Goal: Task Accomplishment & Management: Manage account settings

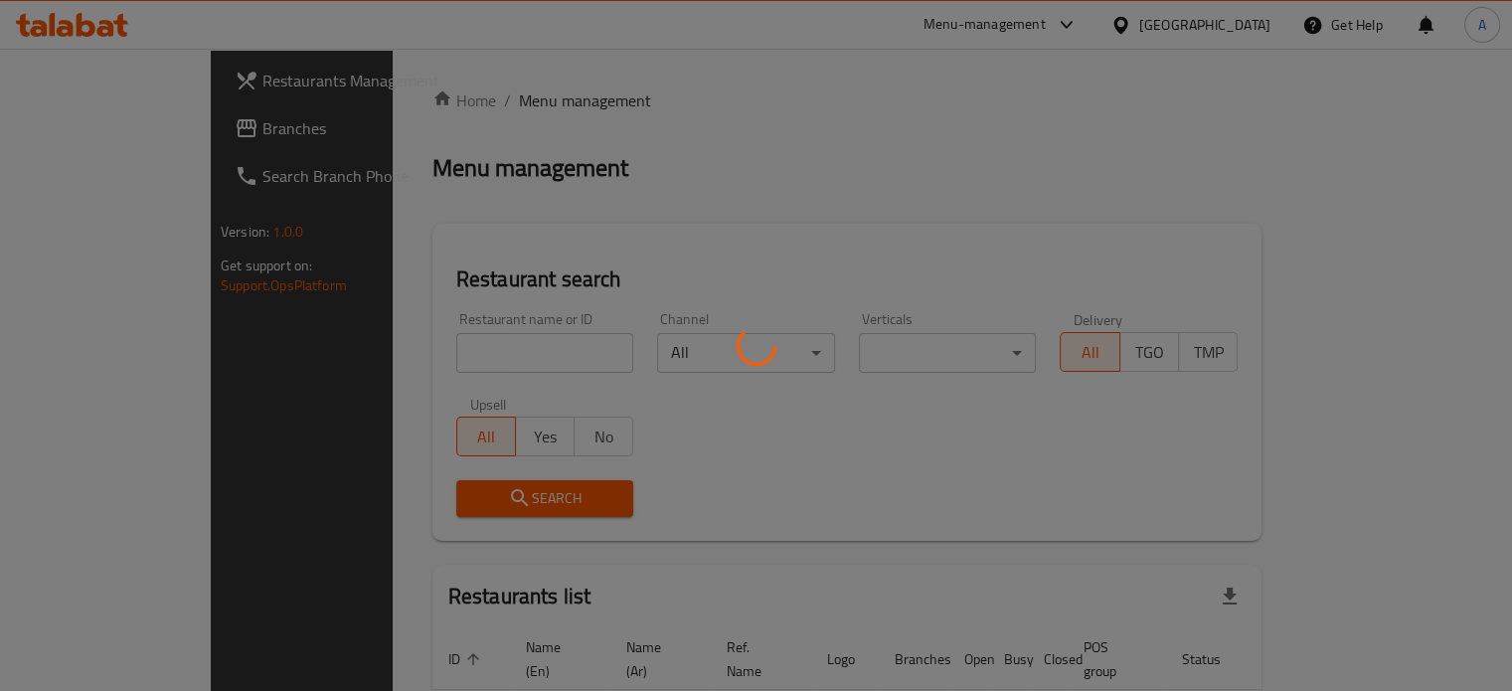
click at [446, 353] on div at bounding box center [756, 345] width 1512 height 691
click at [431, 357] on div at bounding box center [756, 345] width 1512 height 691
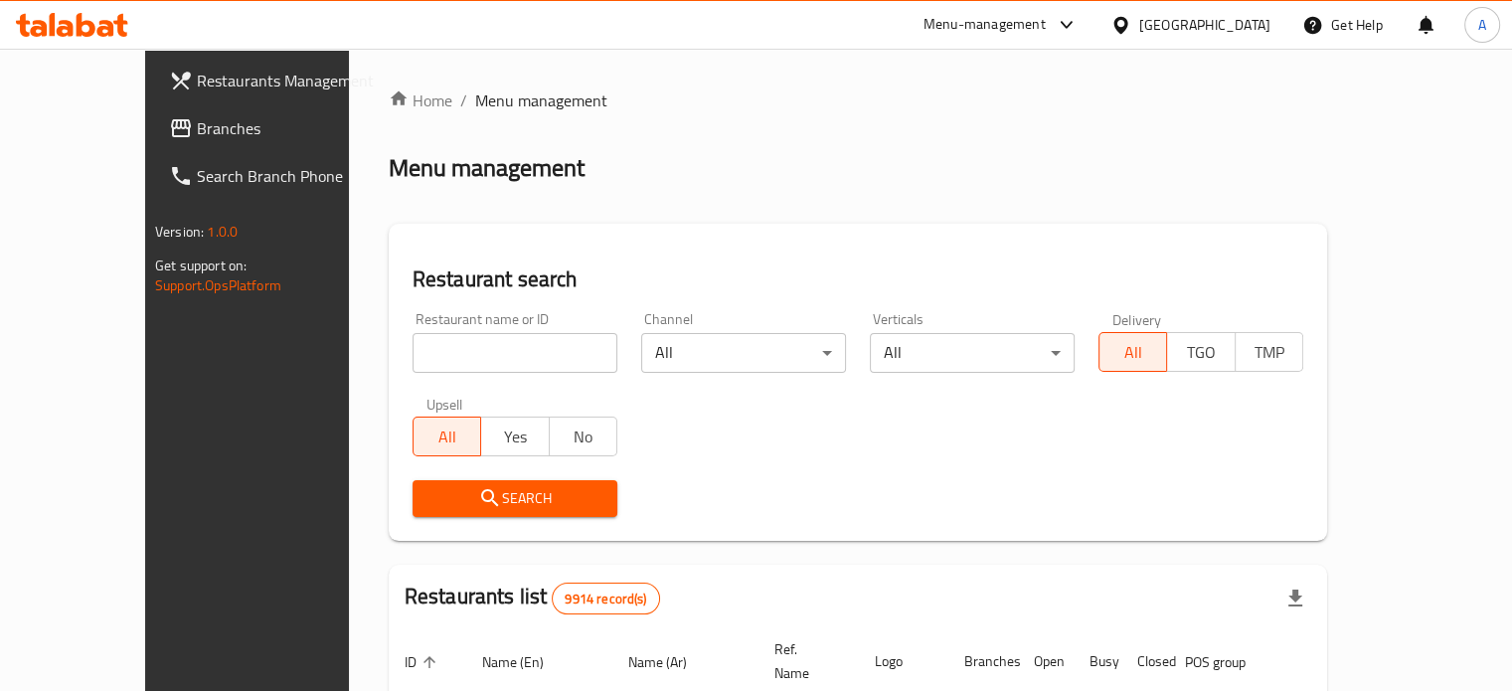
click at [460, 355] on input "search" at bounding box center [515, 353] width 205 height 40
type input "afc"
click button "Search" at bounding box center [515, 498] width 205 height 37
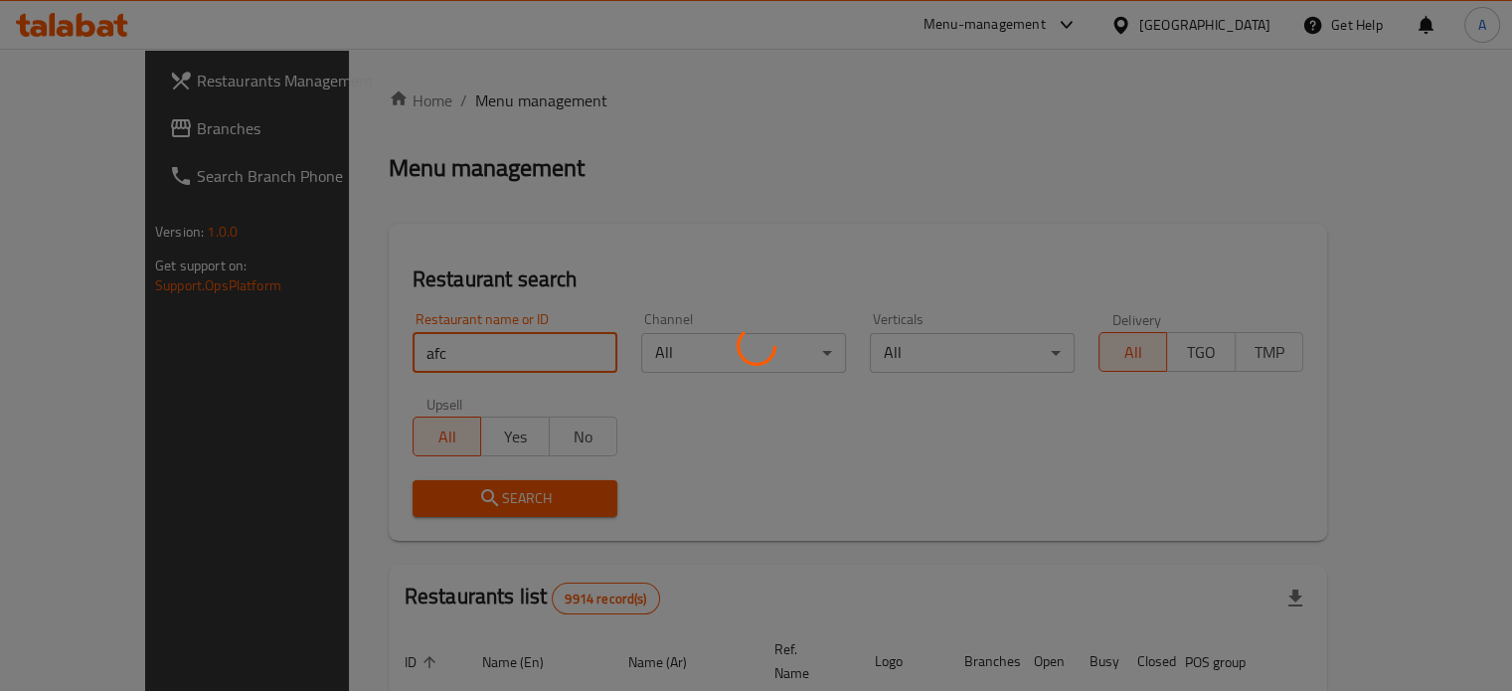
click button "Search" at bounding box center [515, 498] width 205 height 37
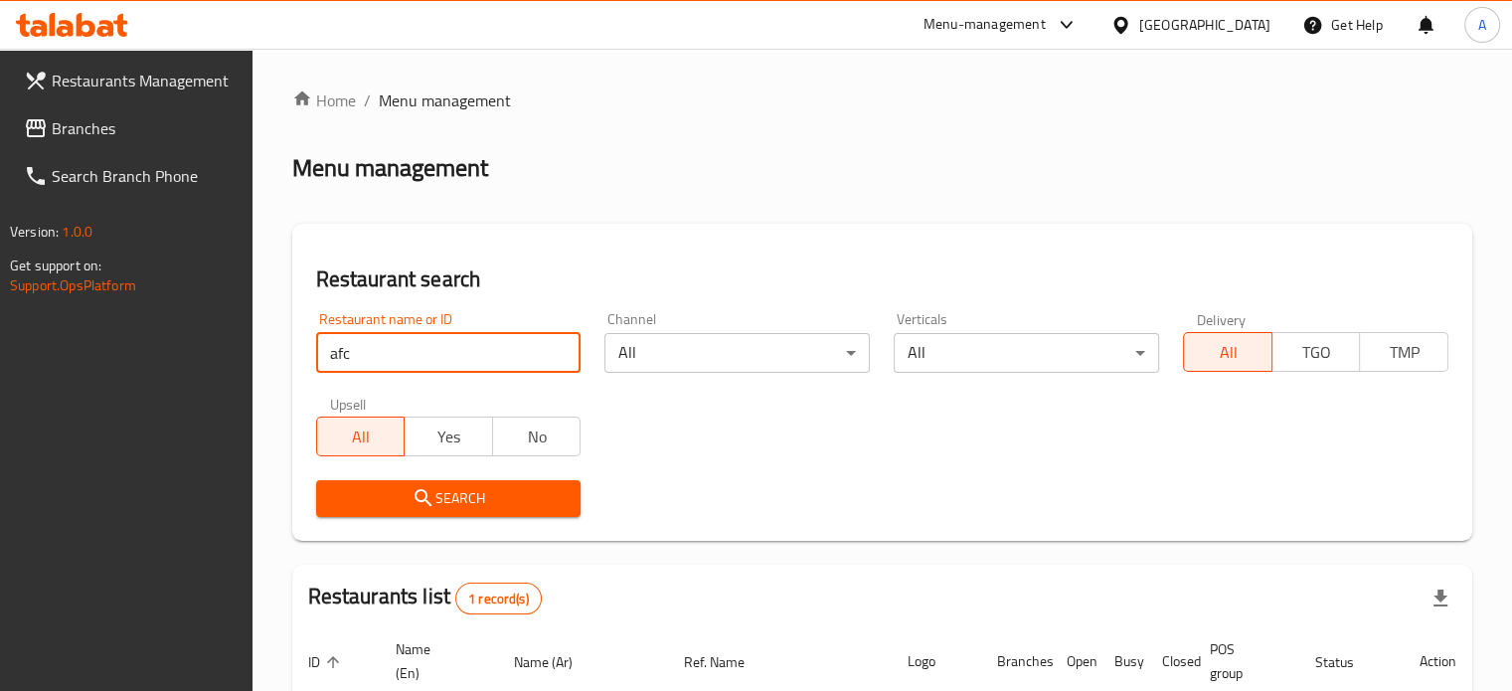
scroll to position [179, 0]
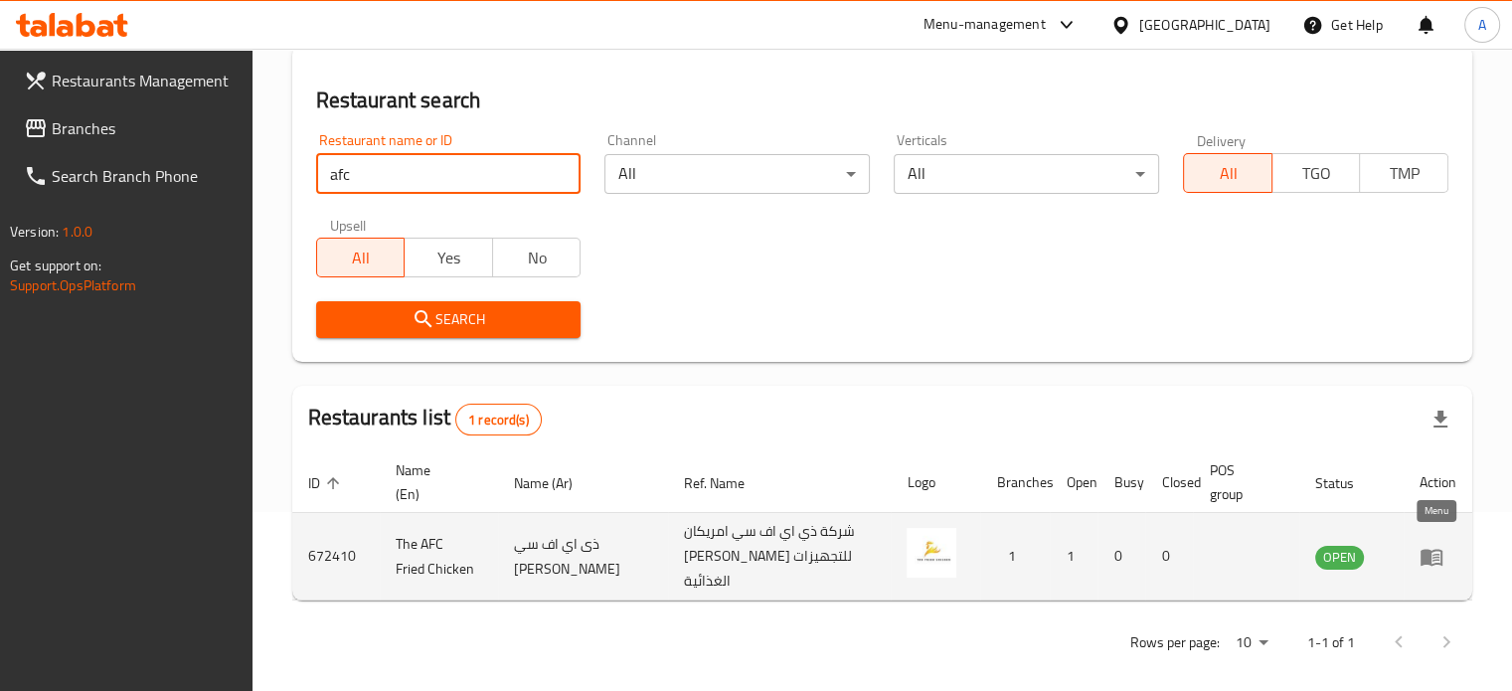
click at [1427, 555] on icon "enhanced table" at bounding box center [1432, 557] width 22 height 17
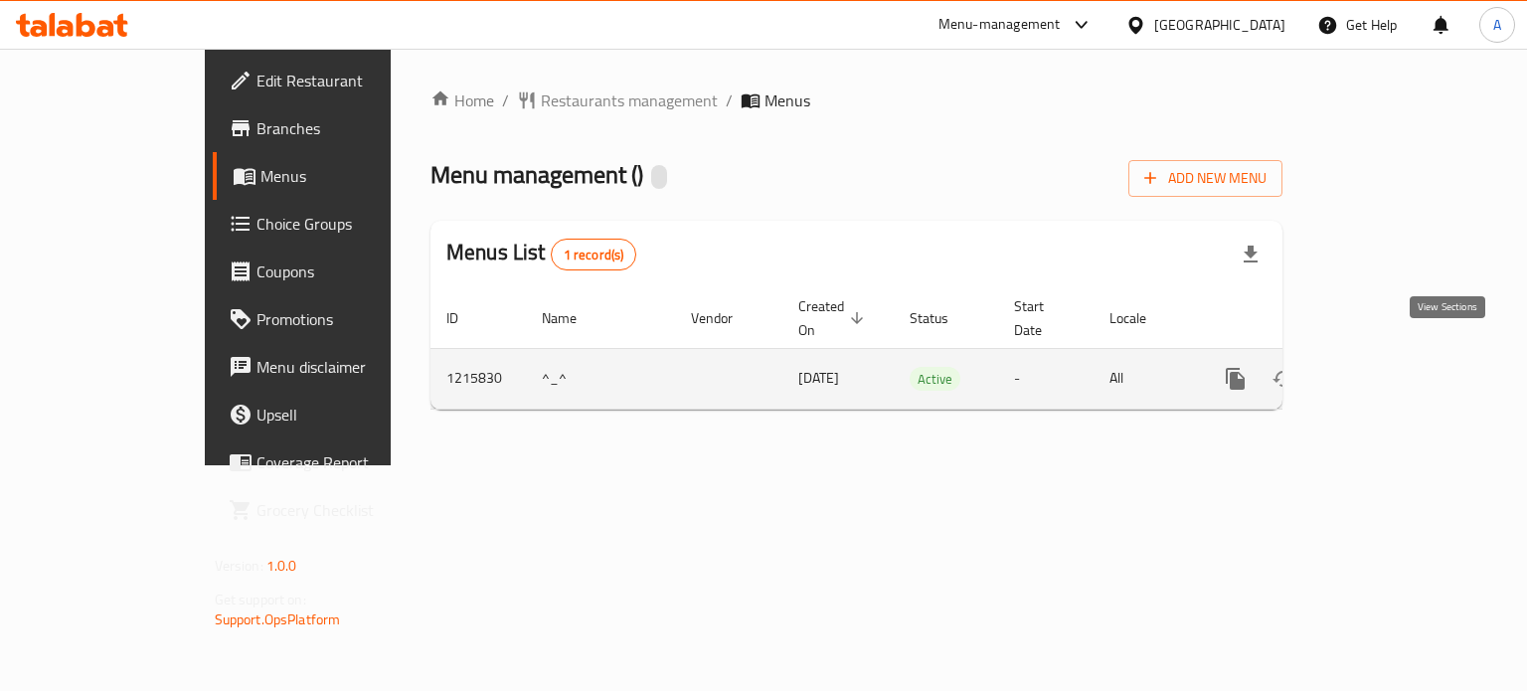
click at [1388, 370] on icon "enhanced table" at bounding box center [1379, 379] width 18 height 18
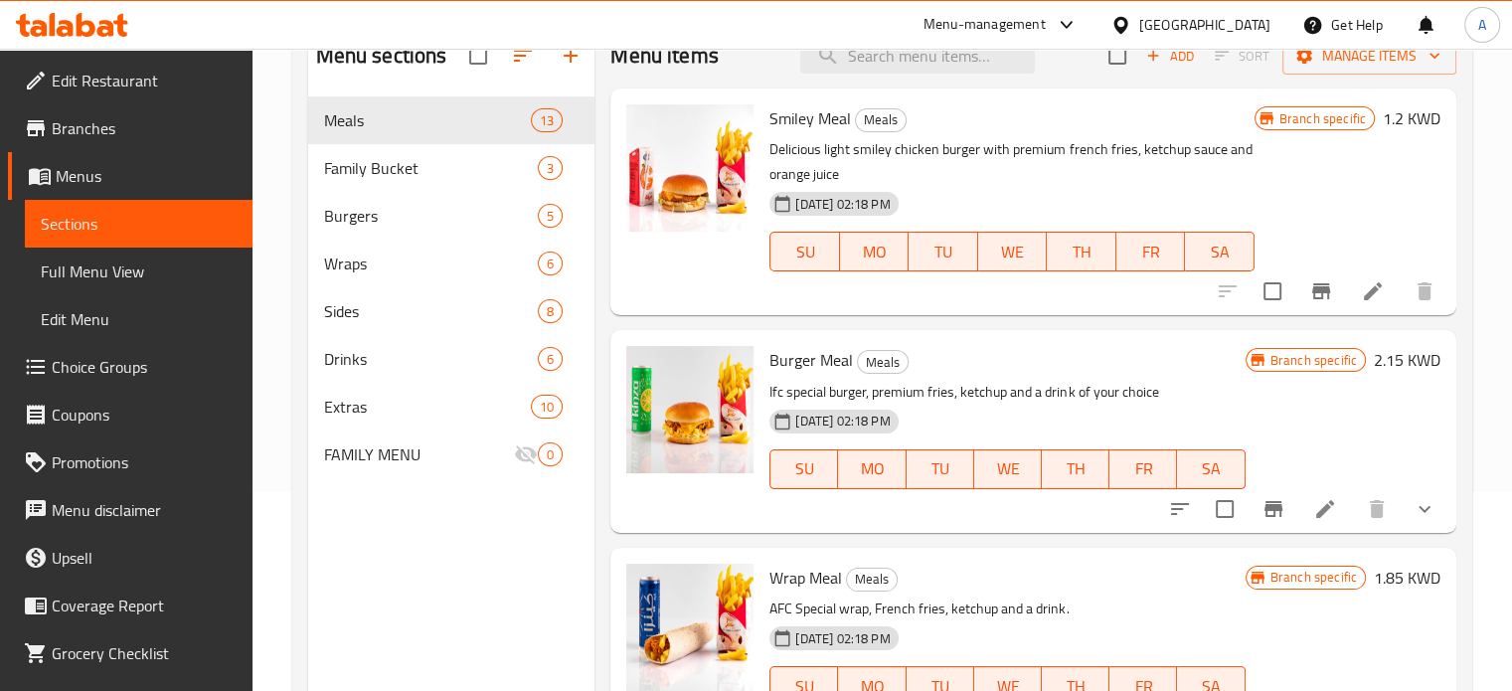
scroll to position [99, 0]
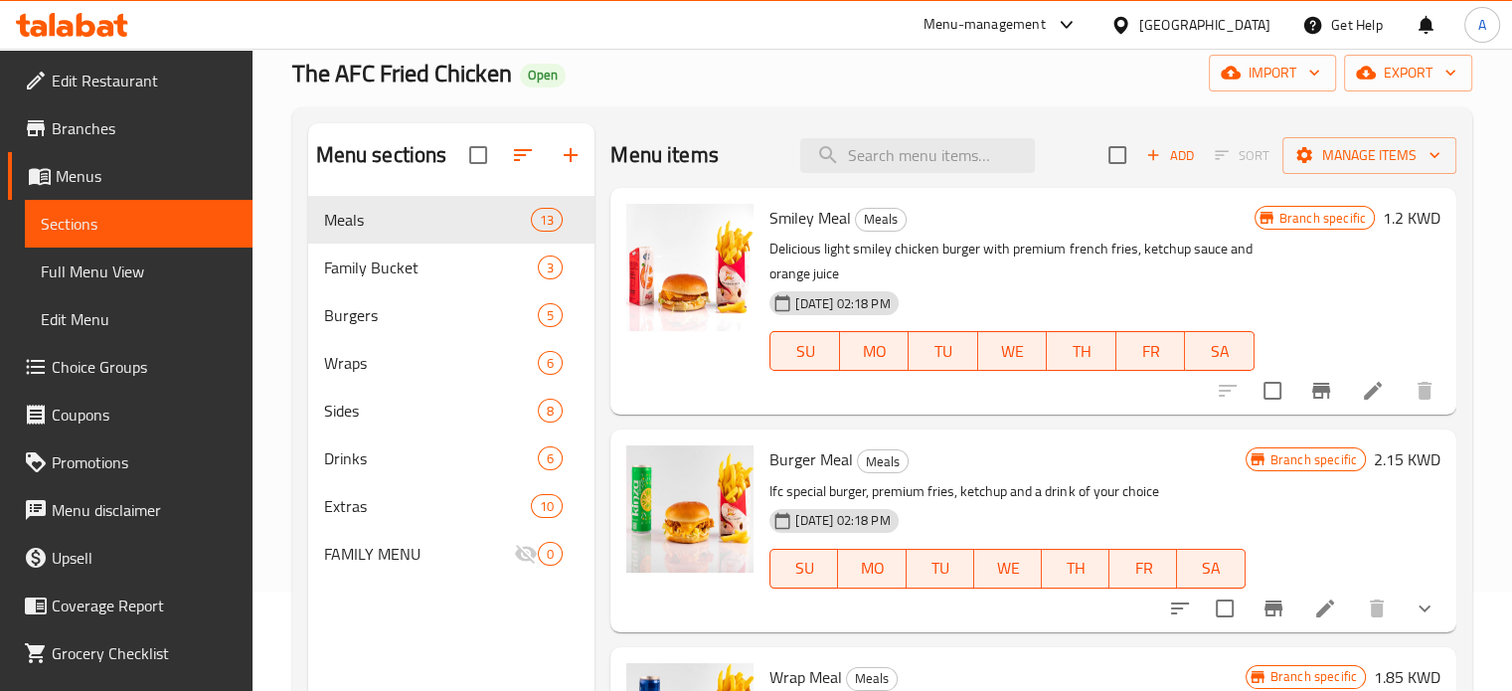
click at [572, 156] on icon "button" at bounding box center [571, 155] width 14 height 14
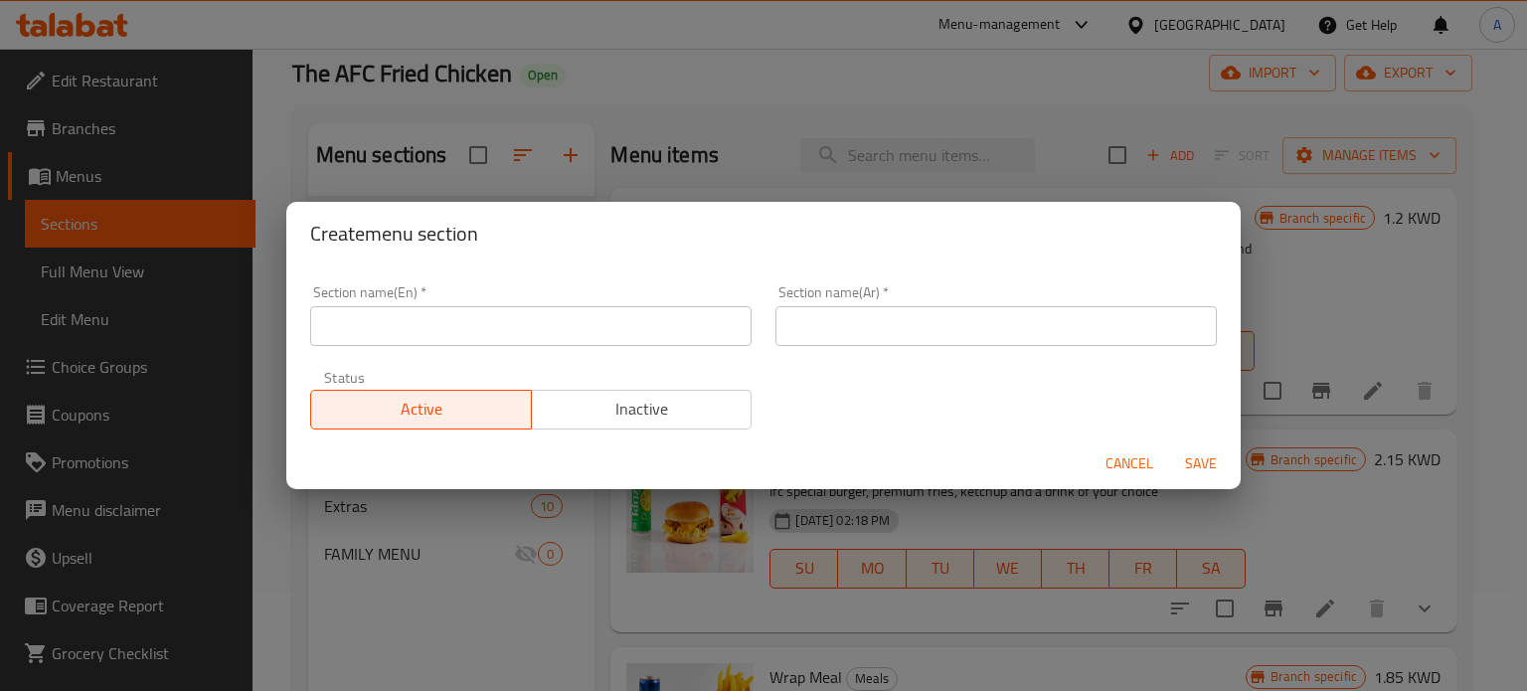
click at [453, 338] on input "text" at bounding box center [530, 326] width 441 height 40
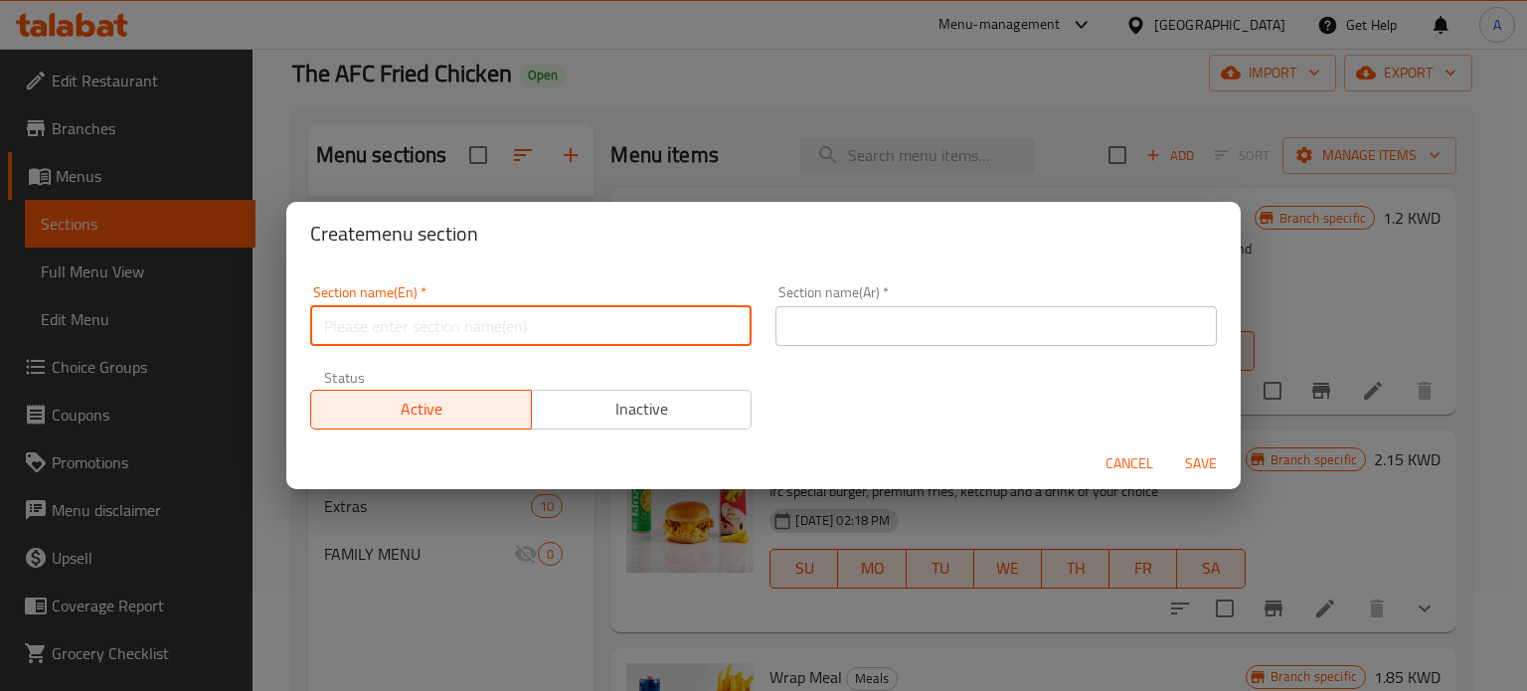
type input "O"
type input "Exclusive Offers"
click at [867, 318] on input "text" at bounding box center [996, 326] width 441 height 40
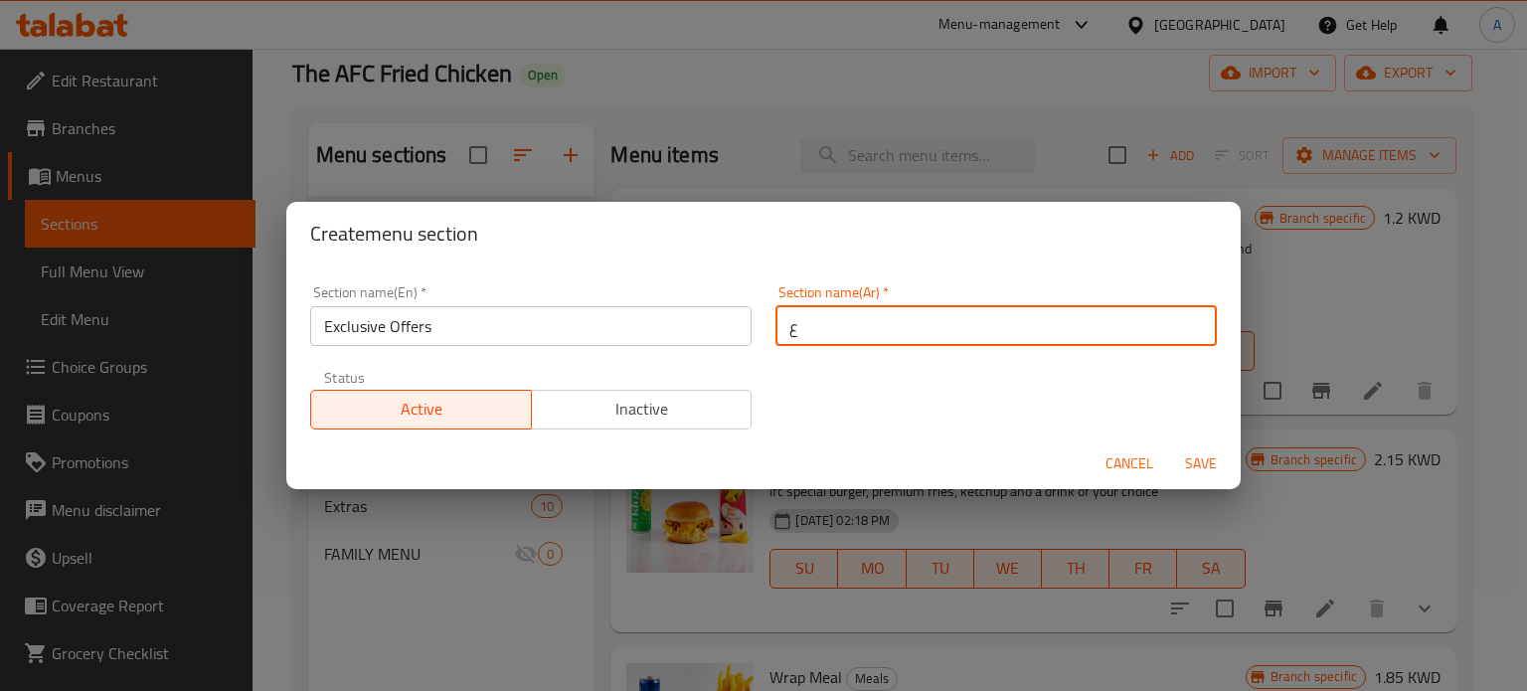
type input "عروض حصرية"
click at [1197, 463] on span "Save" at bounding box center [1201, 463] width 48 height 25
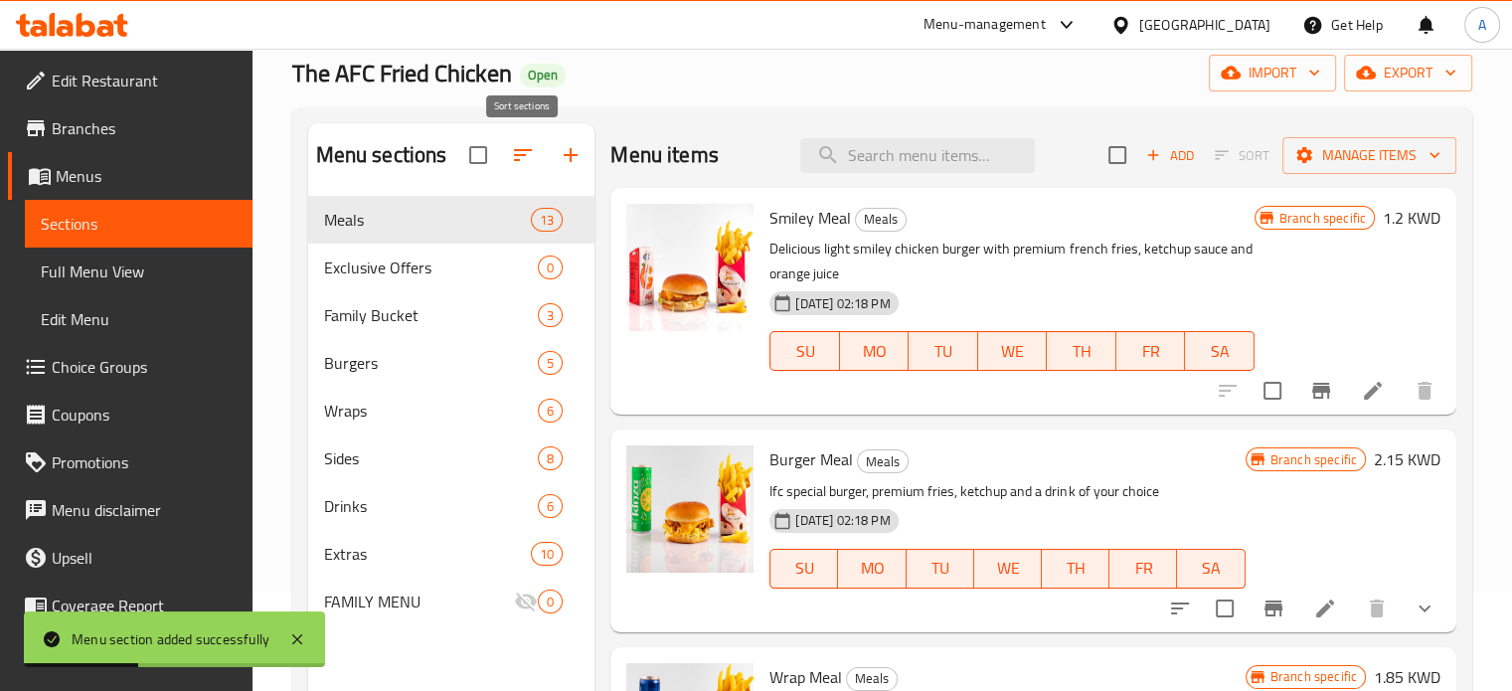
click at [530, 146] on icon "button" at bounding box center [523, 155] width 24 height 24
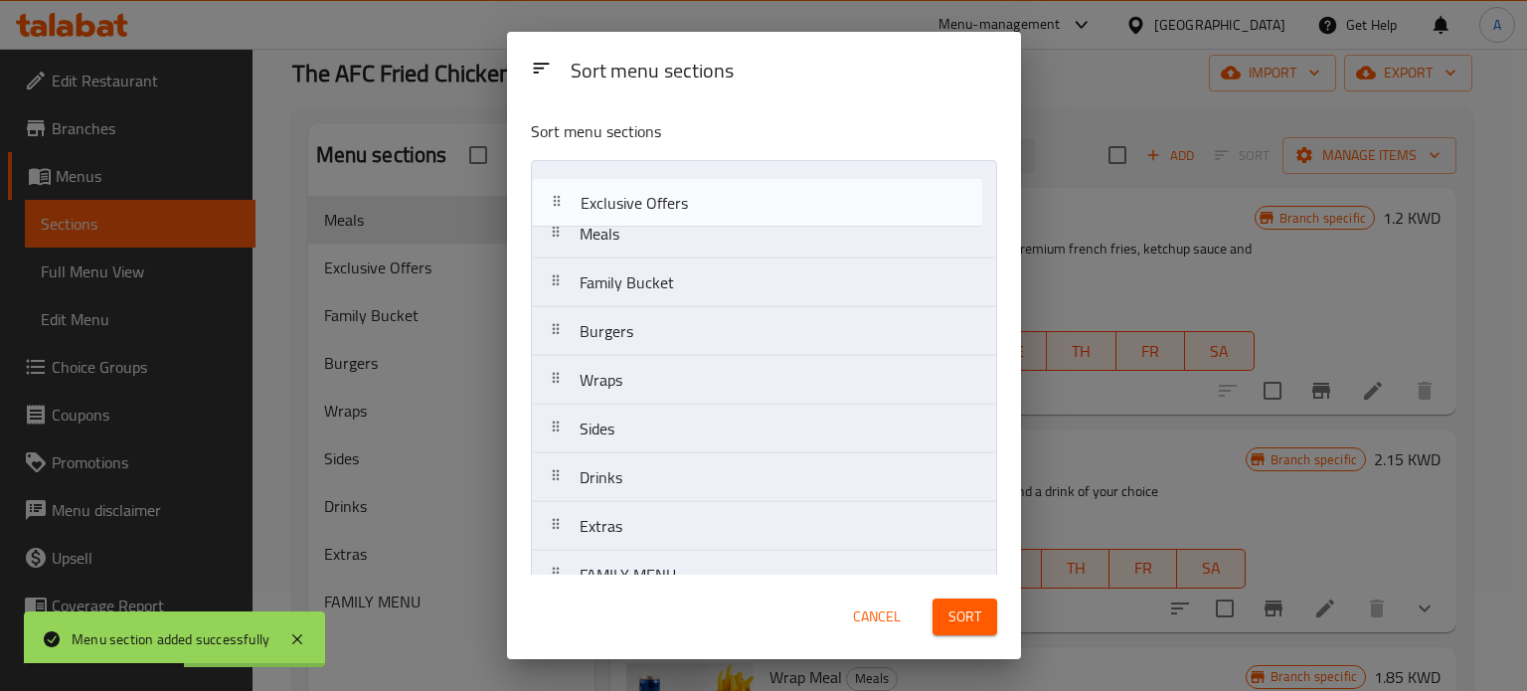
drag, startPoint x: 690, startPoint y: 250, endPoint x: 692, endPoint y: 192, distance: 57.7
click at [692, 200] on nav "Meals Exclusive Offers Family Bucket Burgers Wraps Sides Drinks Extras FAMILY M…" at bounding box center [764, 380] width 466 height 440
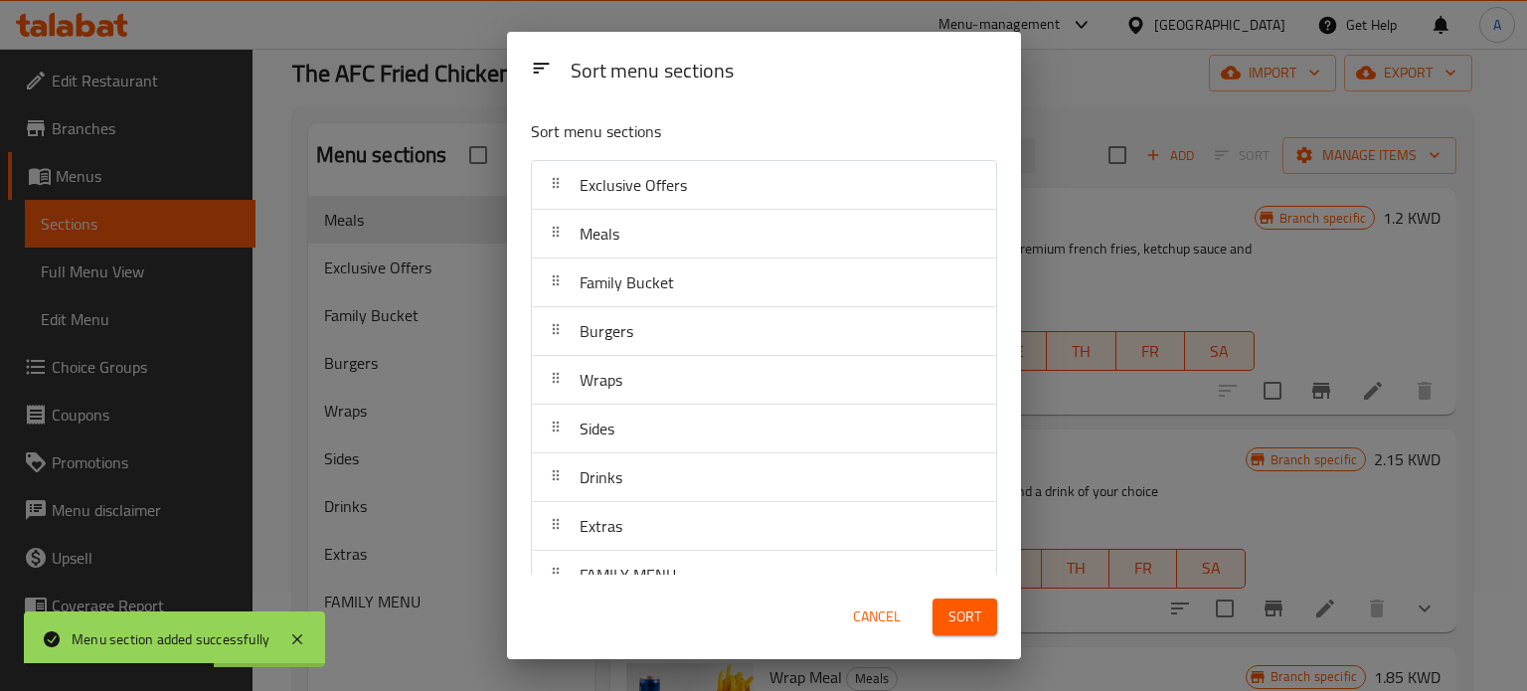
click at [955, 615] on span "Sort" at bounding box center [965, 617] width 33 height 25
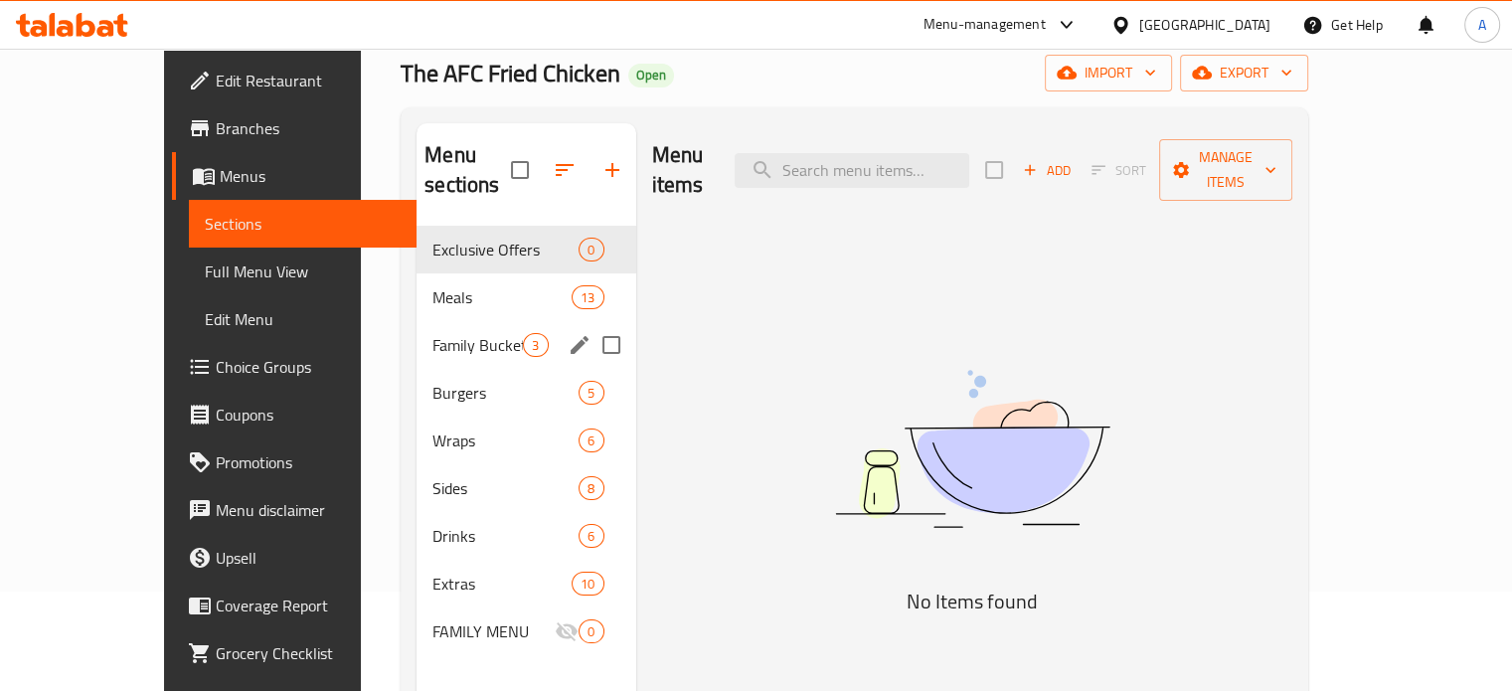
click at [417, 331] on div "Family Bucket 3" at bounding box center [526, 345] width 219 height 48
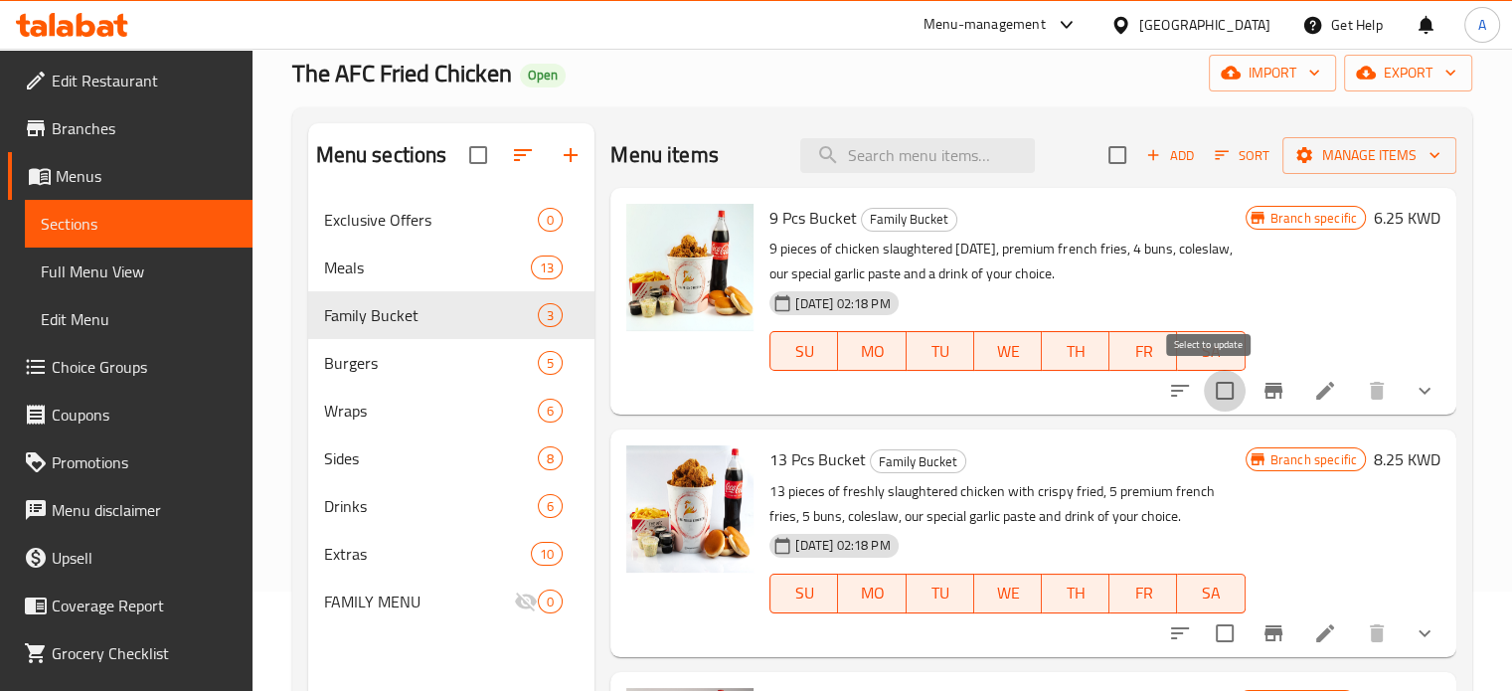
click at [1209, 393] on input "checkbox" at bounding box center [1225, 391] width 42 height 42
checkbox input "true"
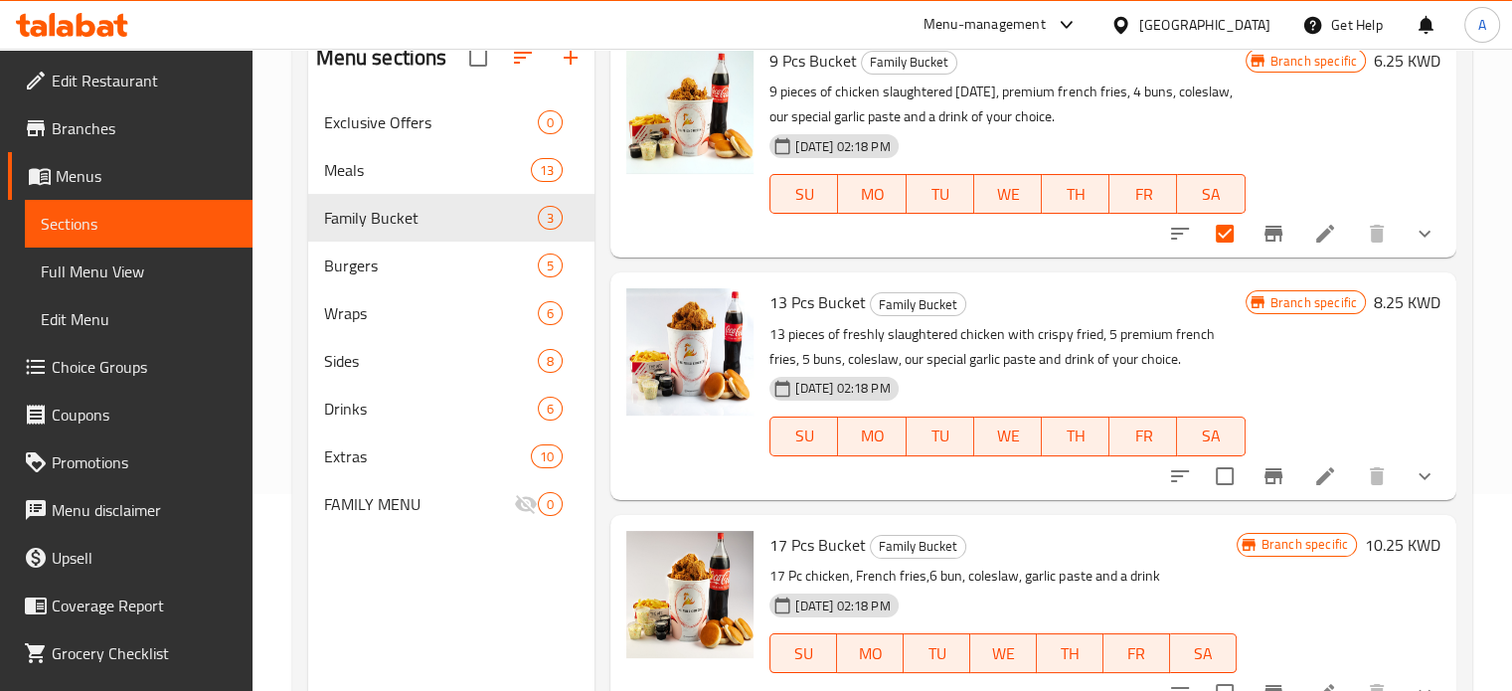
scroll to position [278, 0]
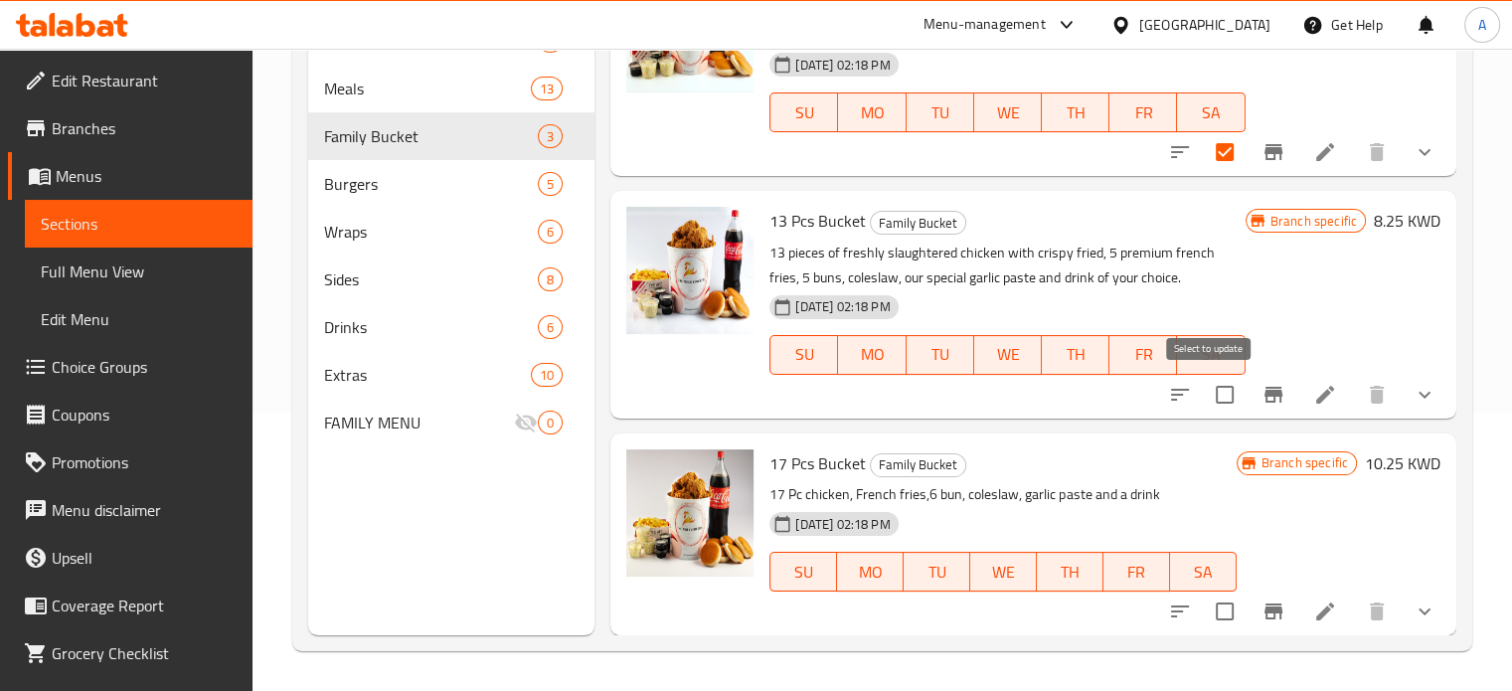
click at [1210, 393] on input "checkbox" at bounding box center [1225, 395] width 42 height 42
checkbox input "true"
click at [1212, 607] on input "checkbox" at bounding box center [1225, 612] width 42 height 42
checkbox input "true"
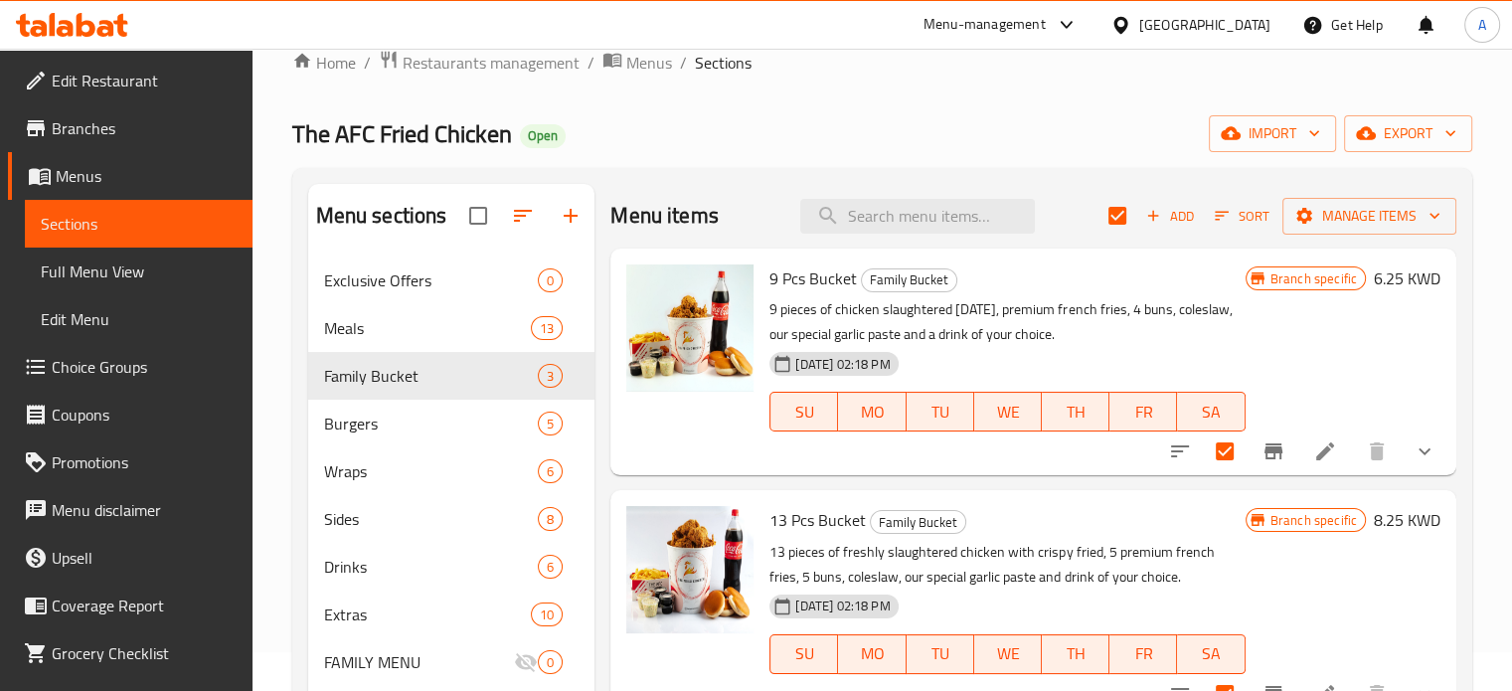
scroll to position [0, 0]
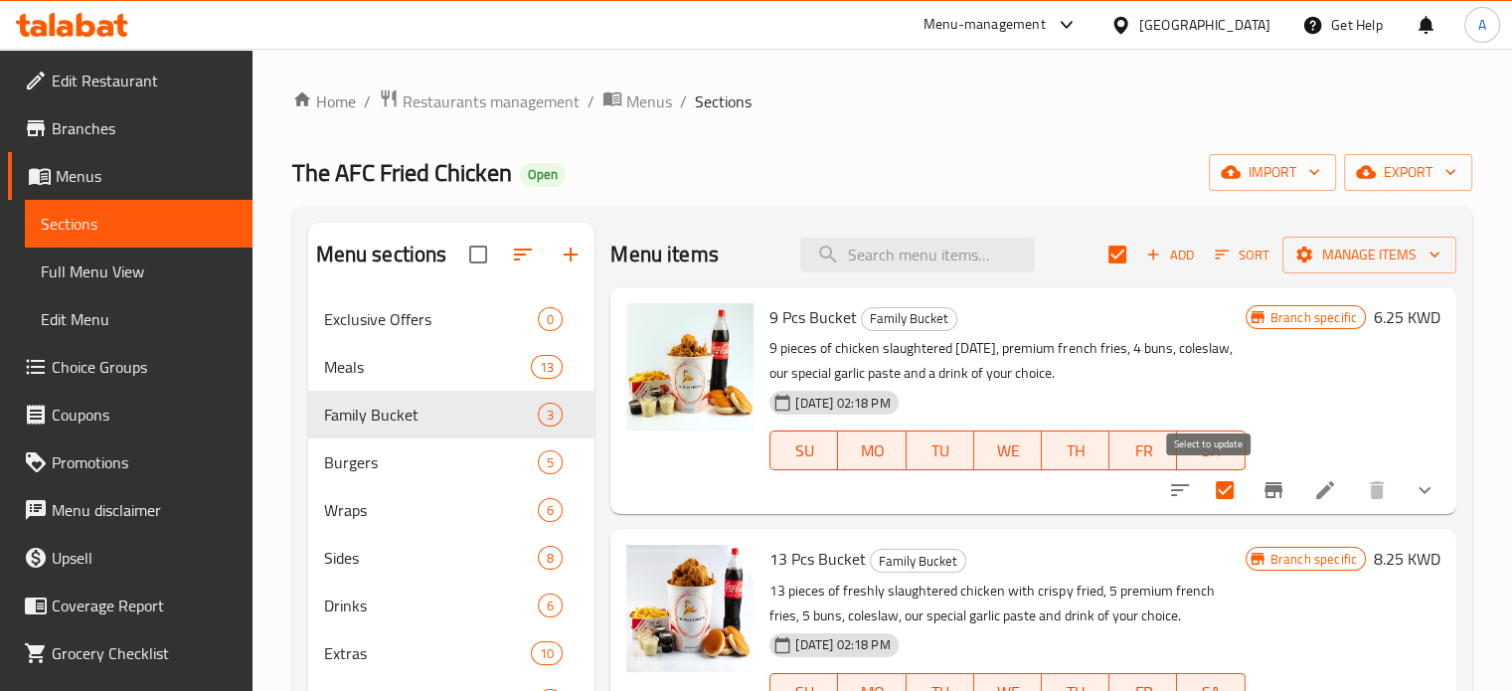
click at [1209, 492] on input "checkbox" at bounding box center [1225, 490] width 42 height 42
checkbox input "false"
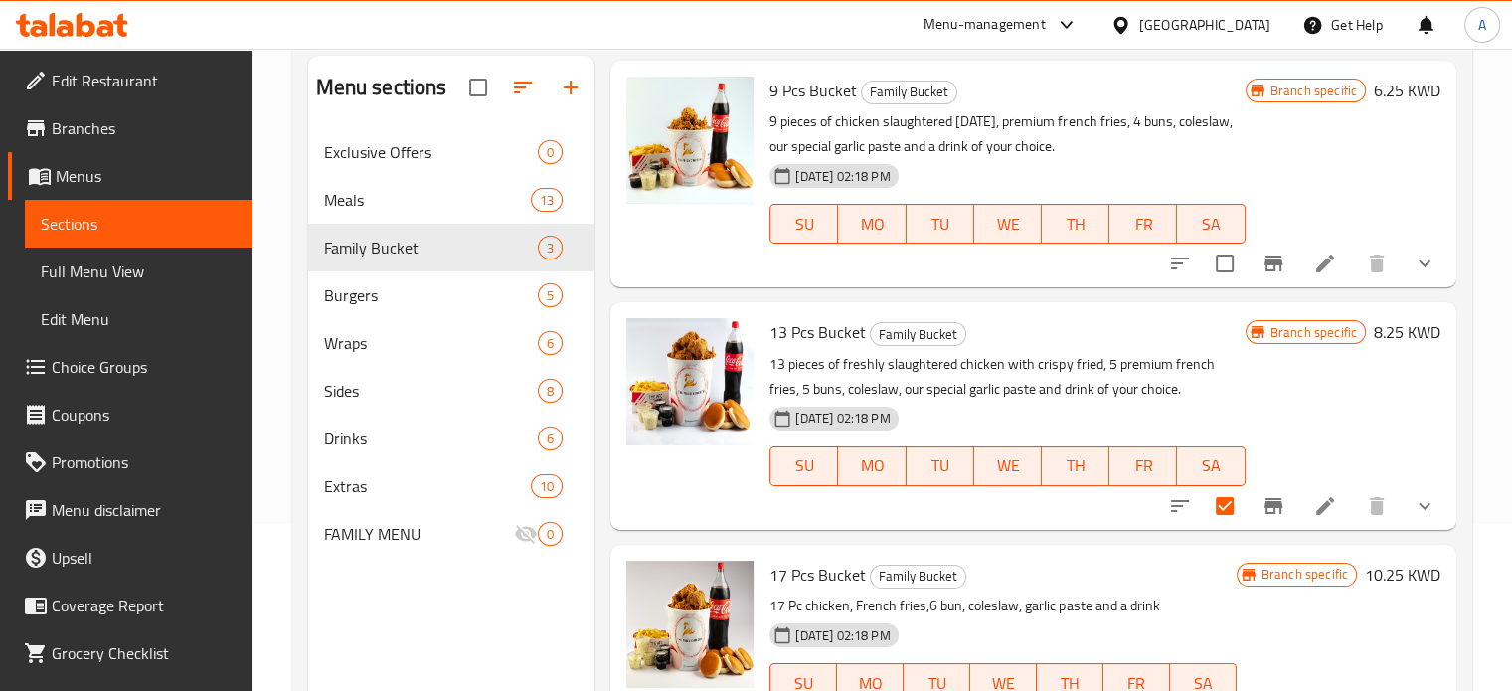
scroll to position [278, 0]
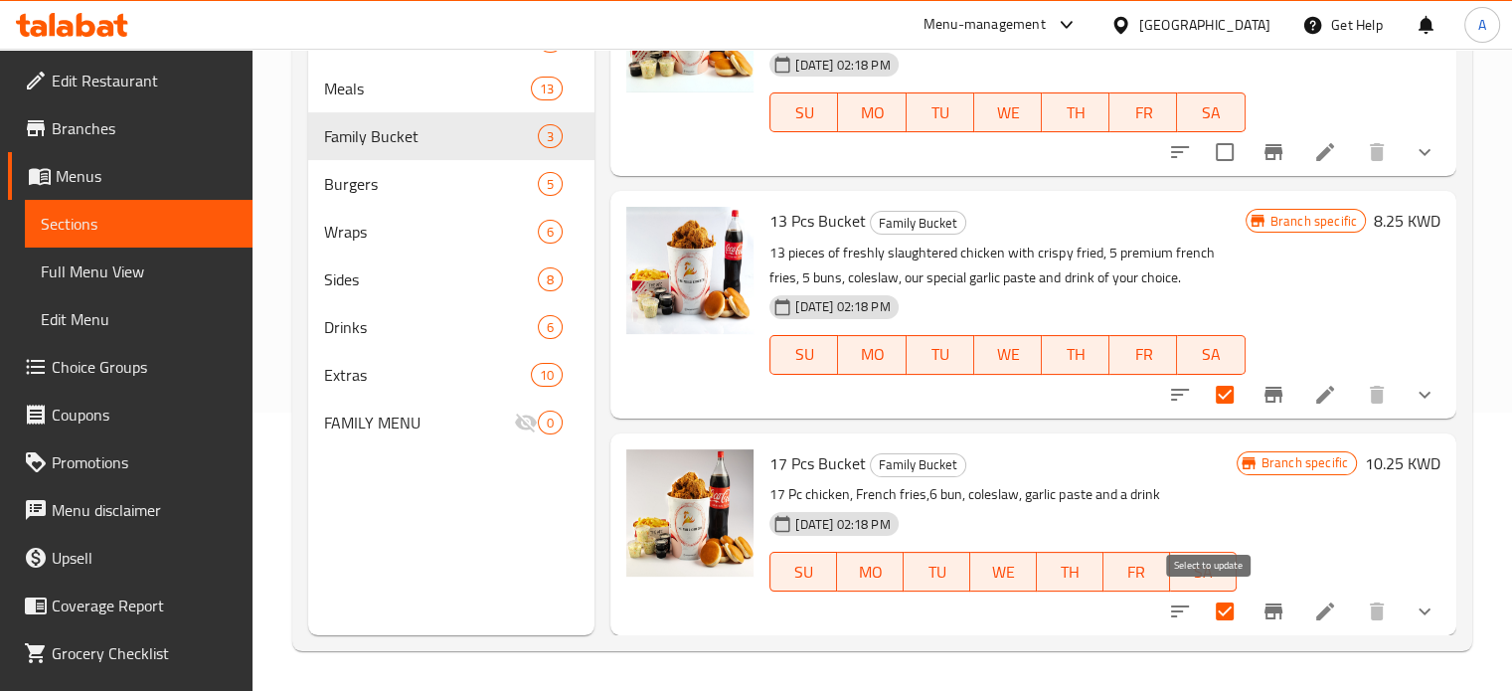
click at [1213, 610] on input "checkbox" at bounding box center [1225, 612] width 42 height 42
checkbox input "false"
click at [1204, 388] on input "checkbox" at bounding box center [1225, 395] width 42 height 42
checkbox input "false"
click at [1211, 612] on input "checkbox" at bounding box center [1225, 612] width 42 height 42
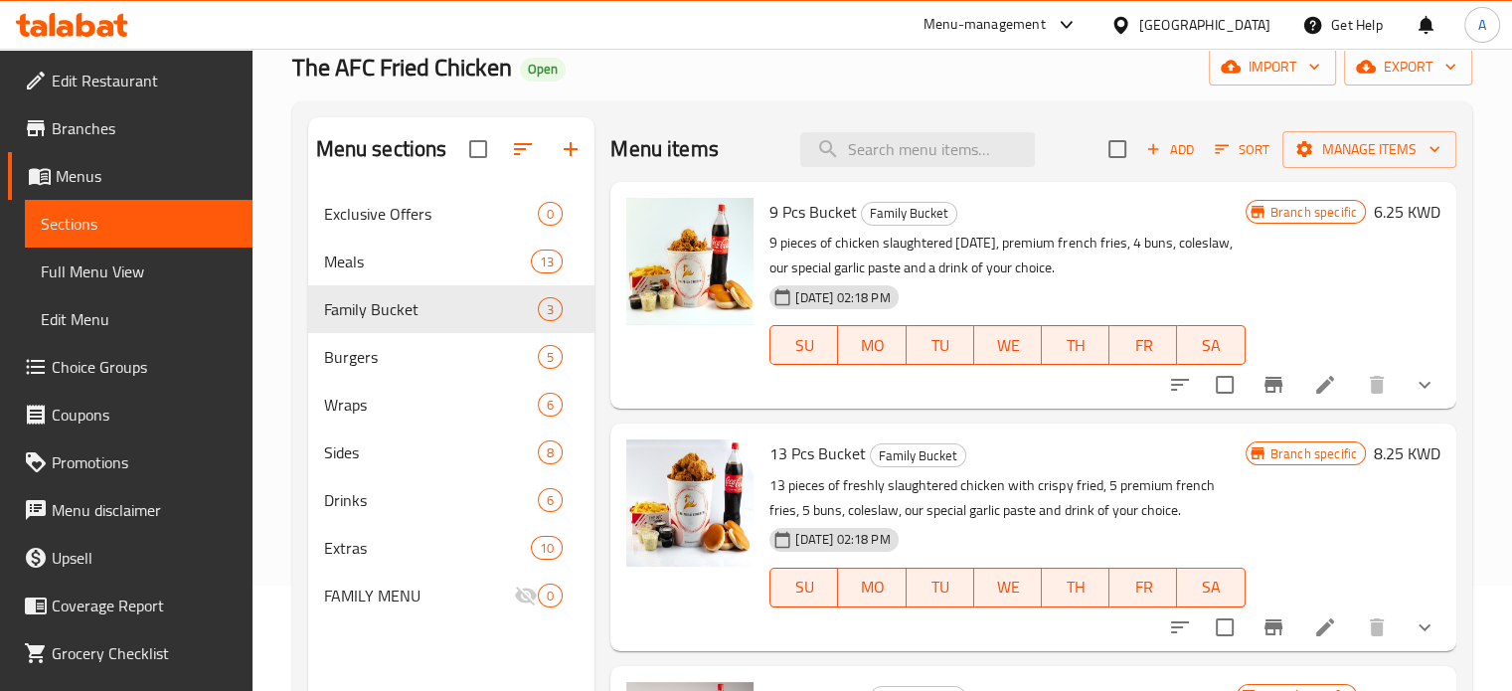
scroll to position [0, 0]
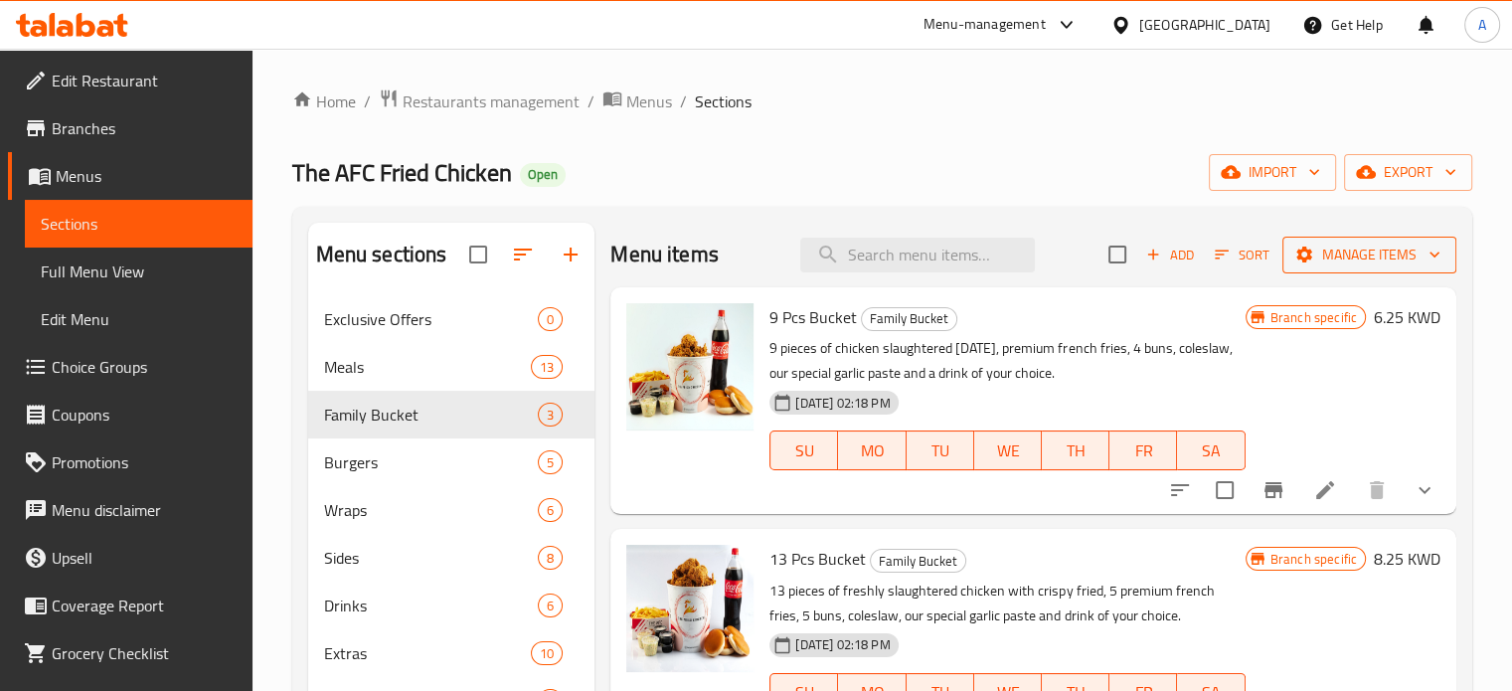
click at [1330, 261] on span "Manage items" at bounding box center [1370, 255] width 142 height 25
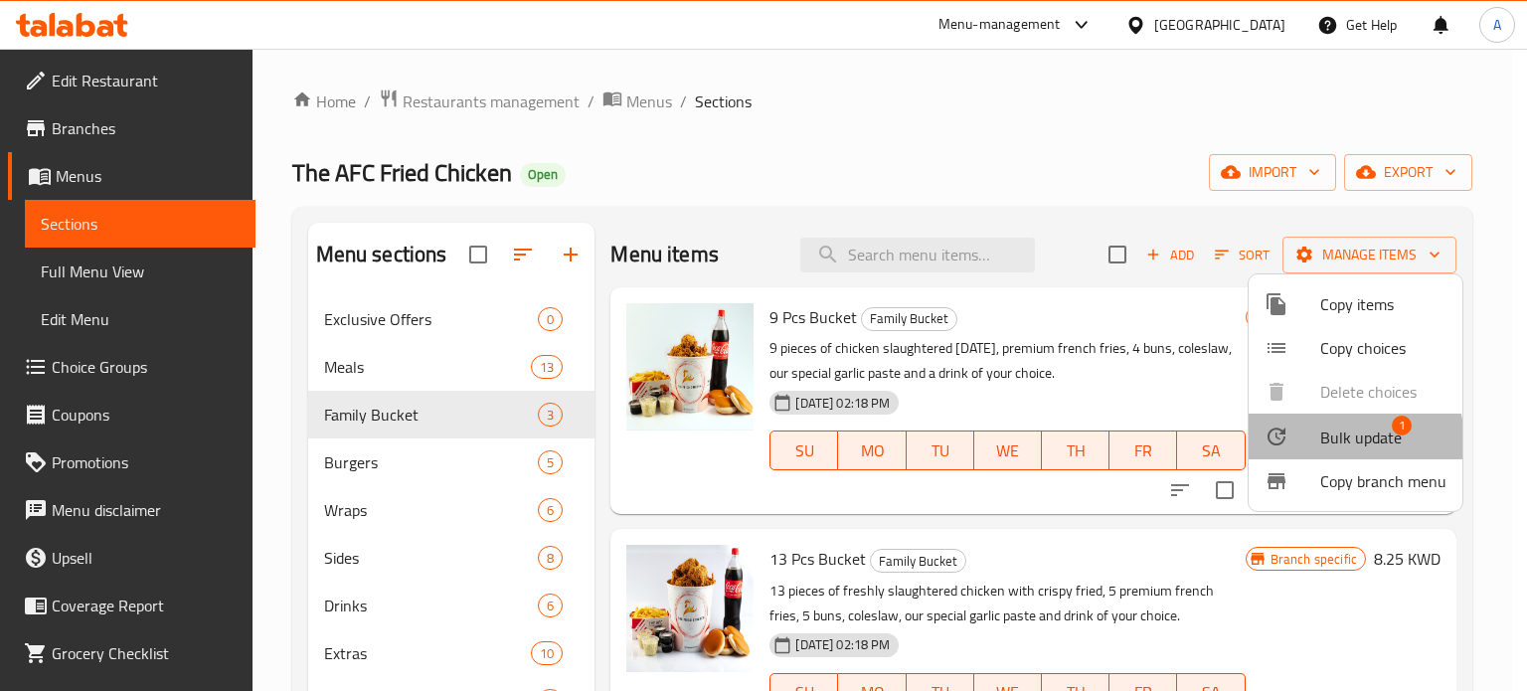
click at [1348, 440] on span "Bulk update" at bounding box center [1361, 438] width 82 height 24
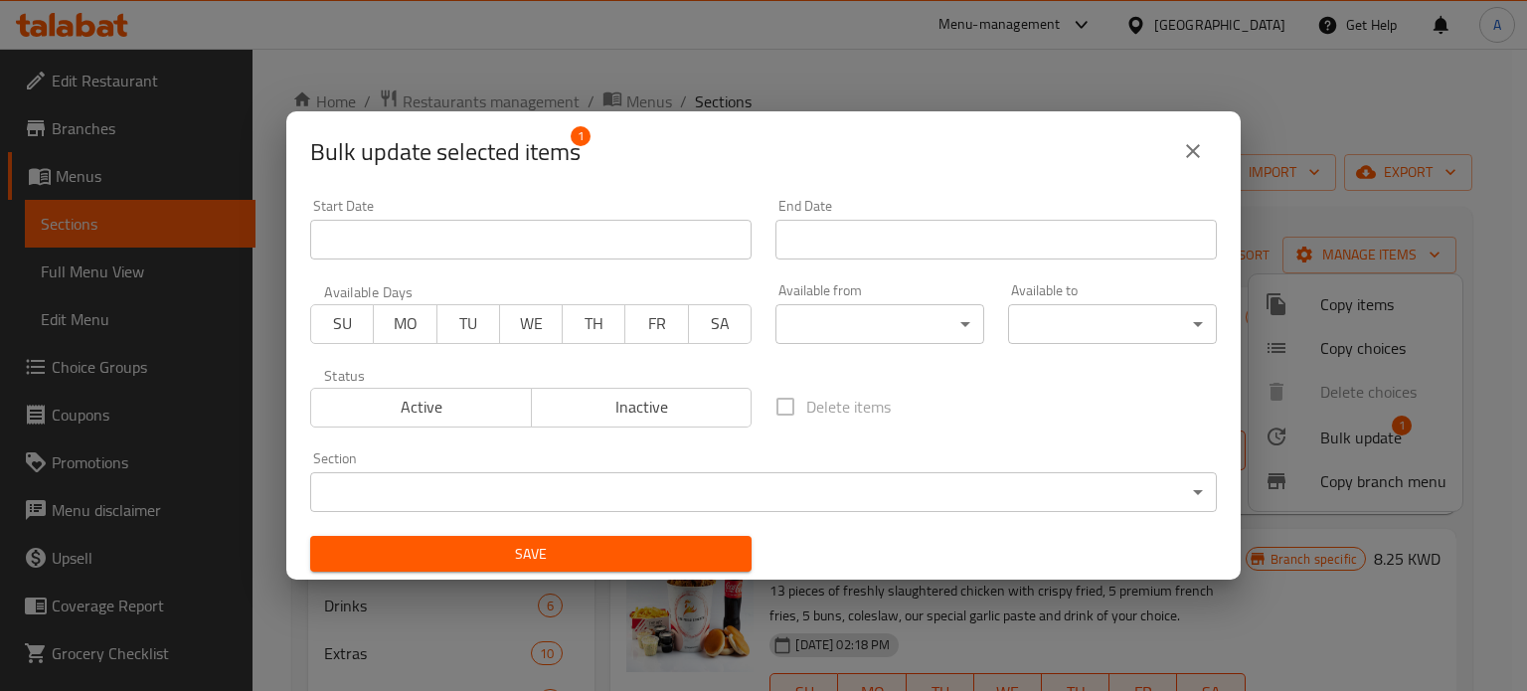
click at [762, 496] on body "​ Menu-management [GEOGRAPHIC_DATA] Get Help A Edit Restaurant Branches Menus S…" at bounding box center [763, 370] width 1527 height 642
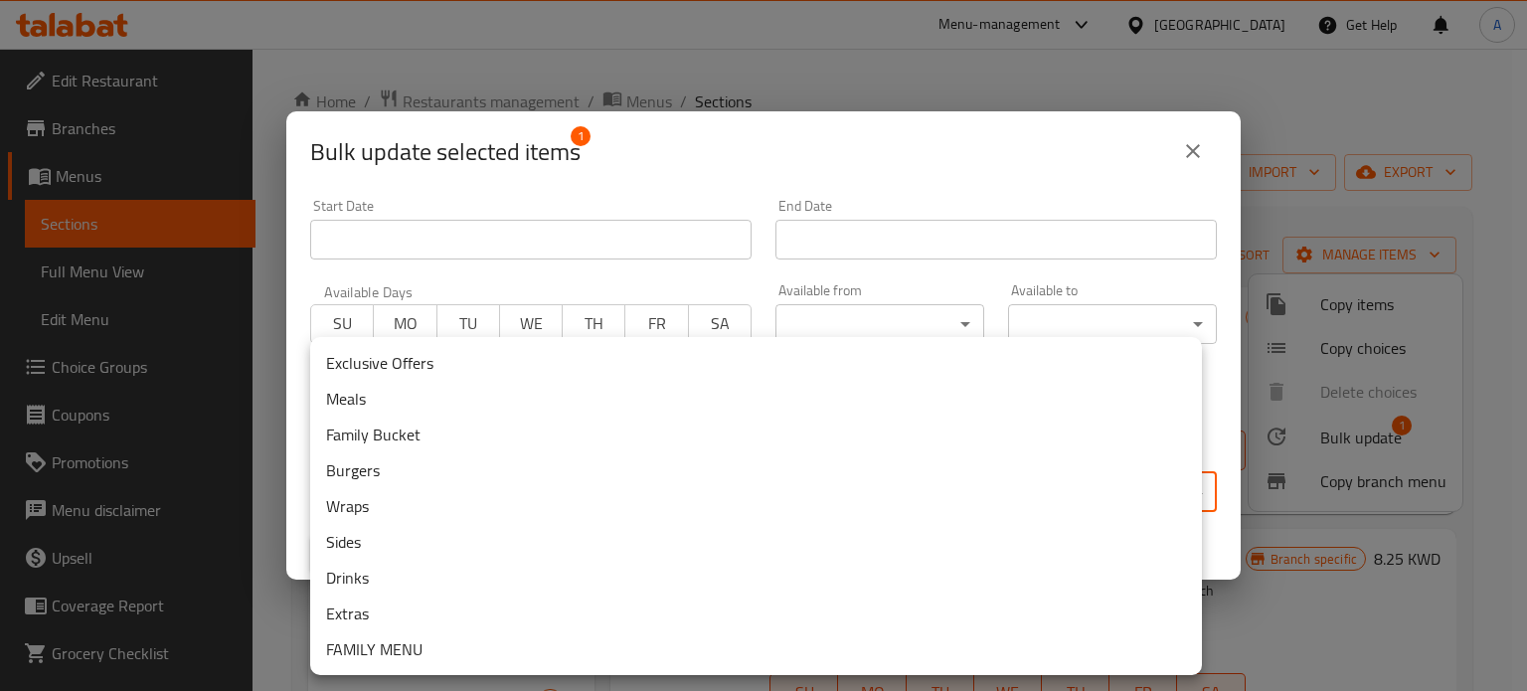
click at [402, 362] on li "Exclusive Offers" at bounding box center [756, 363] width 892 height 36
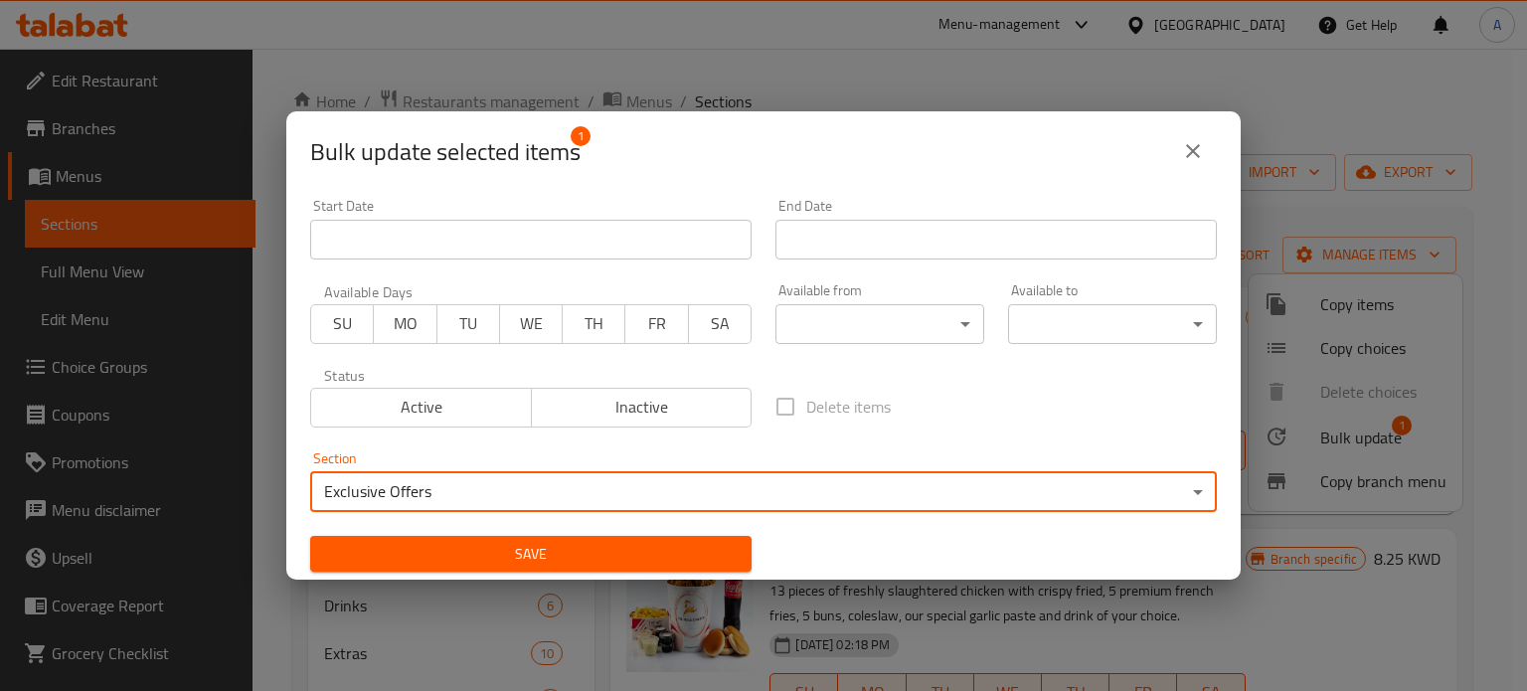
click at [567, 557] on span "Save" at bounding box center [531, 554] width 410 height 25
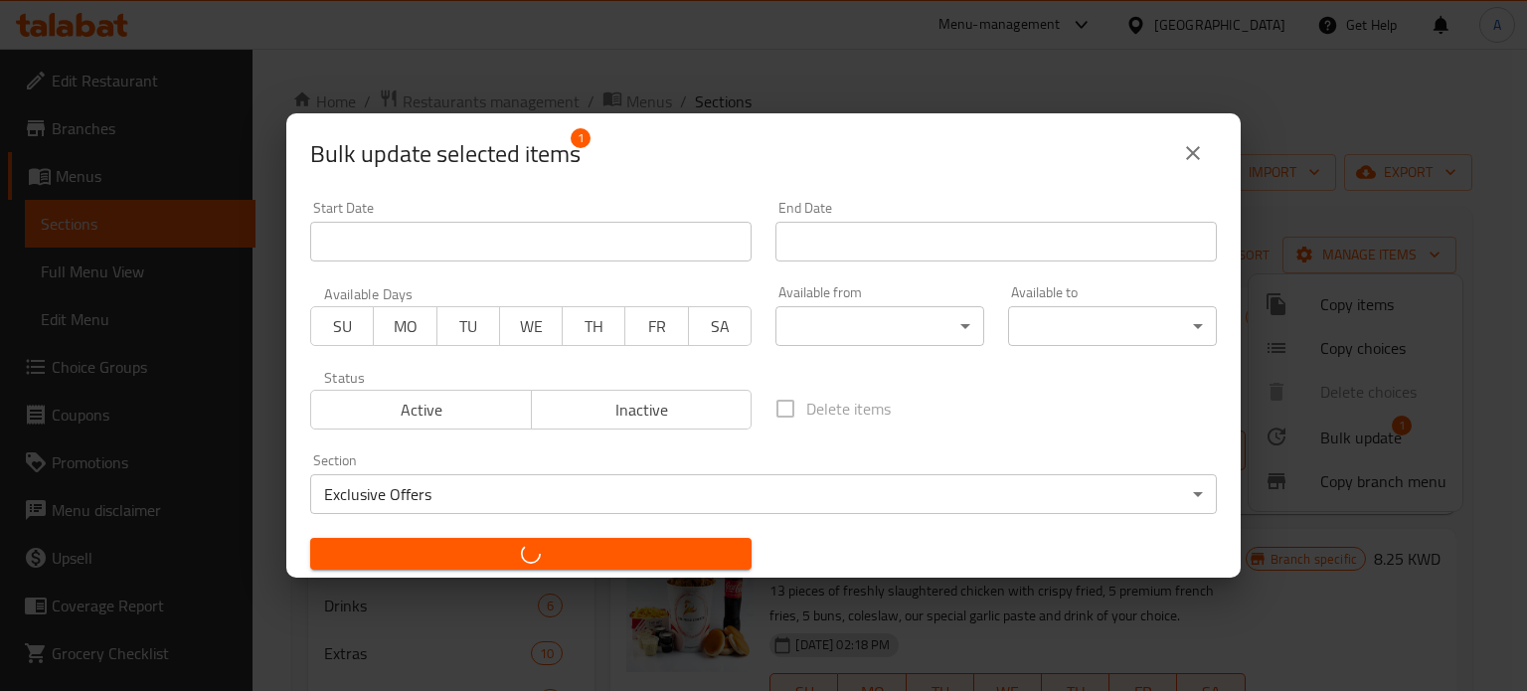
checkbox input "false"
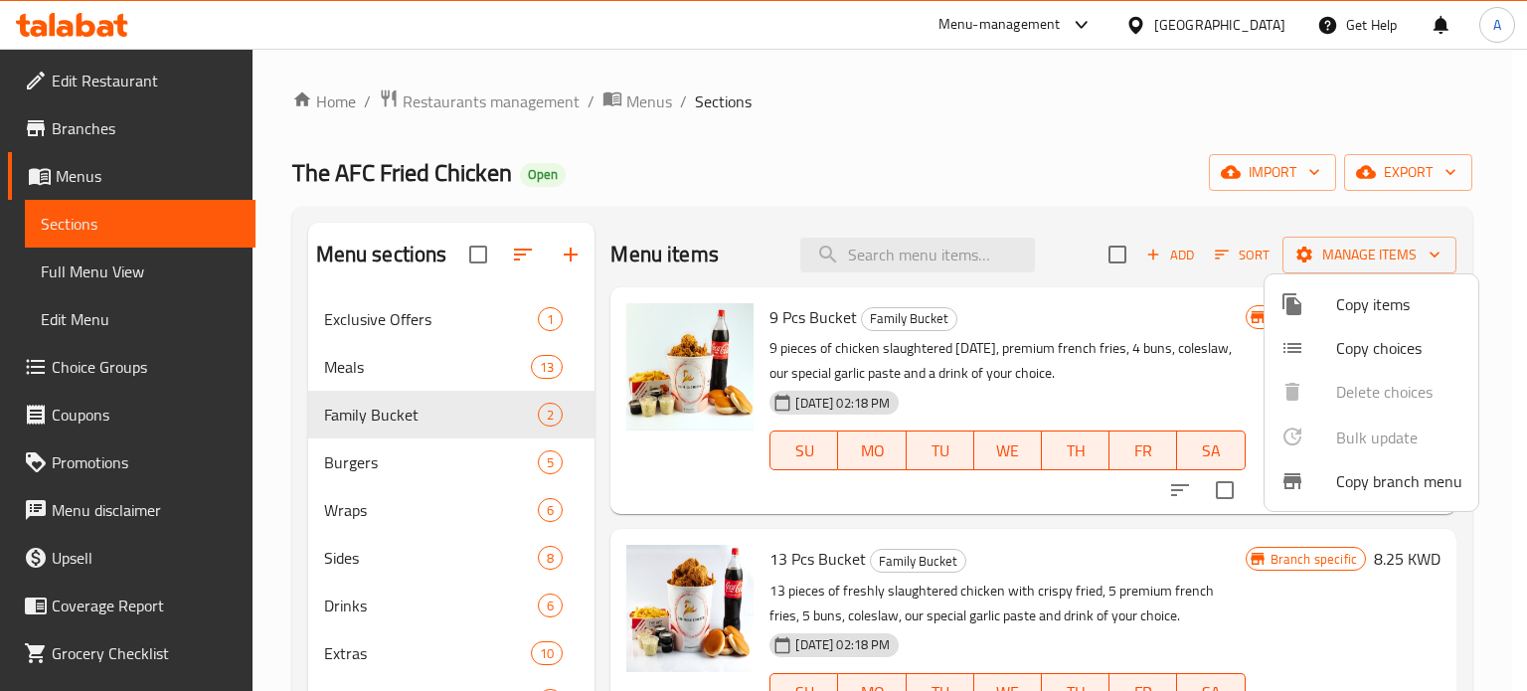
click at [386, 517] on div at bounding box center [763, 345] width 1527 height 691
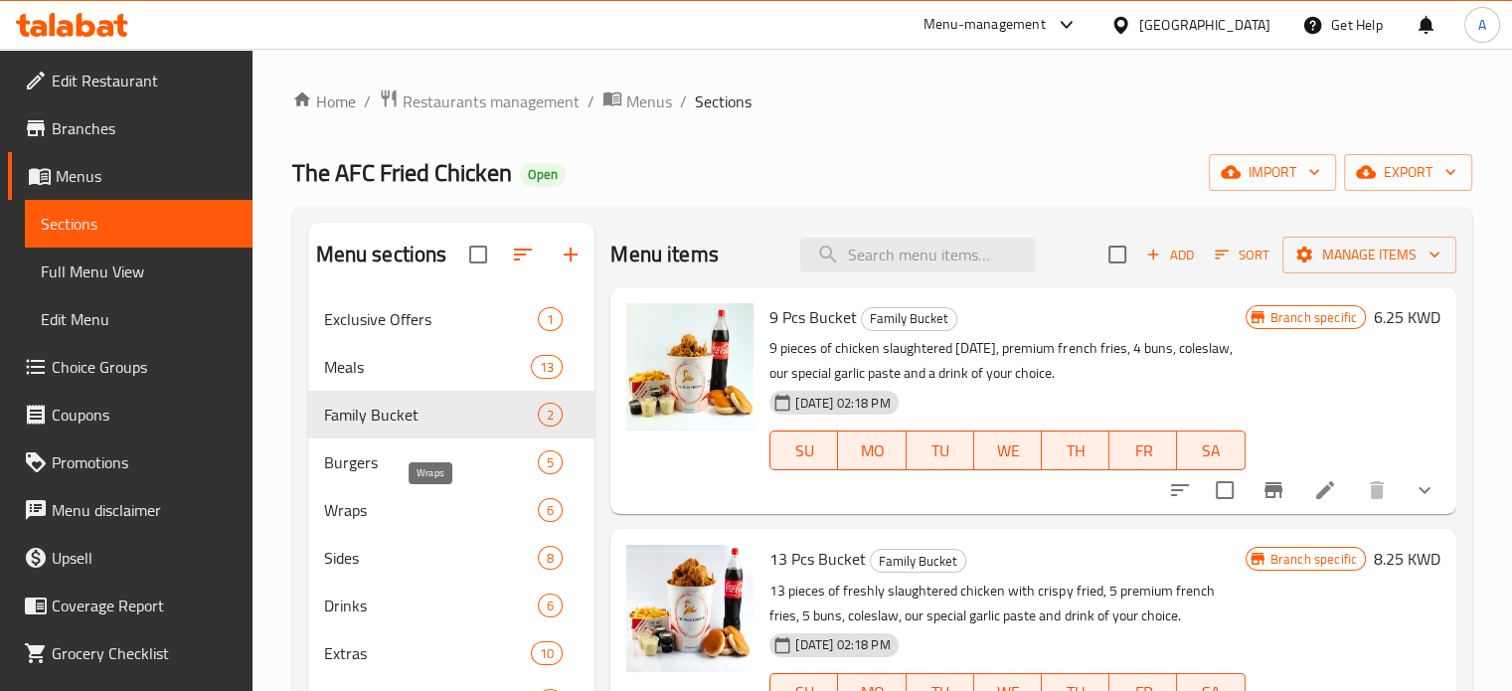
click at [390, 508] on span "Wraps" at bounding box center [431, 510] width 215 height 24
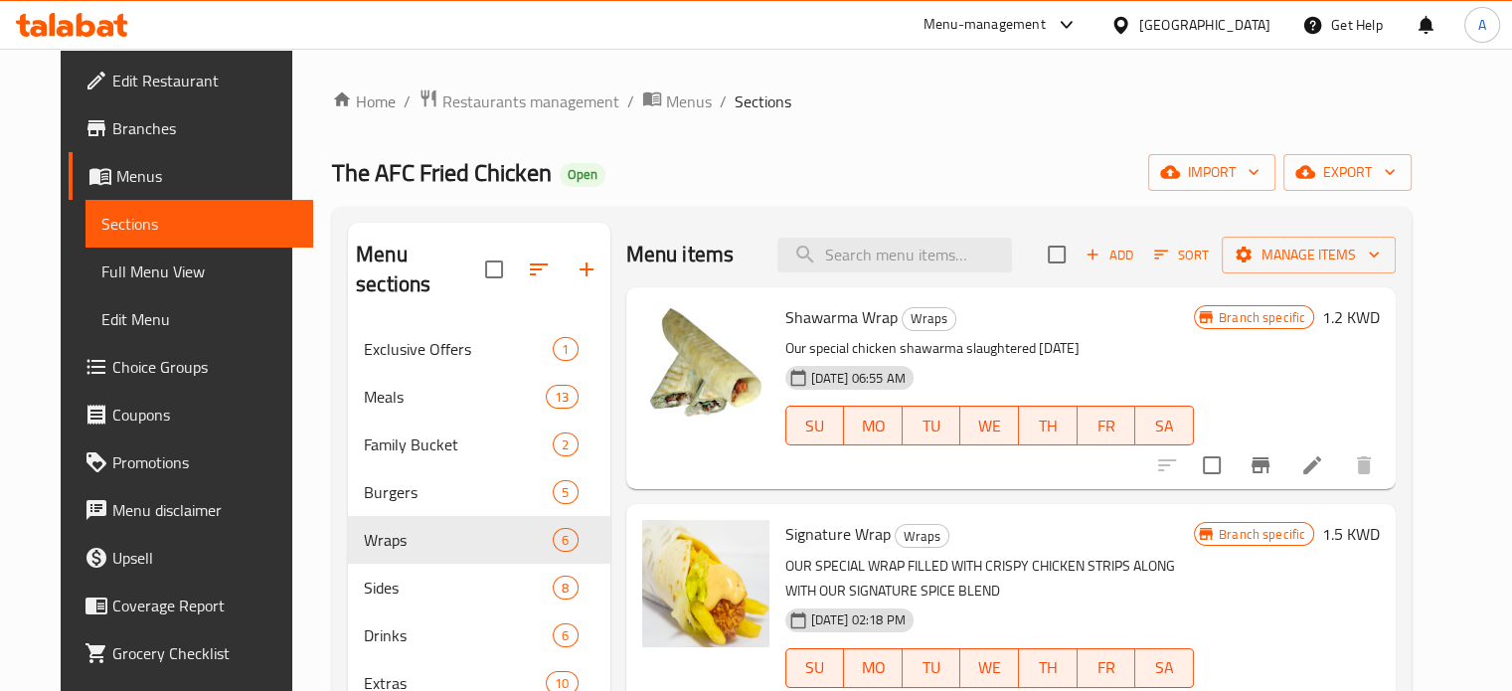
click at [1233, 464] on input "checkbox" at bounding box center [1212, 465] width 42 height 42
checkbox input "true"
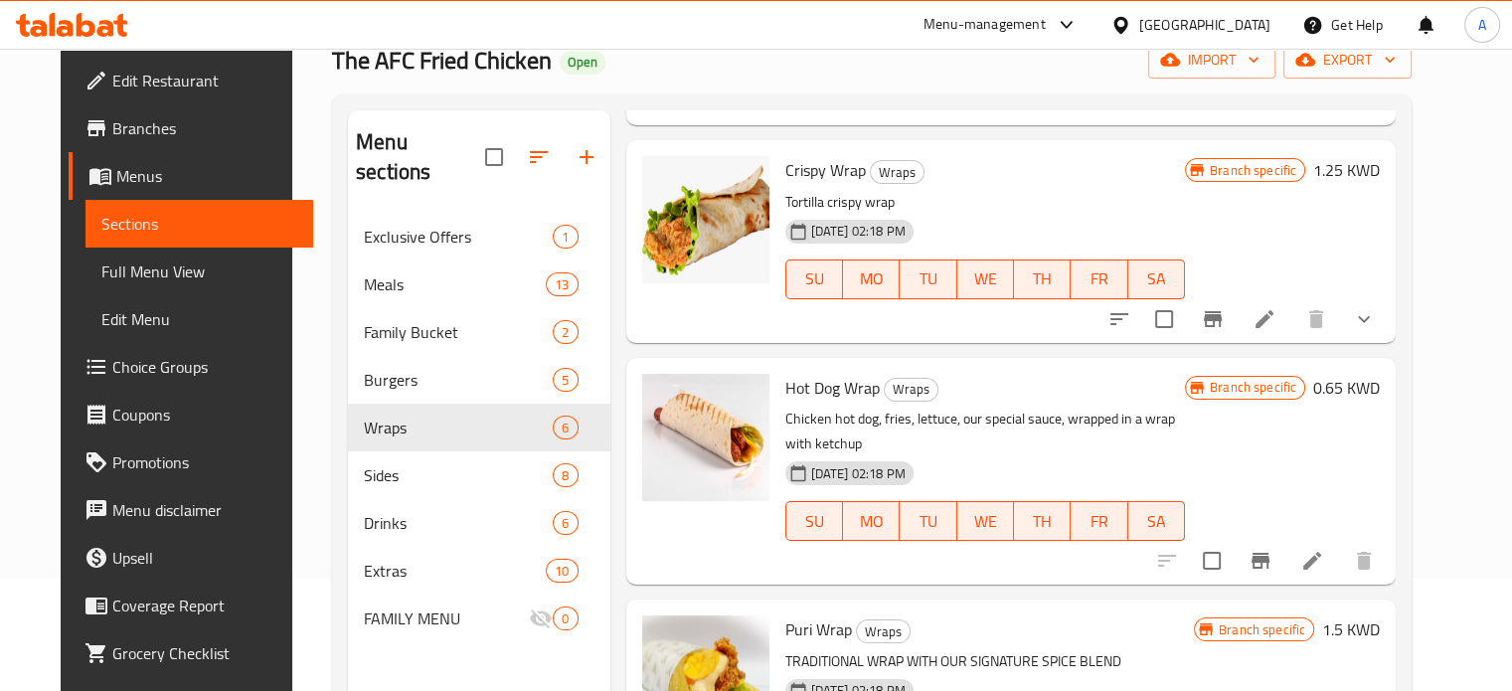
scroll to position [278, 0]
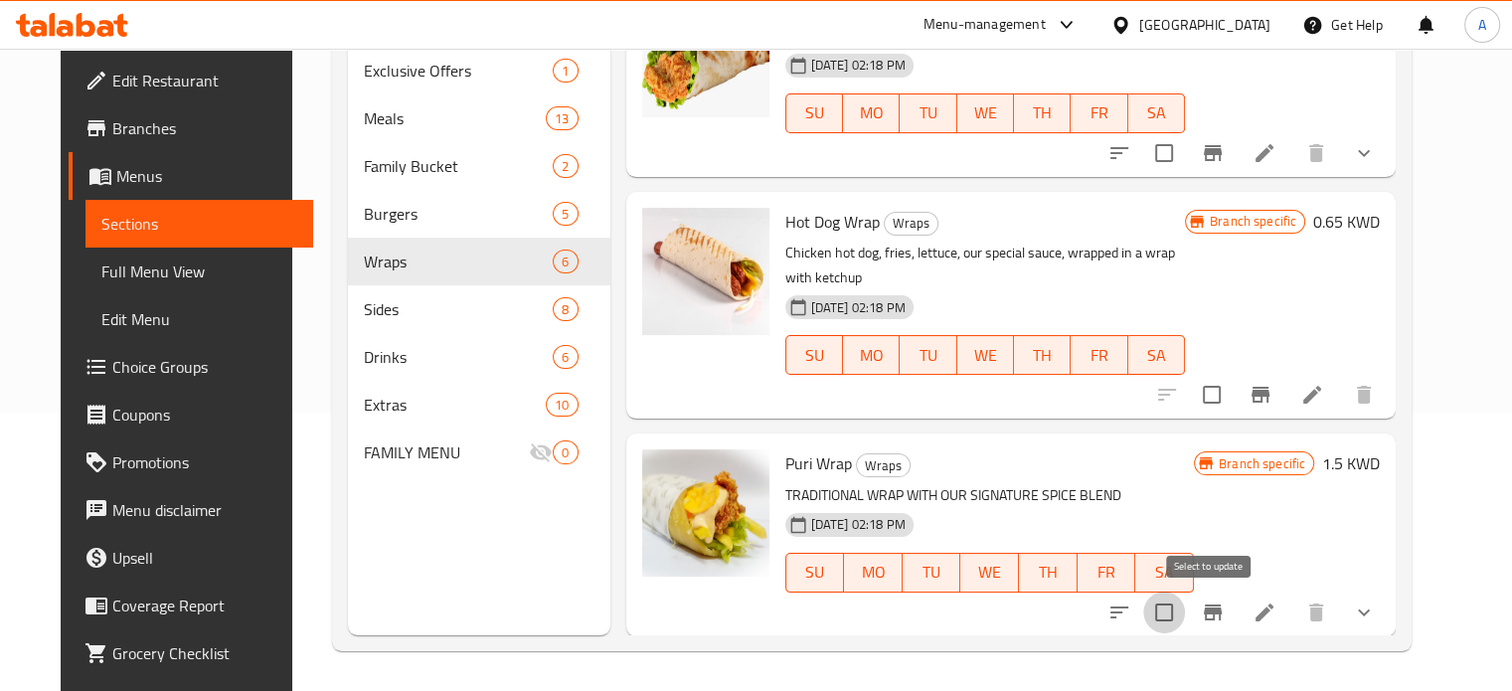
click at [1185, 613] on input "checkbox" at bounding box center [1164, 613] width 42 height 42
checkbox input "true"
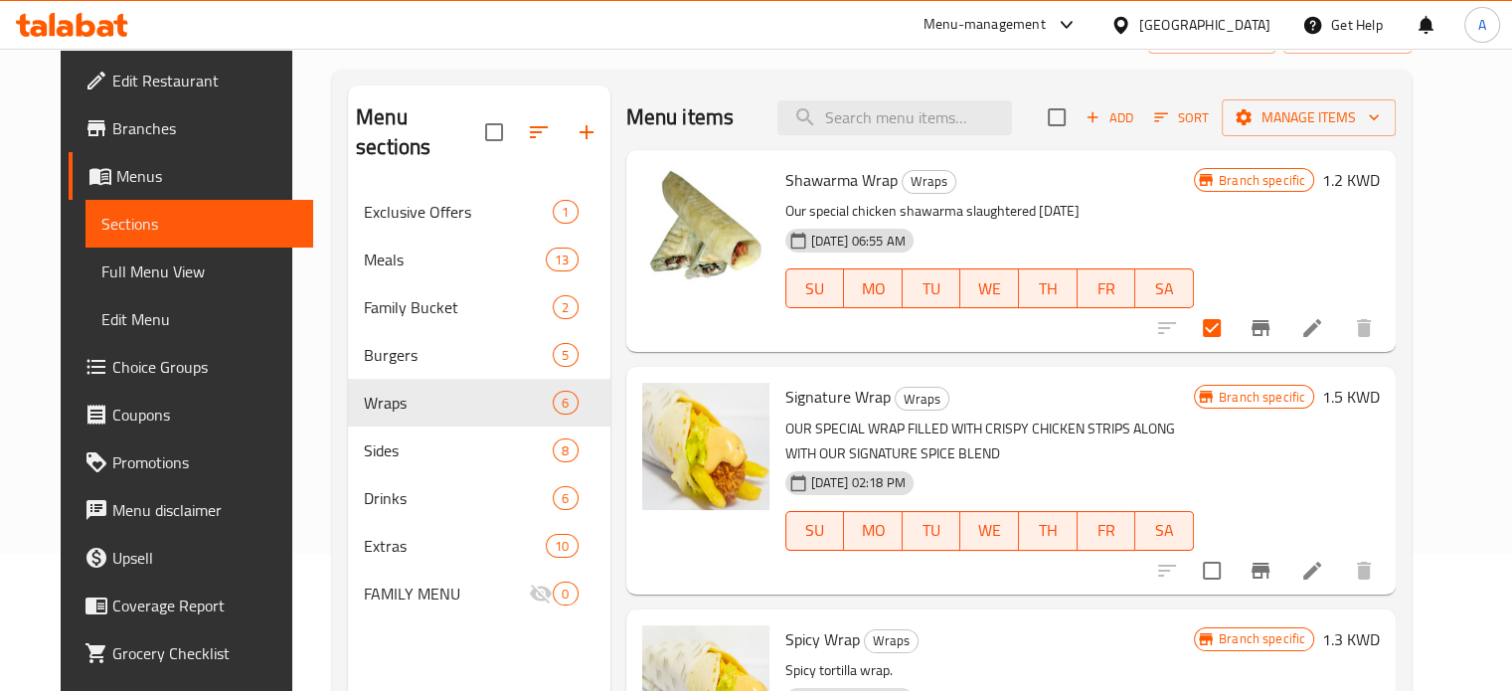
scroll to position [0, 0]
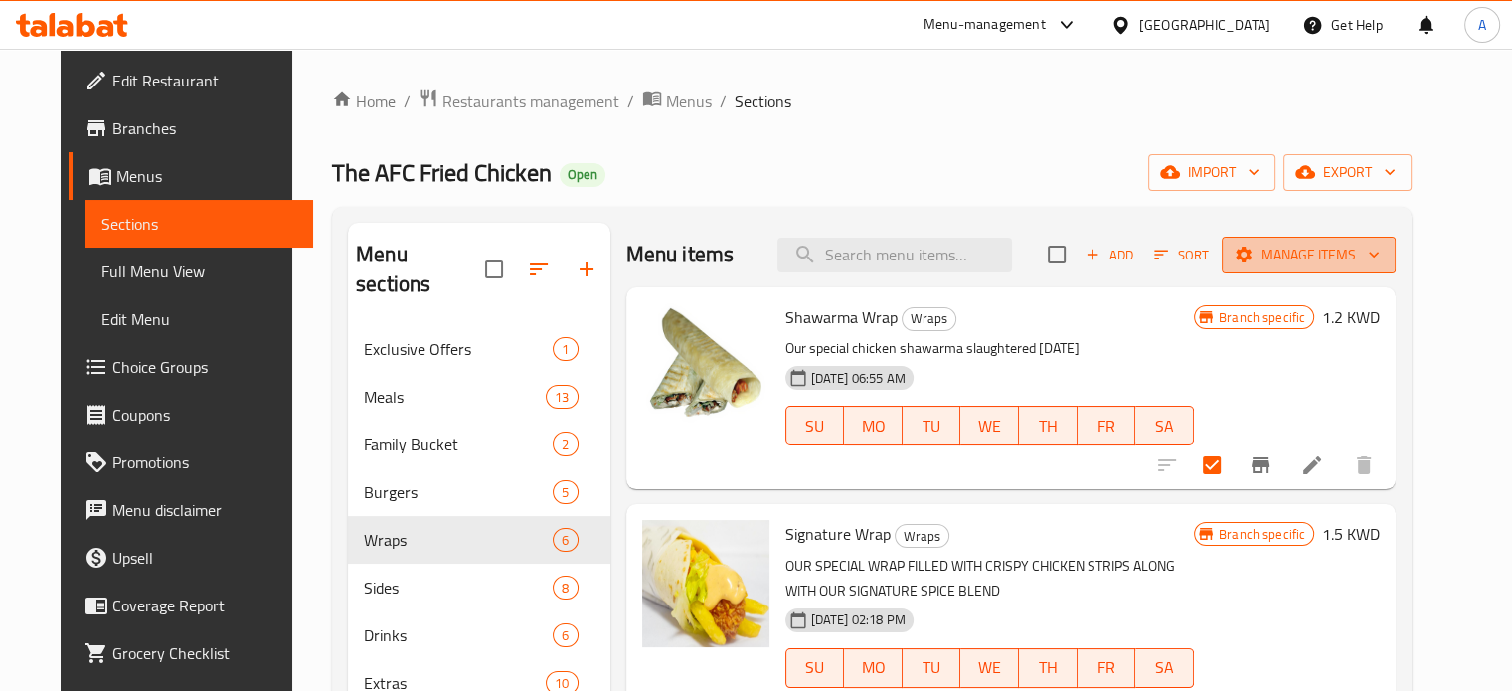
click at [1324, 254] on span "Manage items" at bounding box center [1309, 255] width 142 height 25
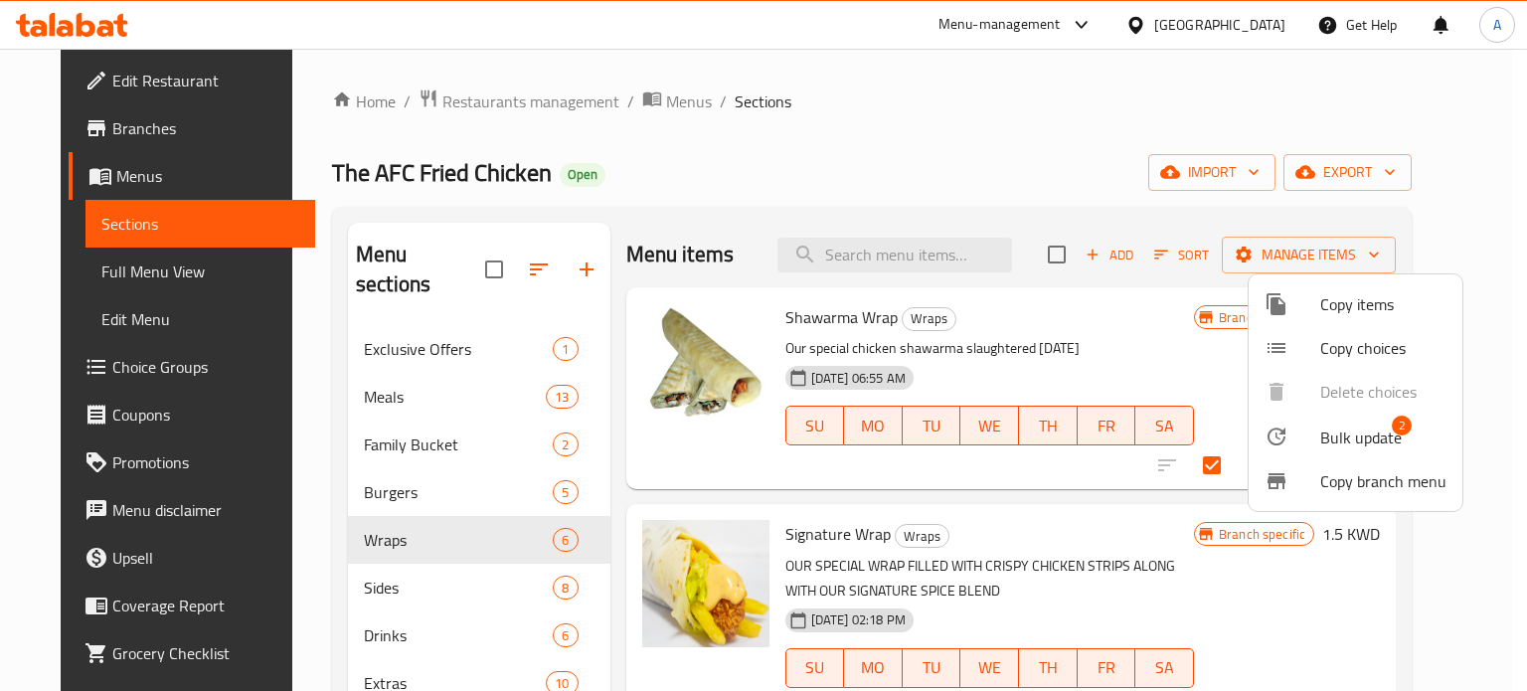
click at [1326, 432] on span "Bulk update" at bounding box center [1361, 438] width 82 height 24
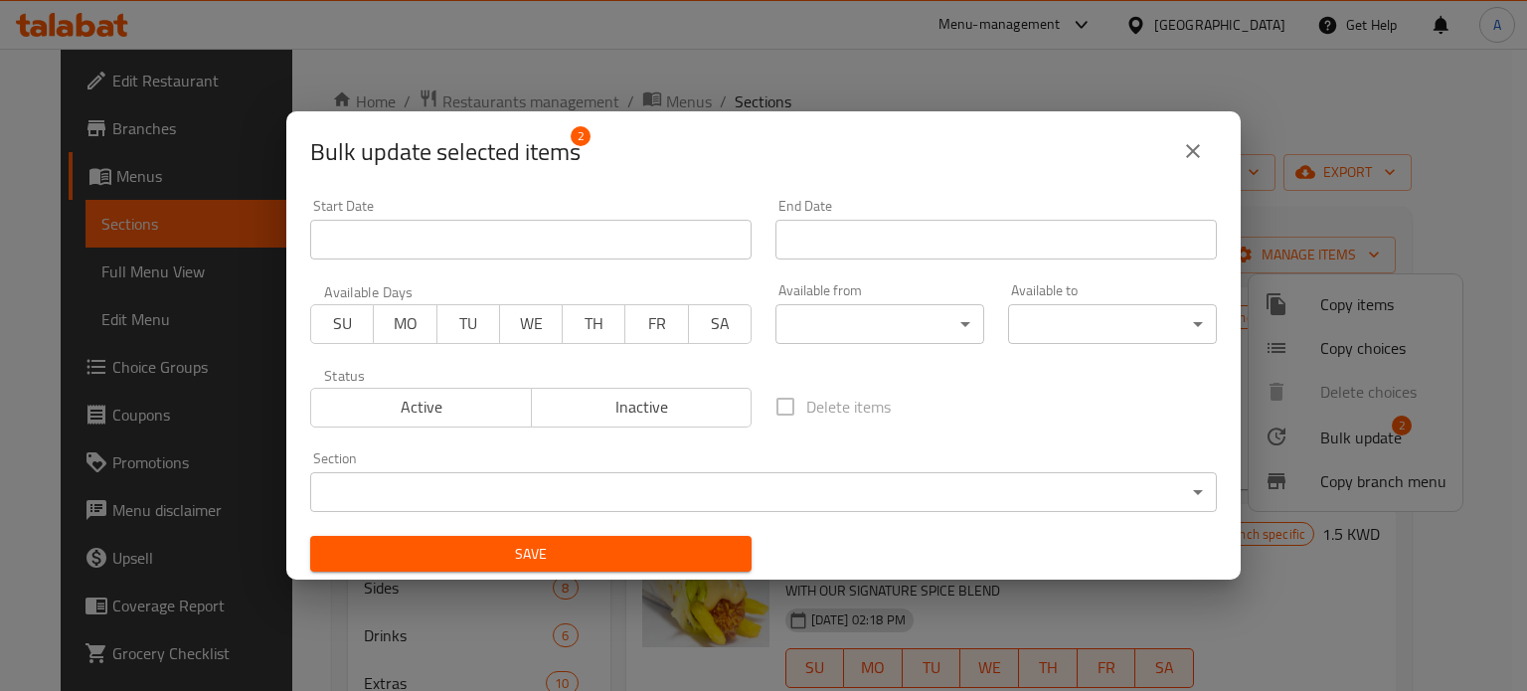
click at [917, 482] on body "​ Menu-management [GEOGRAPHIC_DATA] Get Help A Edit Restaurant Branches Menus S…" at bounding box center [763, 370] width 1527 height 642
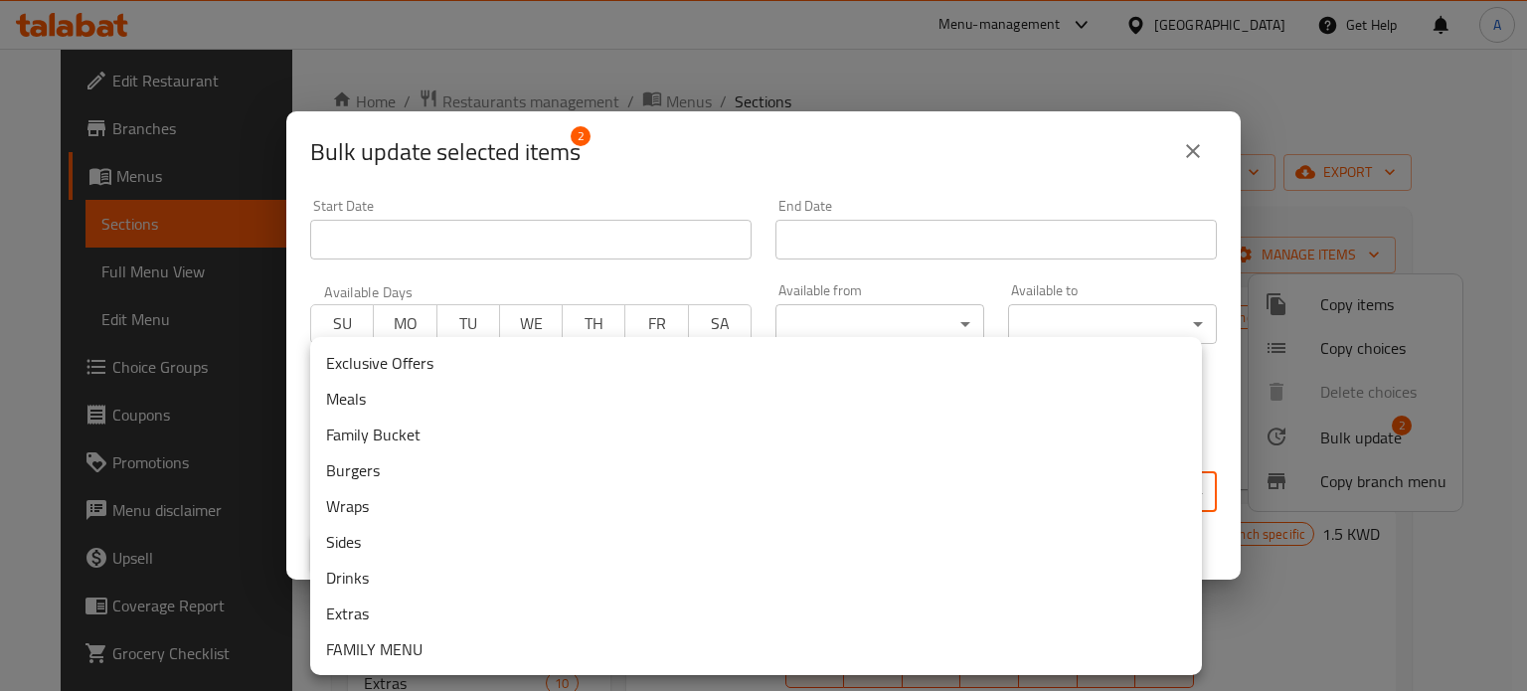
click at [354, 353] on li "Exclusive Offers" at bounding box center [756, 363] width 892 height 36
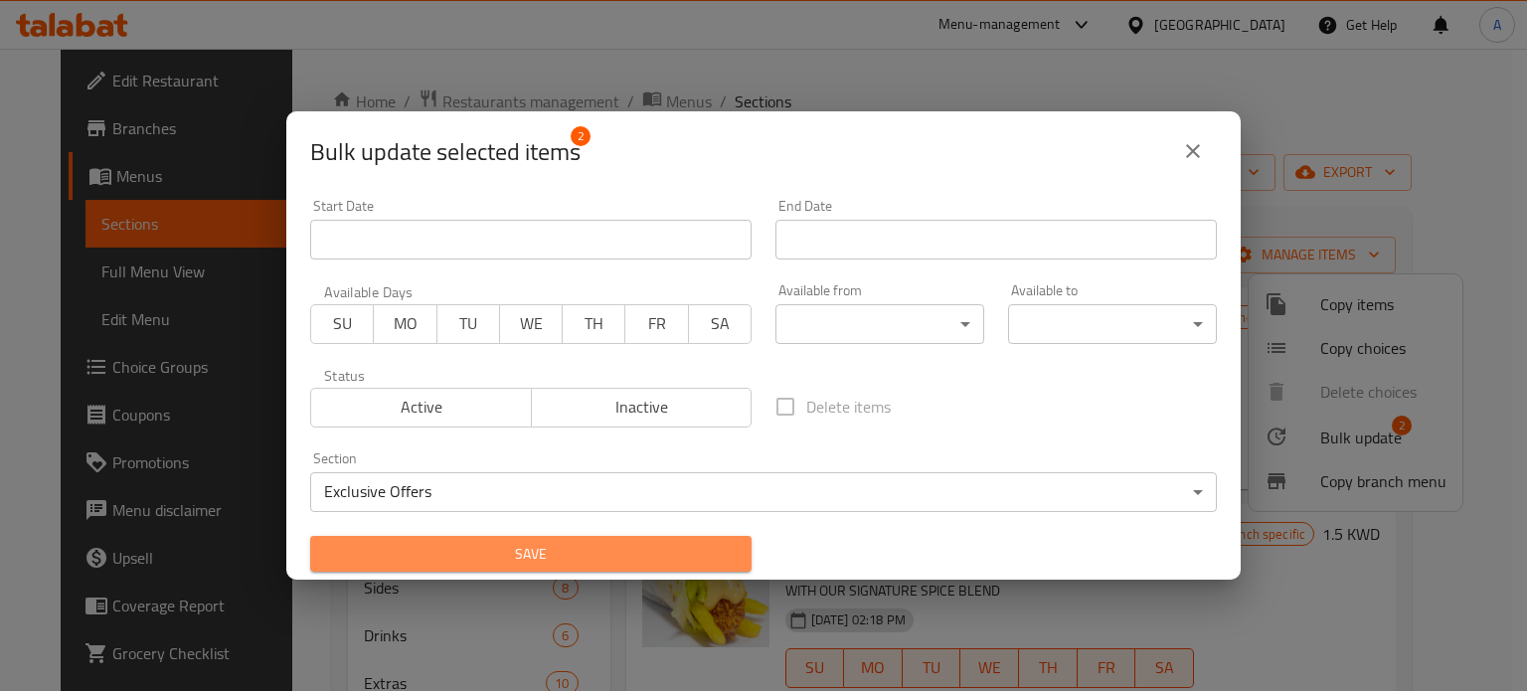
click at [604, 555] on span "Save" at bounding box center [531, 554] width 410 height 25
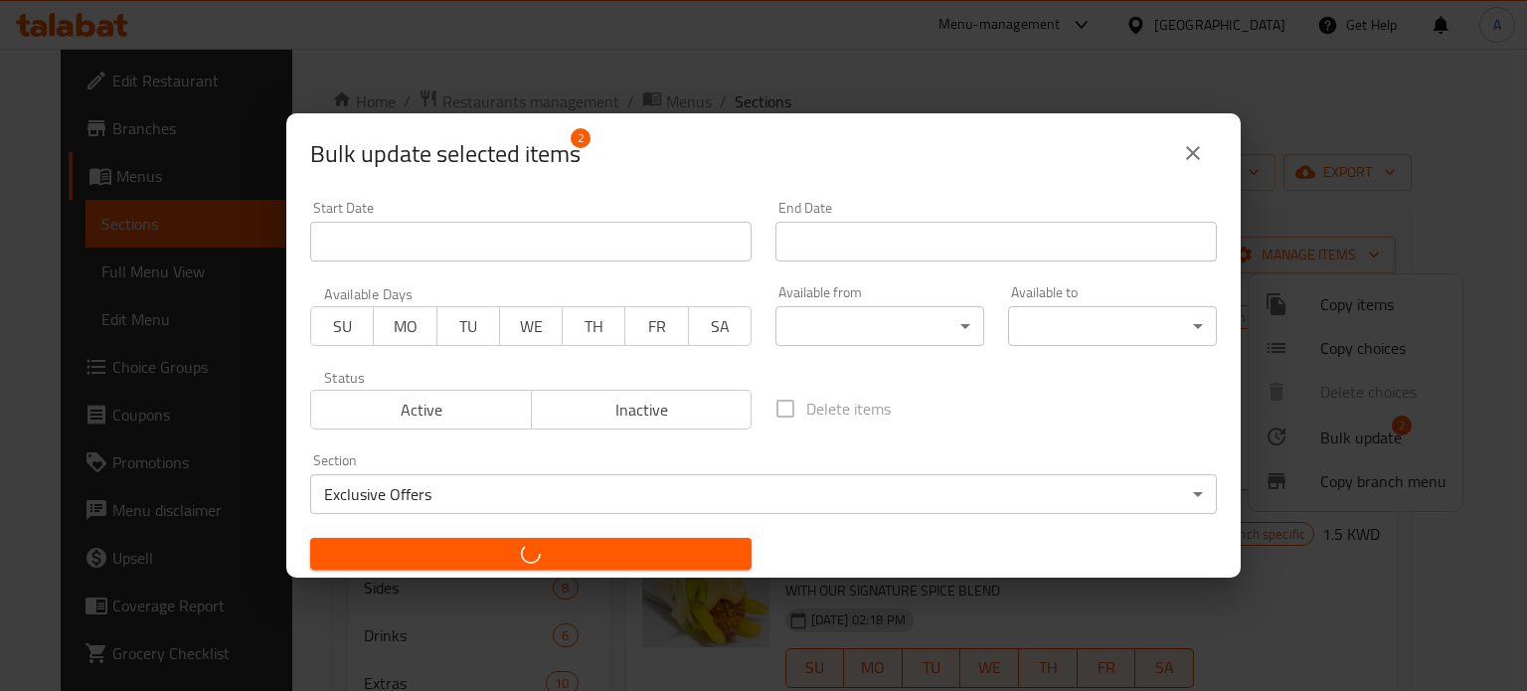
checkbox input "false"
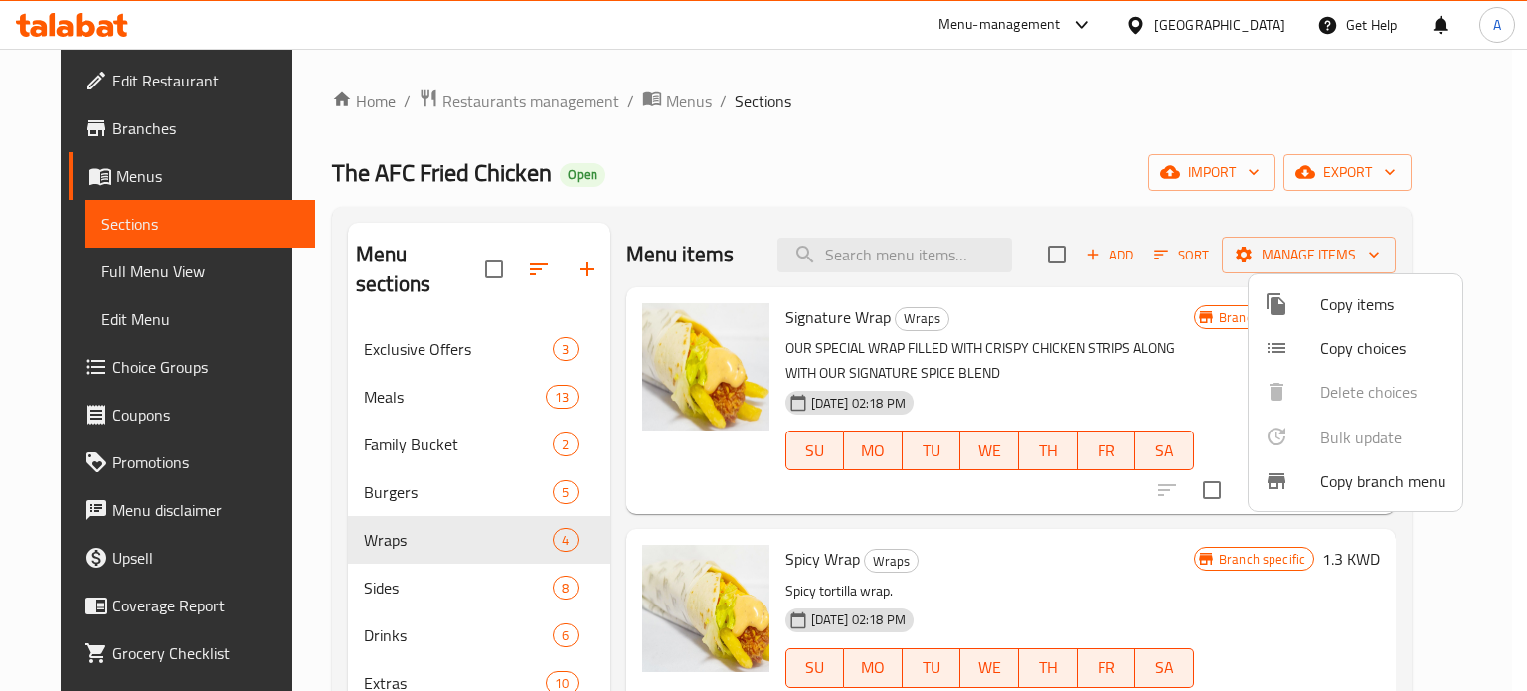
click at [417, 561] on div at bounding box center [763, 345] width 1527 height 691
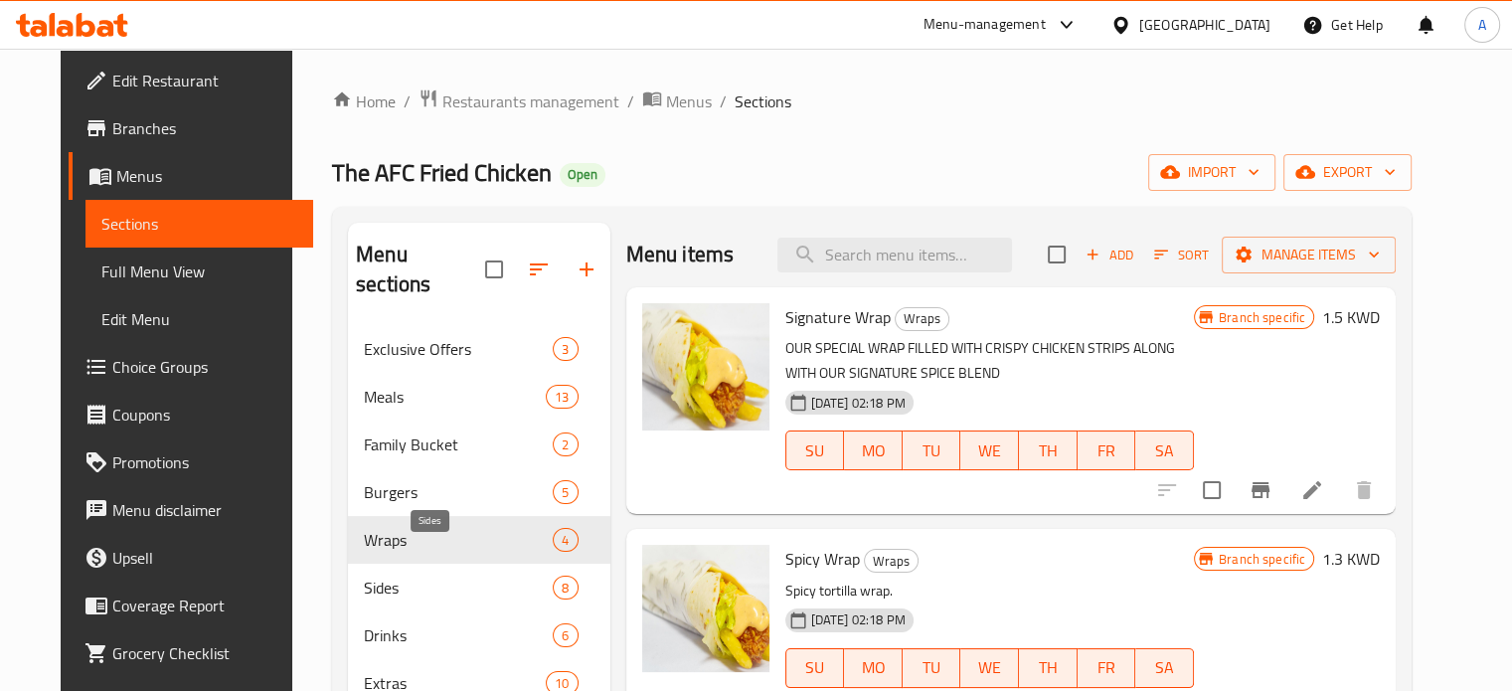
click at [364, 576] on span "Sides" at bounding box center [458, 588] width 189 height 24
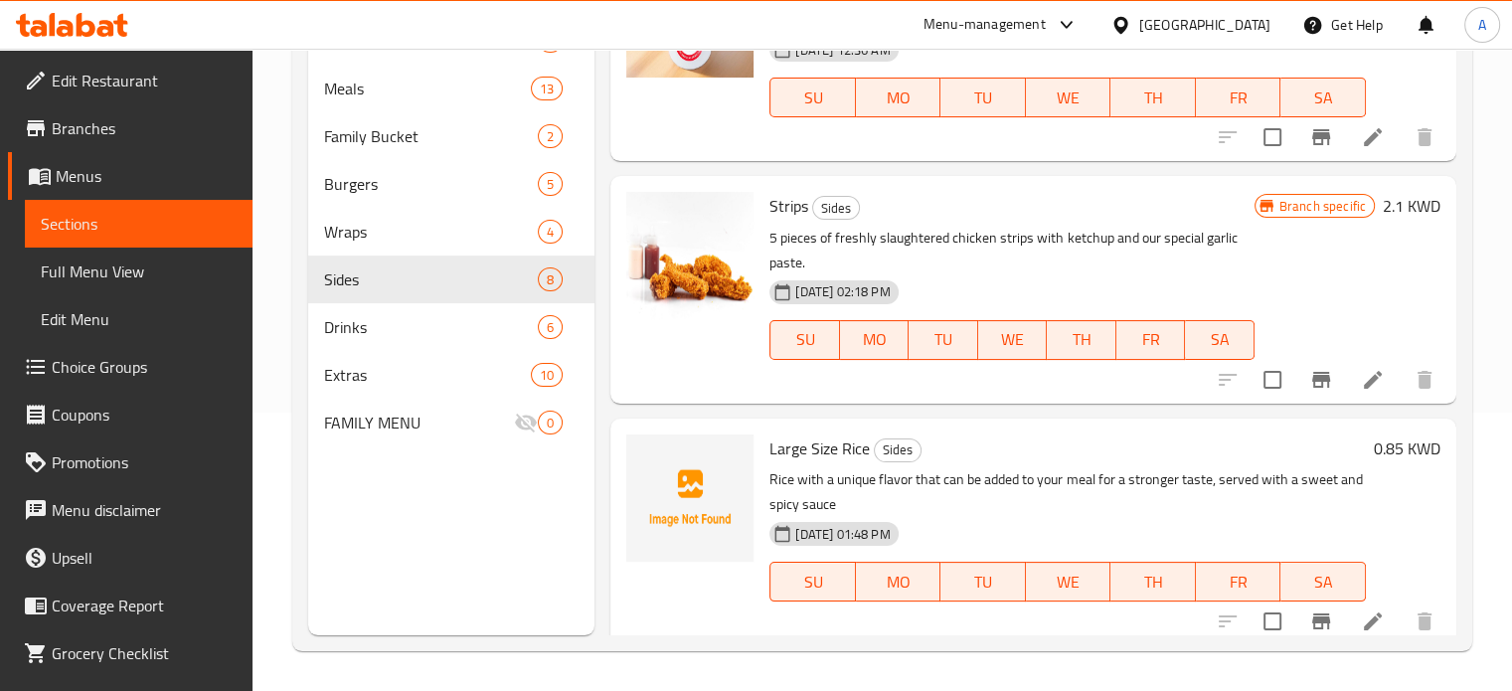
scroll to position [795, 0]
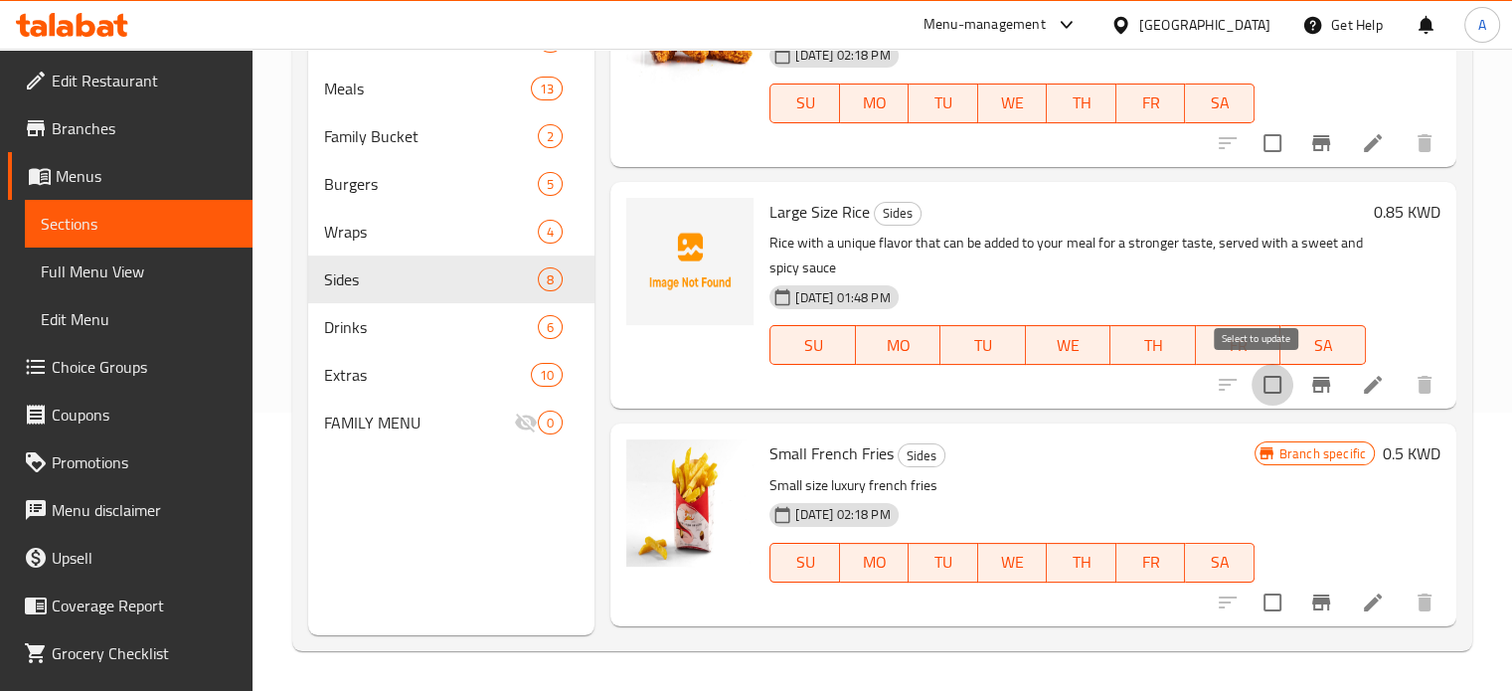
click at [1257, 383] on input "checkbox" at bounding box center [1273, 385] width 42 height 42
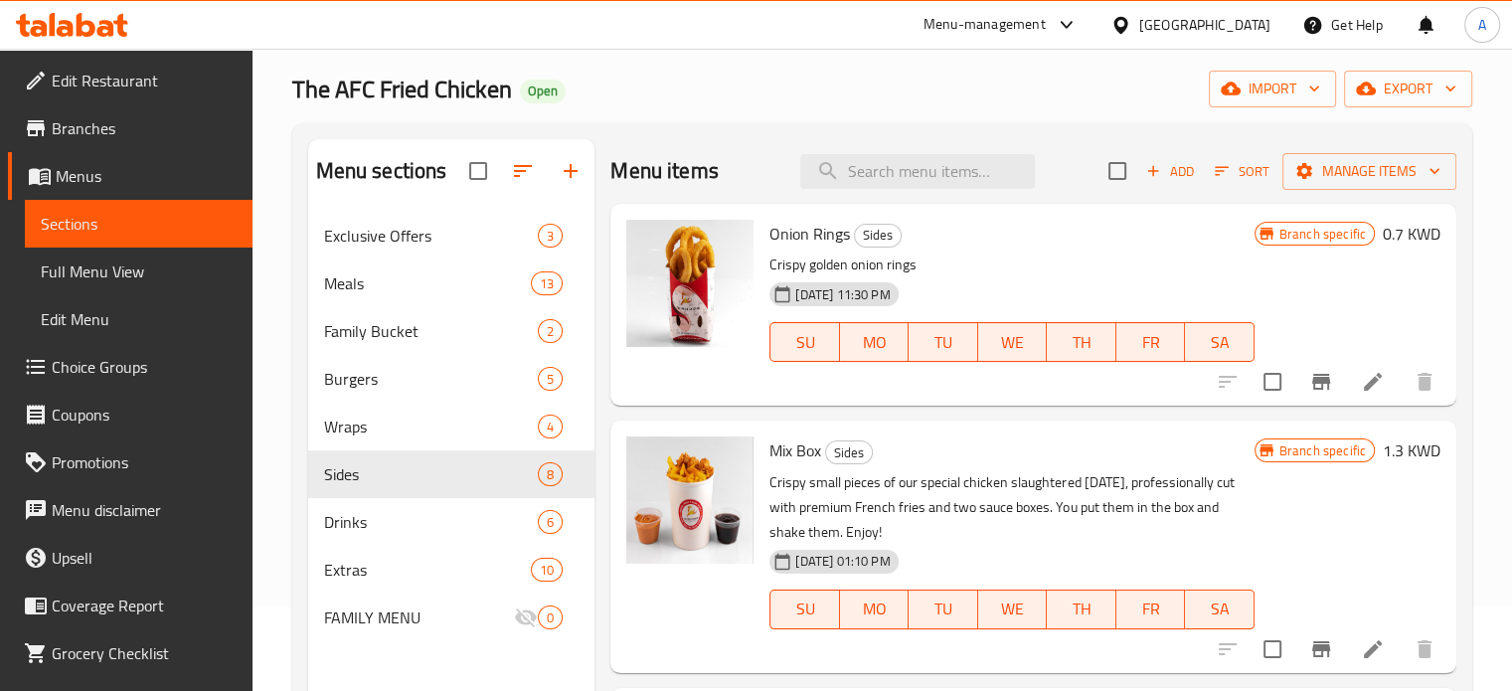
scroll to position [0, 0]
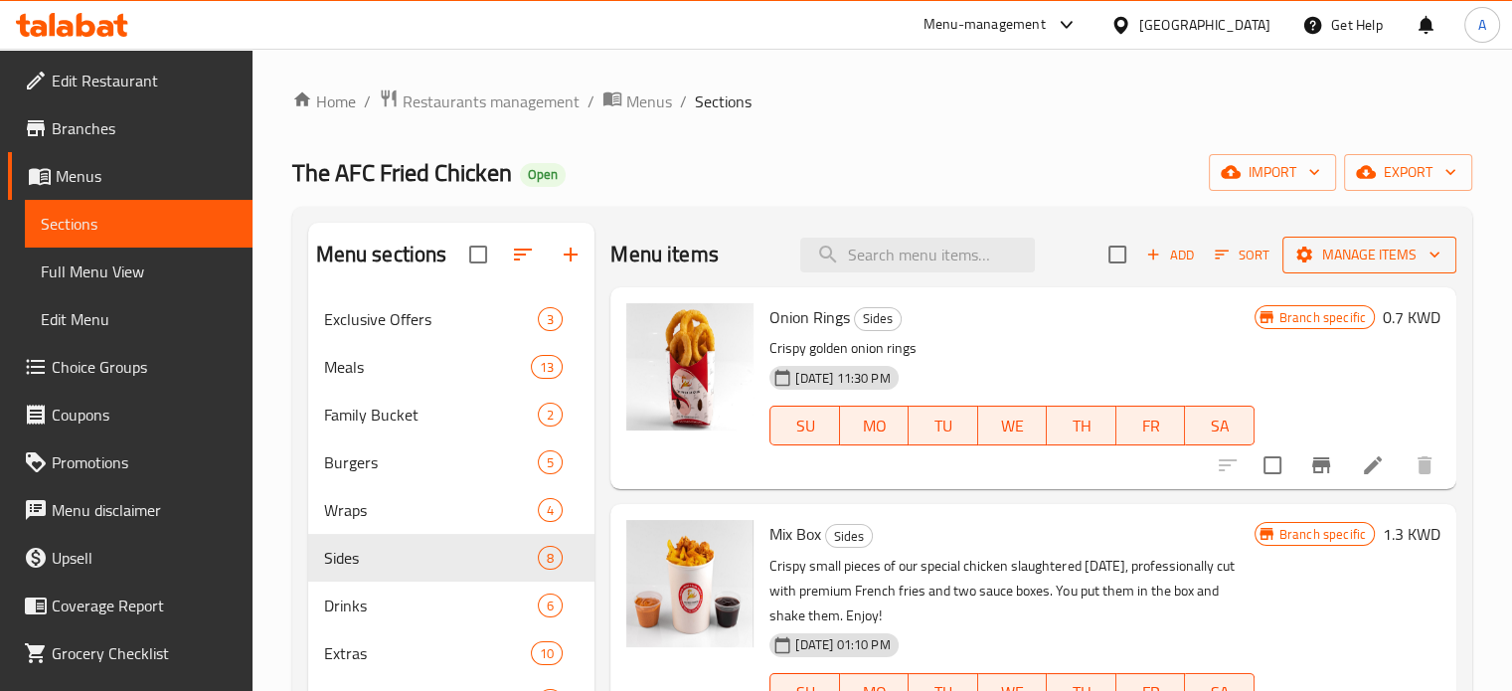
click at [1341, 263] on span "Manage items" at bounding box center [1370, 255] width 142 height 25
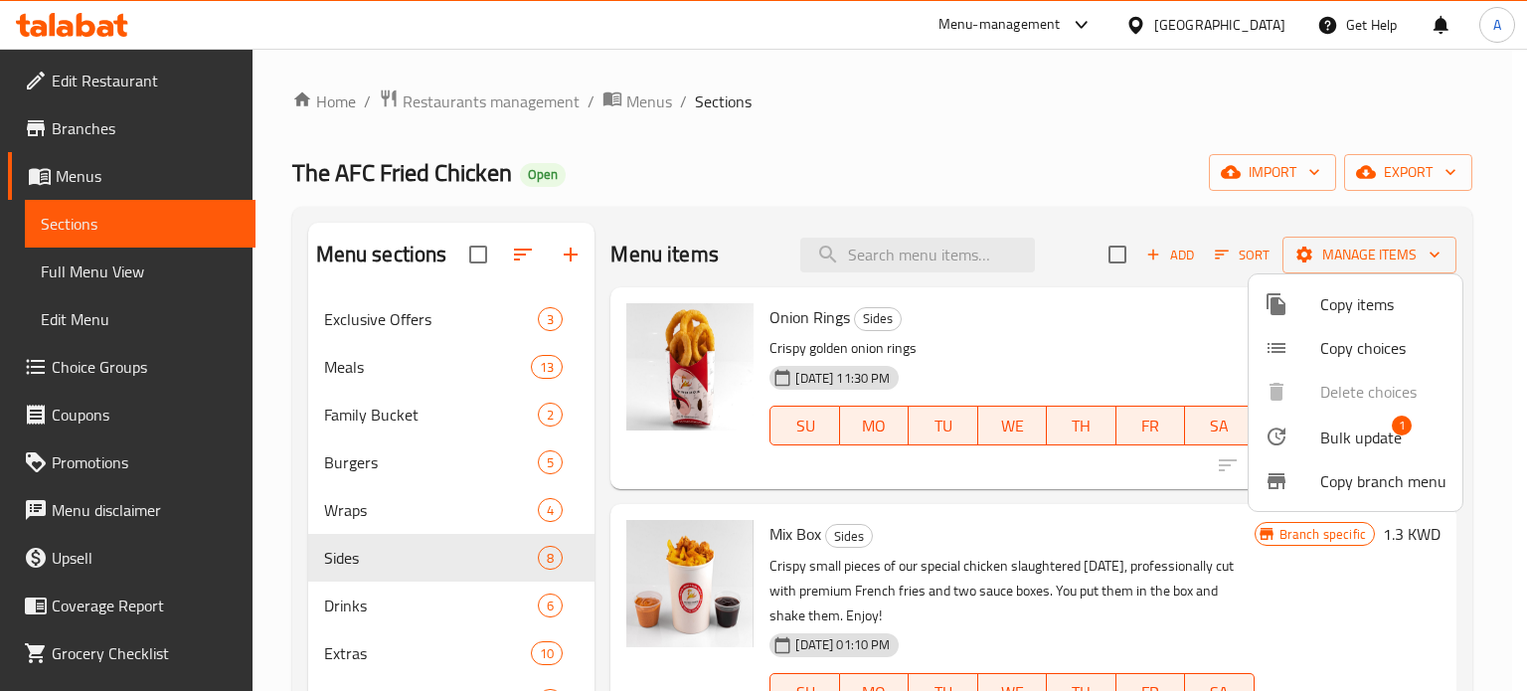
click at [1327, 437] on span "Bulk update" at bounding box center [1361, 438] width 82 height 24
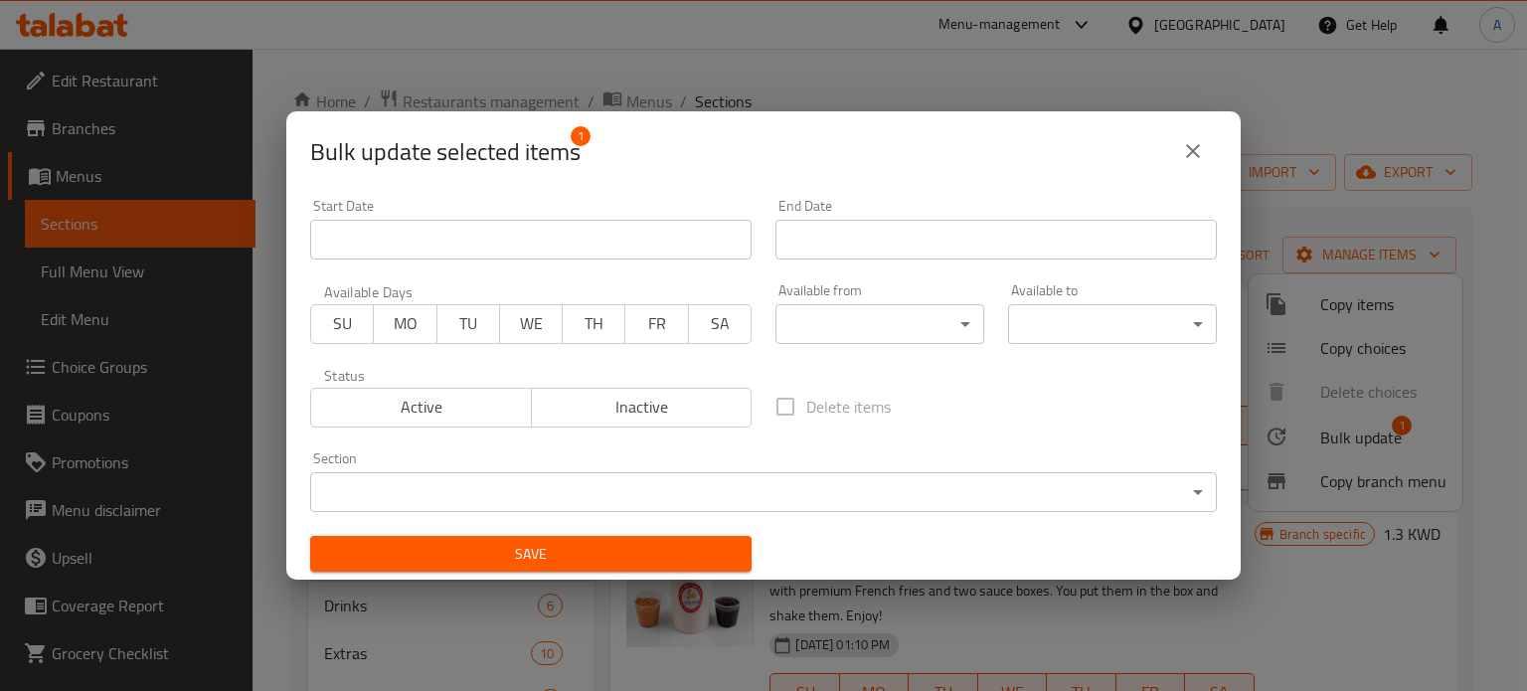
click at [591, 493] on body "​ Menu-management [GEOGRAPHIC_DATA] Get Help A Edit Restaurant Branches Menus S…" at bounding box center [763, 370] width 1527 height 642
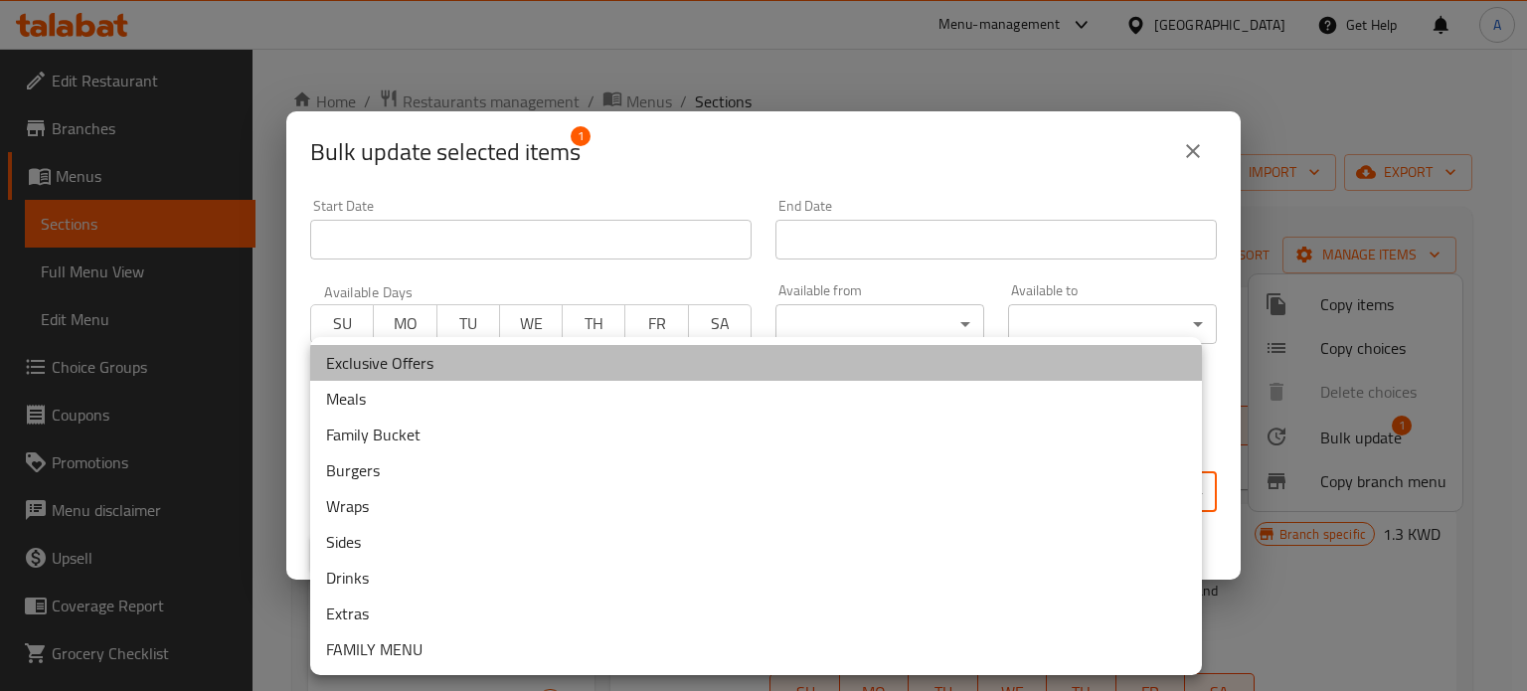
click at [415, 367] on li "Exclusive Offers" at bounding box center [756, 363] width 892 height 36
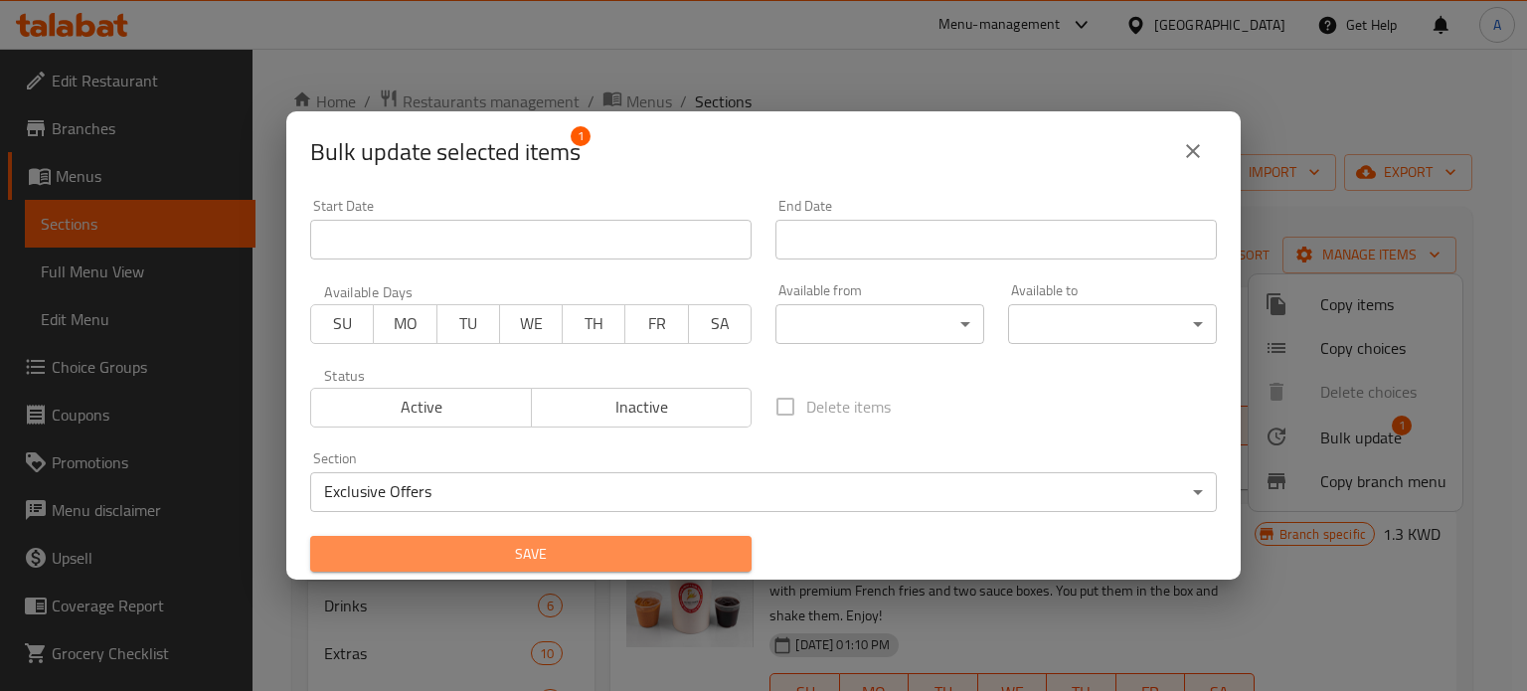
click at [605, 553] on span "Save" at bounding box center [531, 554] width 410 height 25
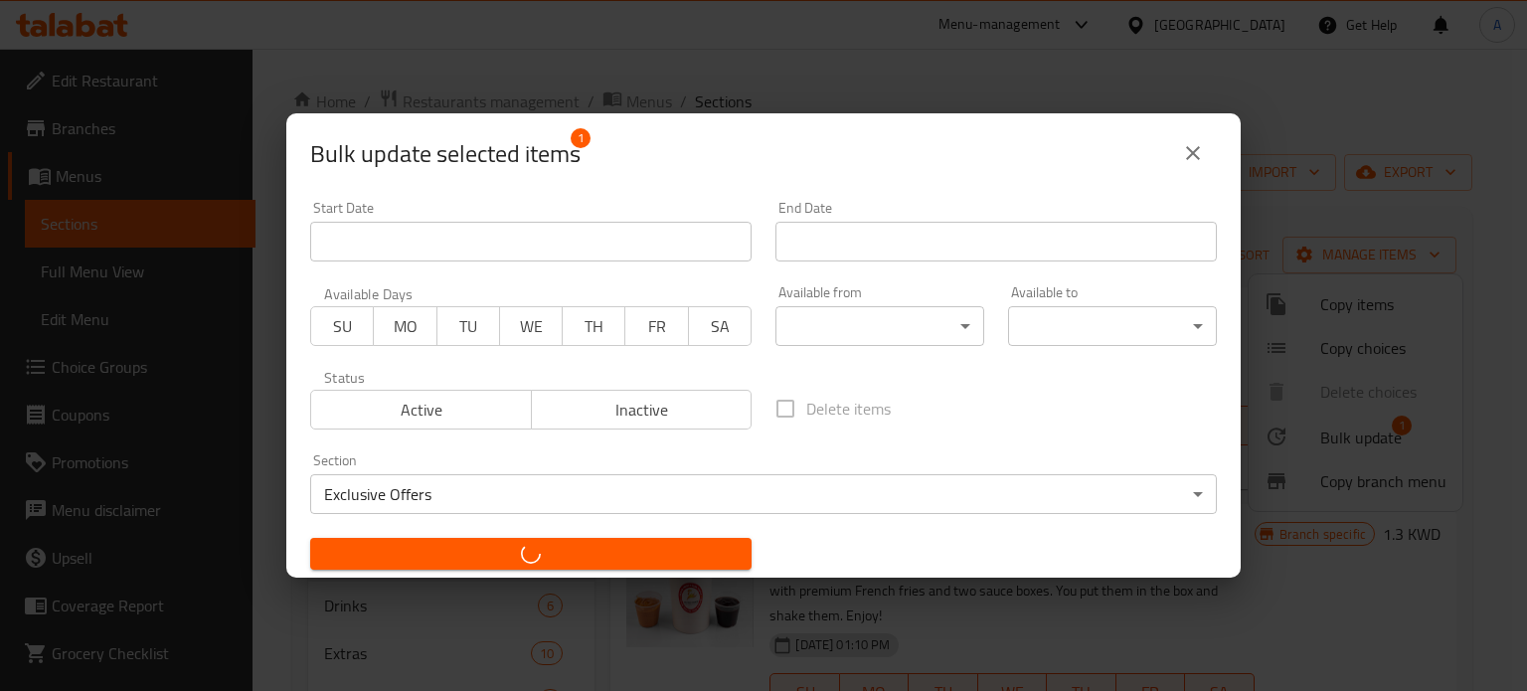
checkbox input "false"
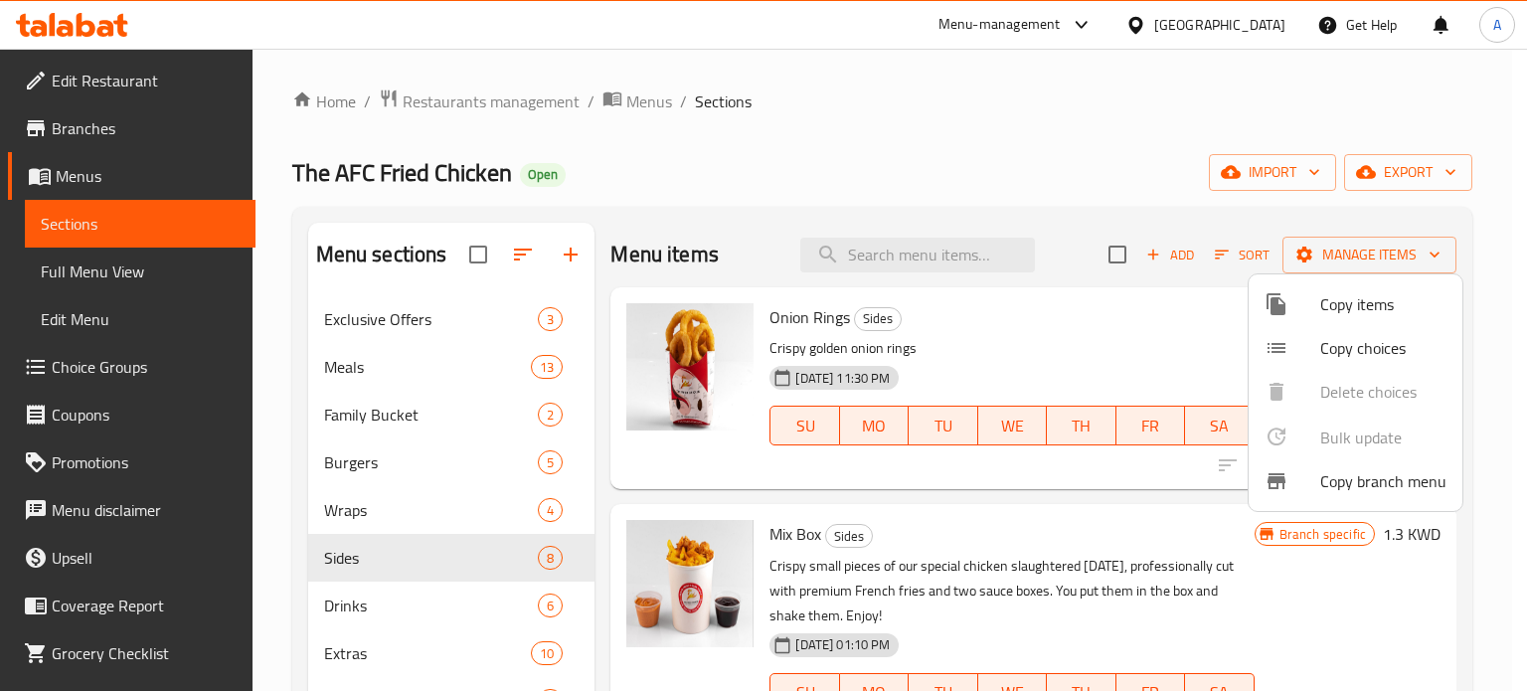
click at [396, 363] on div at bounding box center [763, 345] width 1527 height 691
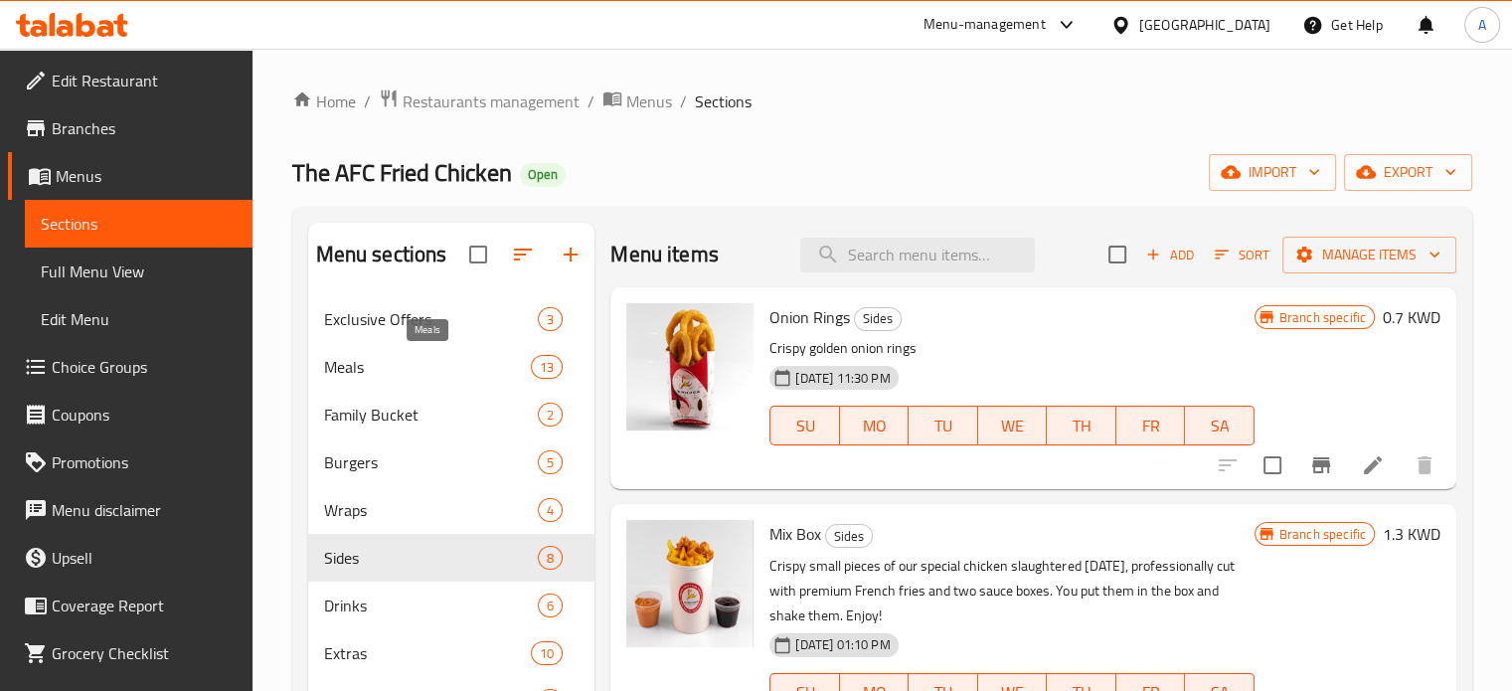
click at [381, 369] on span "Meals" at bounding box center [428, 367] width 208 height 24
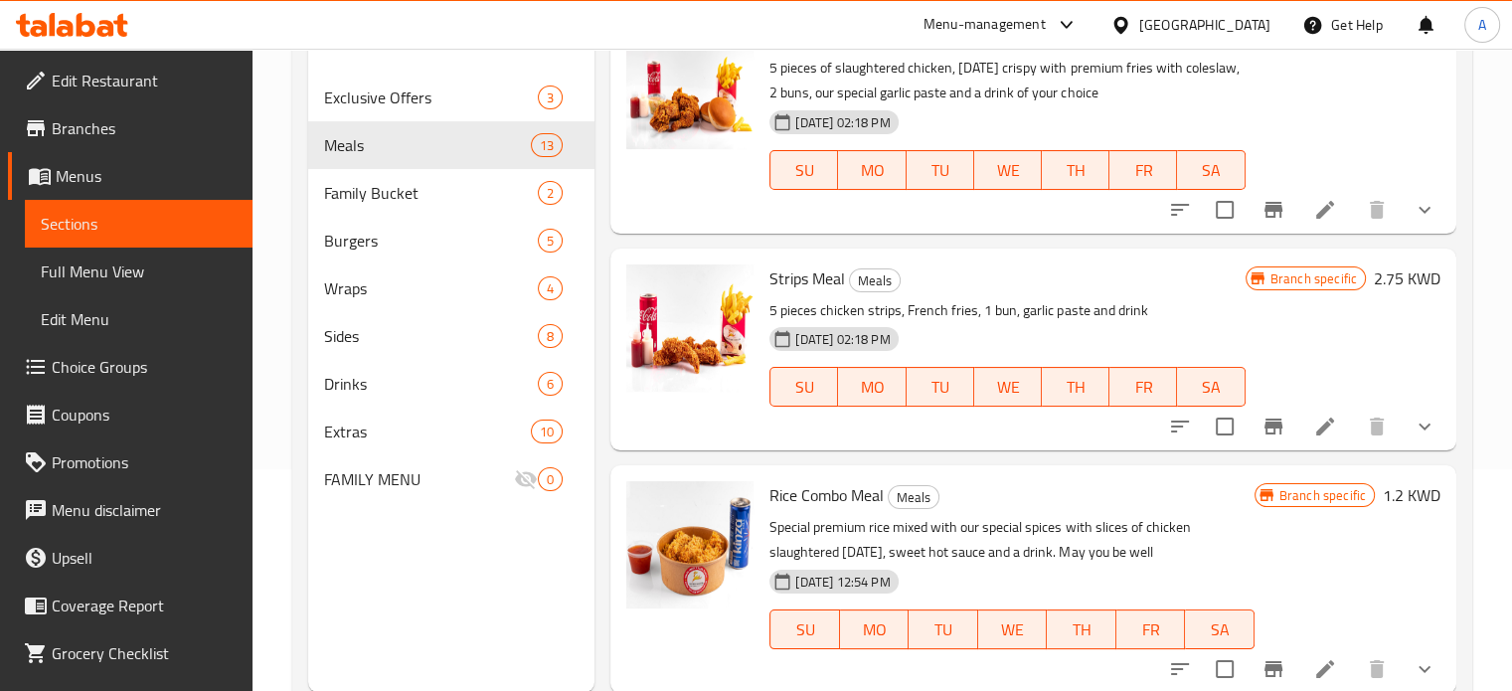
scroll to position [278, 0]
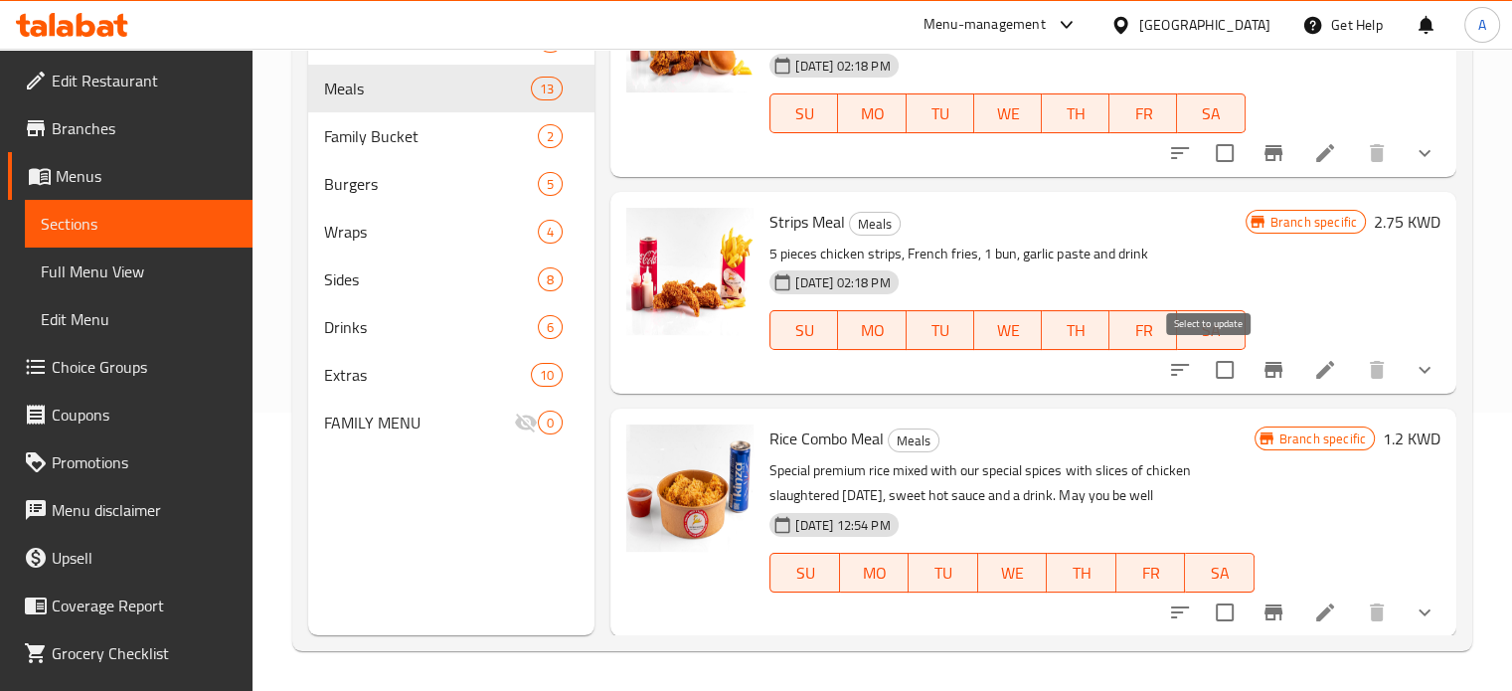
click at [1206, 377] on input "checkbox" at bounding box center [1225, 370] width 42 height 42
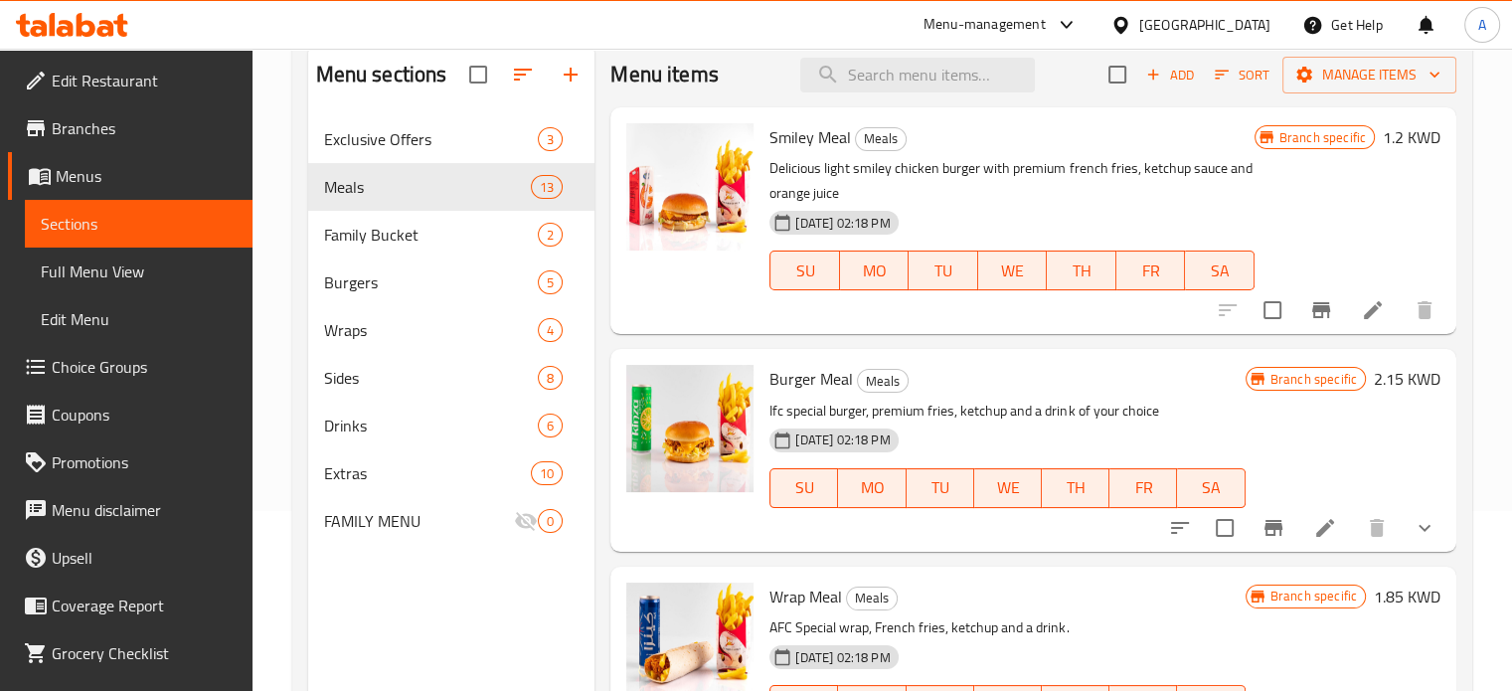
scroll to position [0, 0]
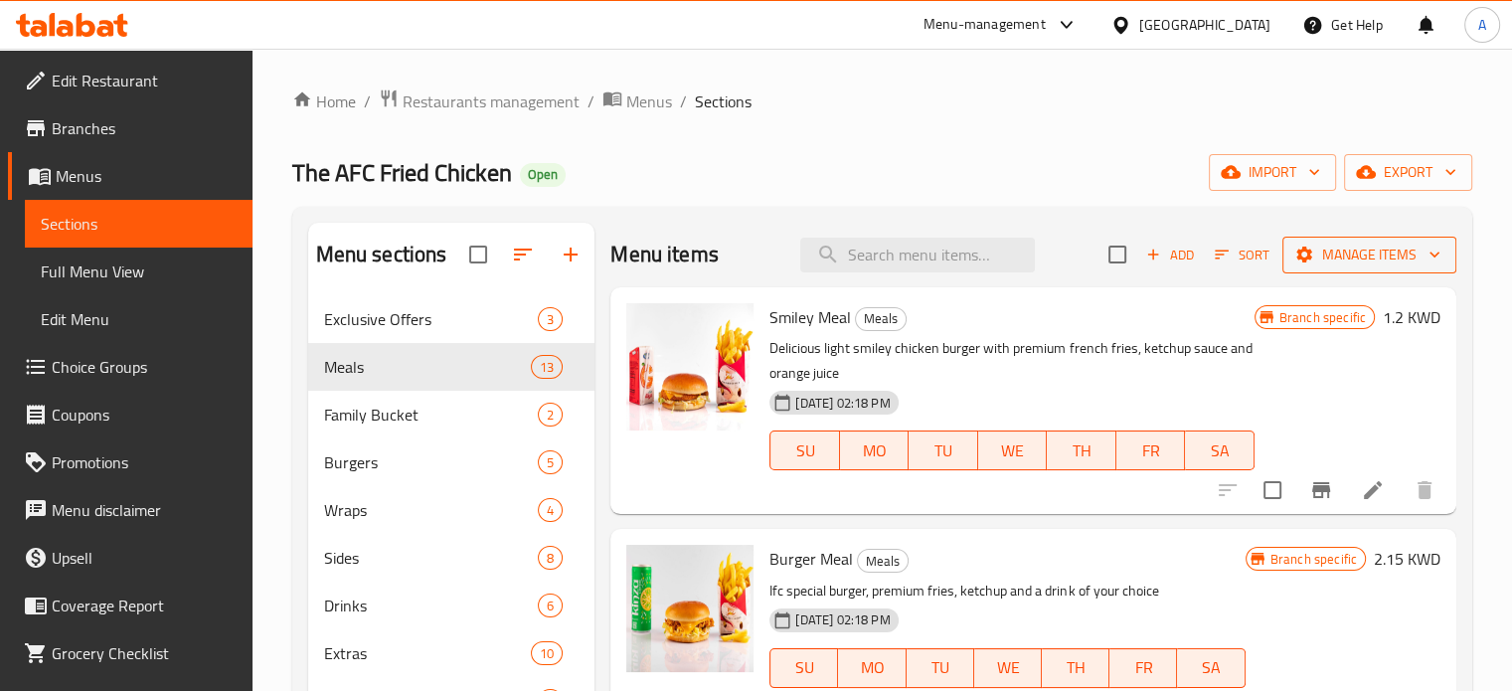
click at [1358, 255] on span "Manage items" at bounding box center [1370, 255] width 142 height 25
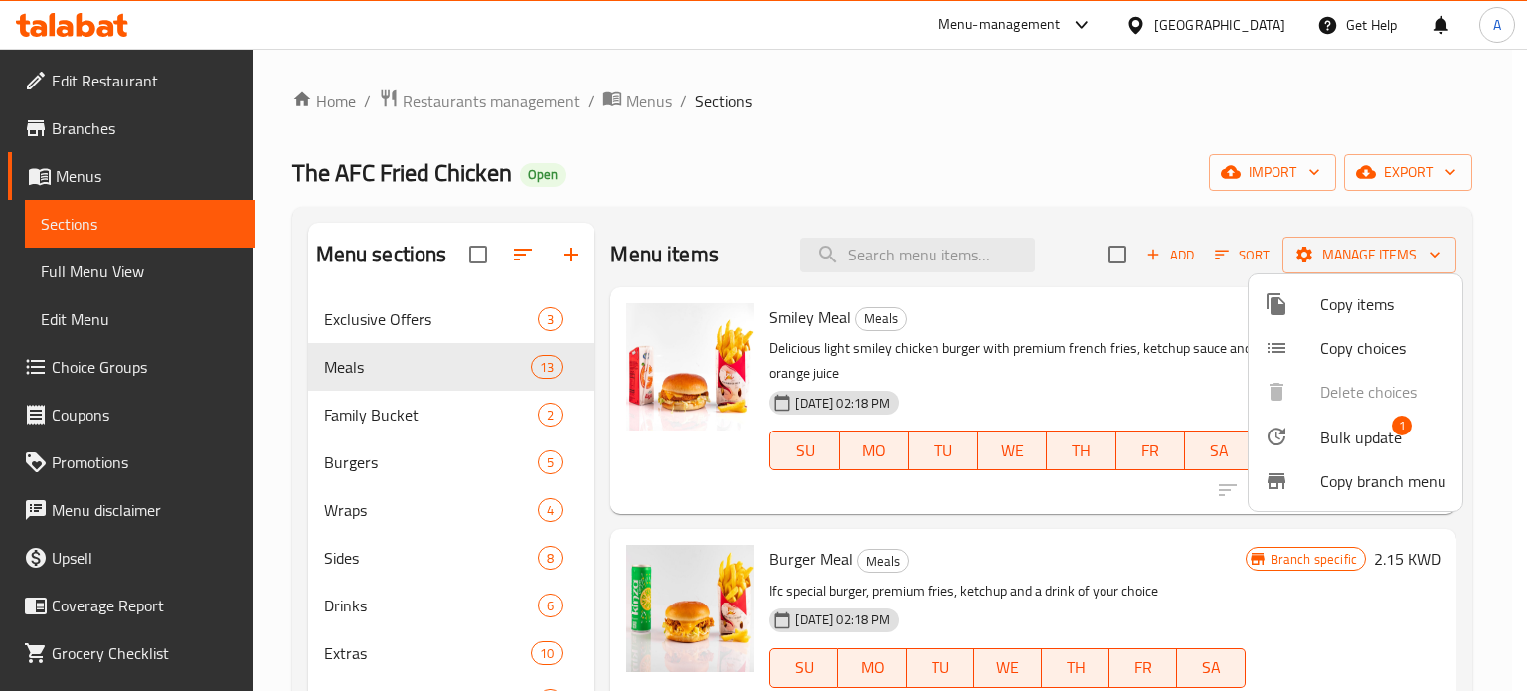
click at [1323, 434] on span "Bulk update" at bounding box center [1361, 438] width 82 height 24
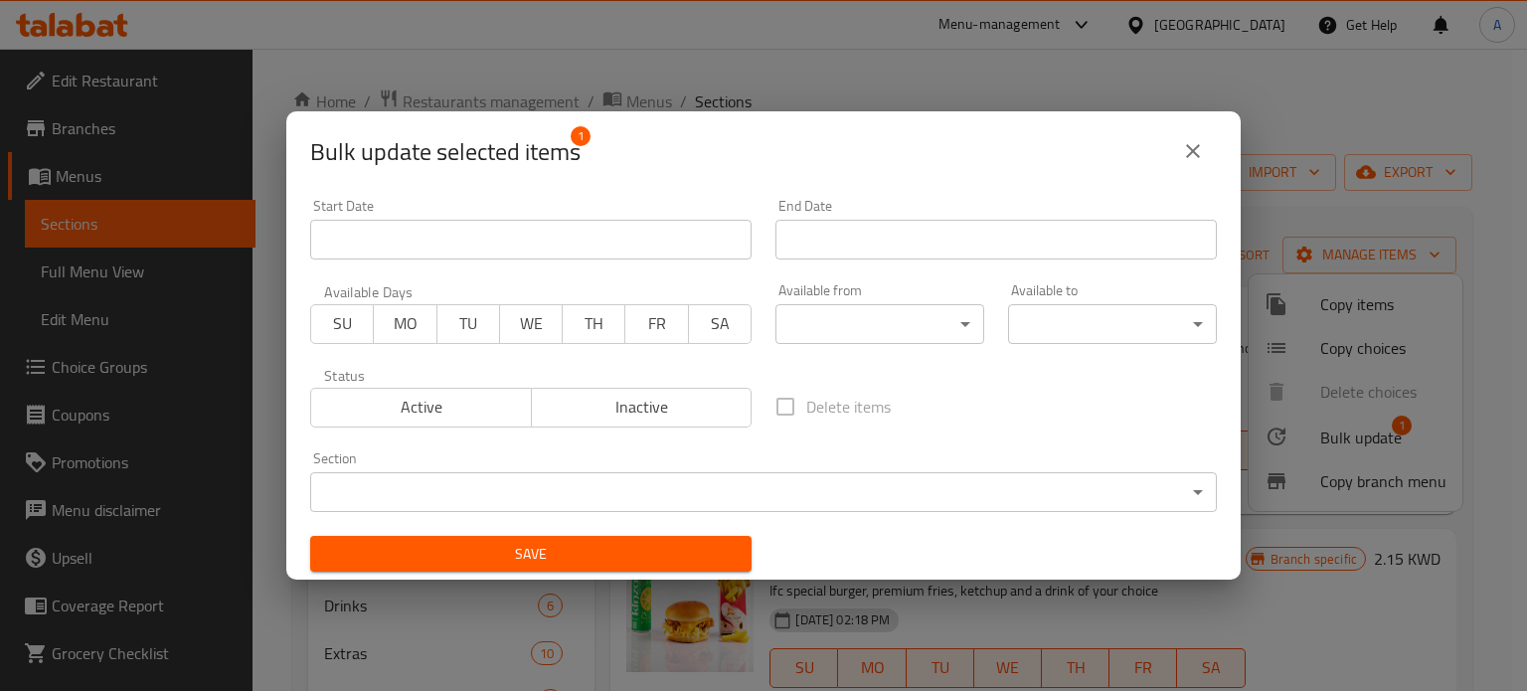
click at [700, 498] on body "​ Menu-management [GEOGRAPHIC_DATA] Get Help A Edit Restaurant Branches Menus S…" at bounding box center [763, 370] width 1527 height 642
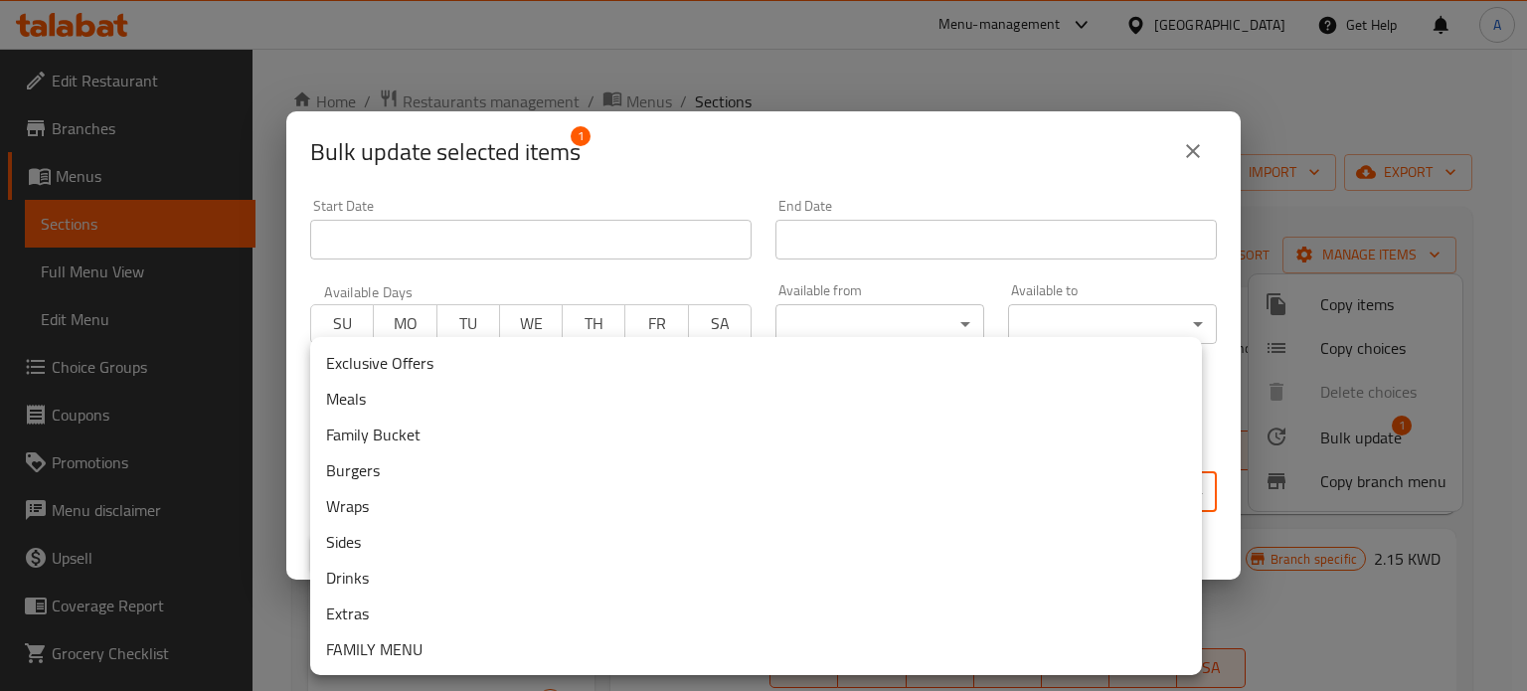
click at [425, 368] on li "Exclusive Offers" at bounding box center [756, 363] width 892 height 36
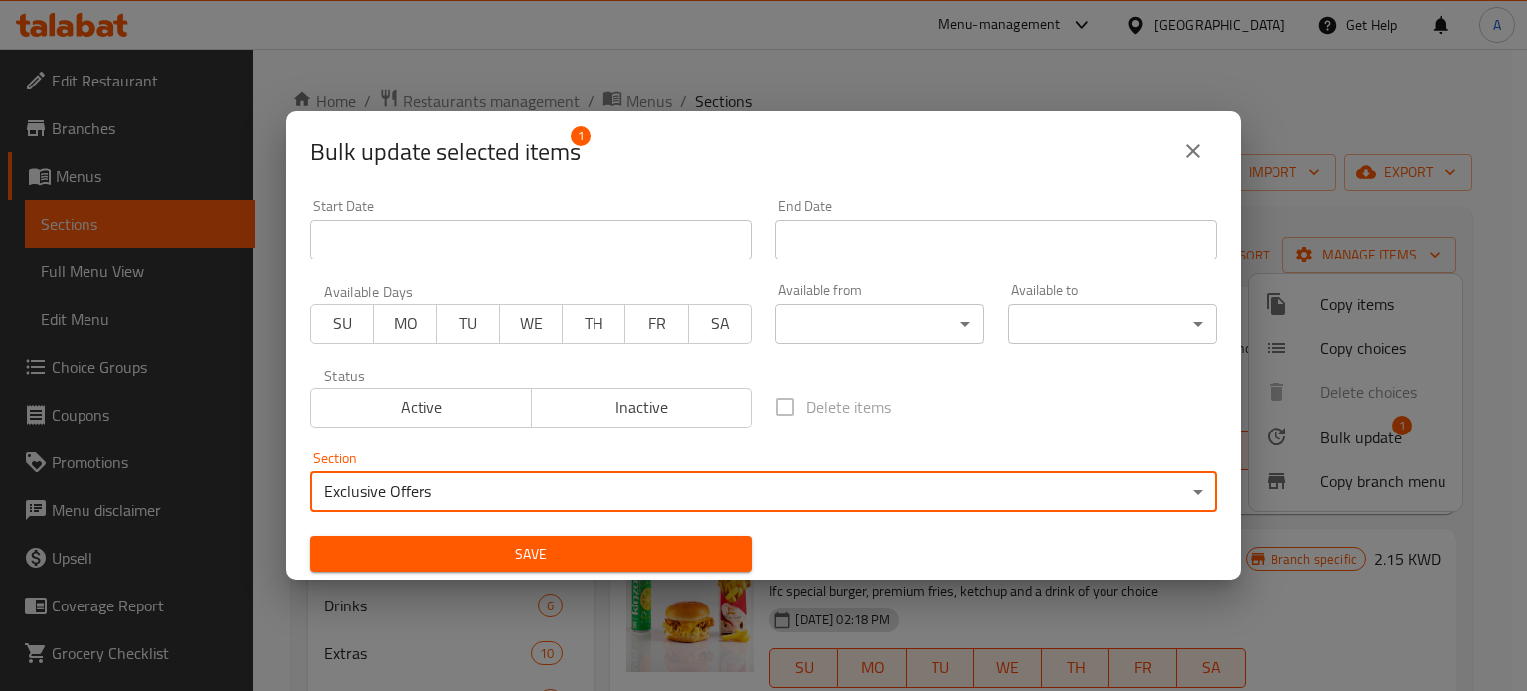
click at [518, 560] on span "Save" at bounding box center [531, 554] width 410 height 25
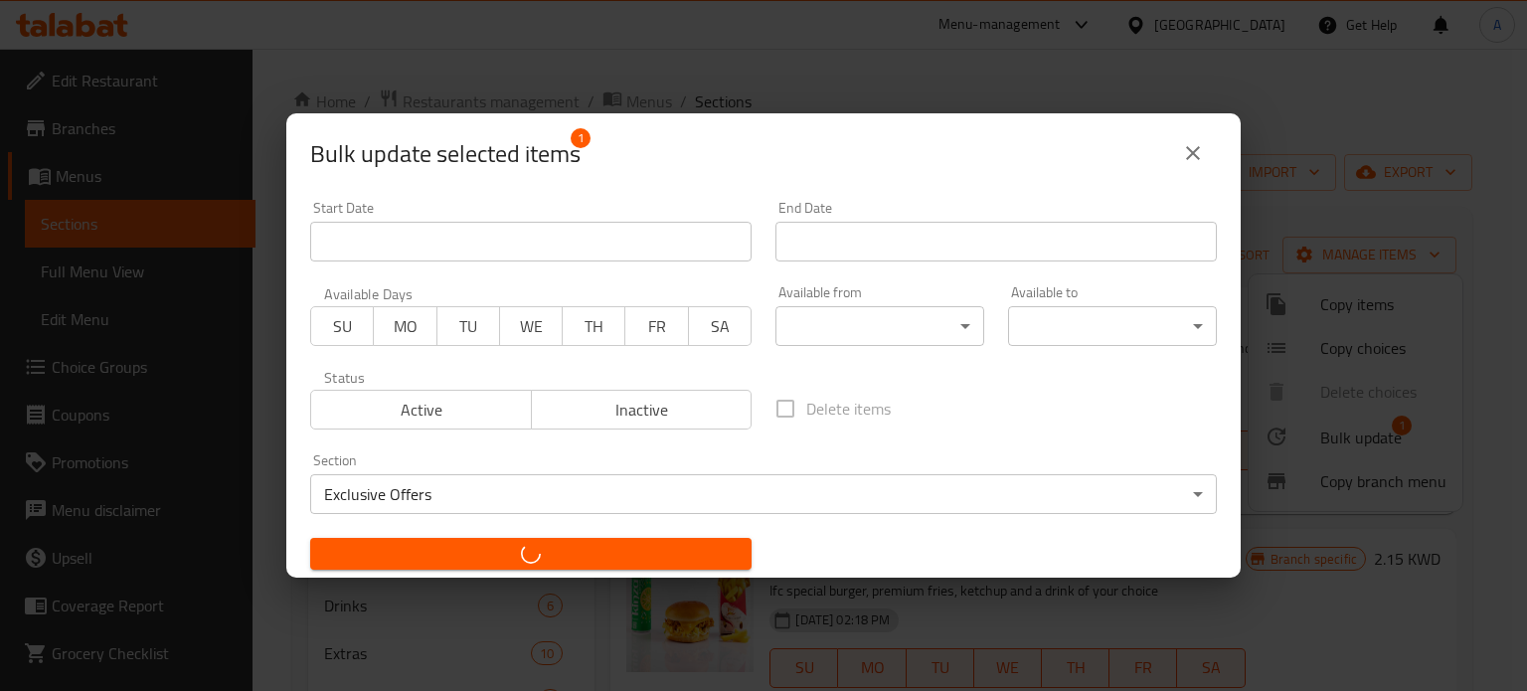
checkbox input "false"
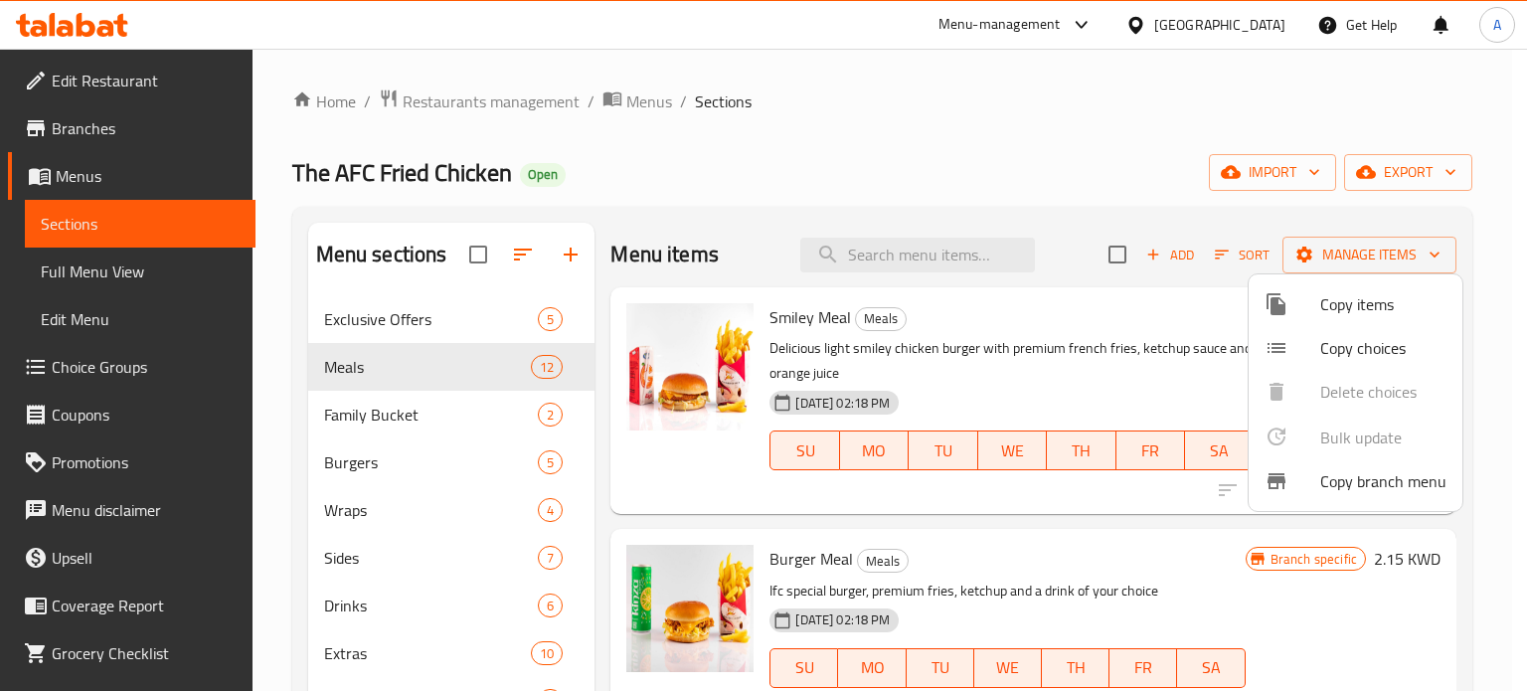
click at [476, 309] on div at bounding box center [763, 345] width 1527 height 691
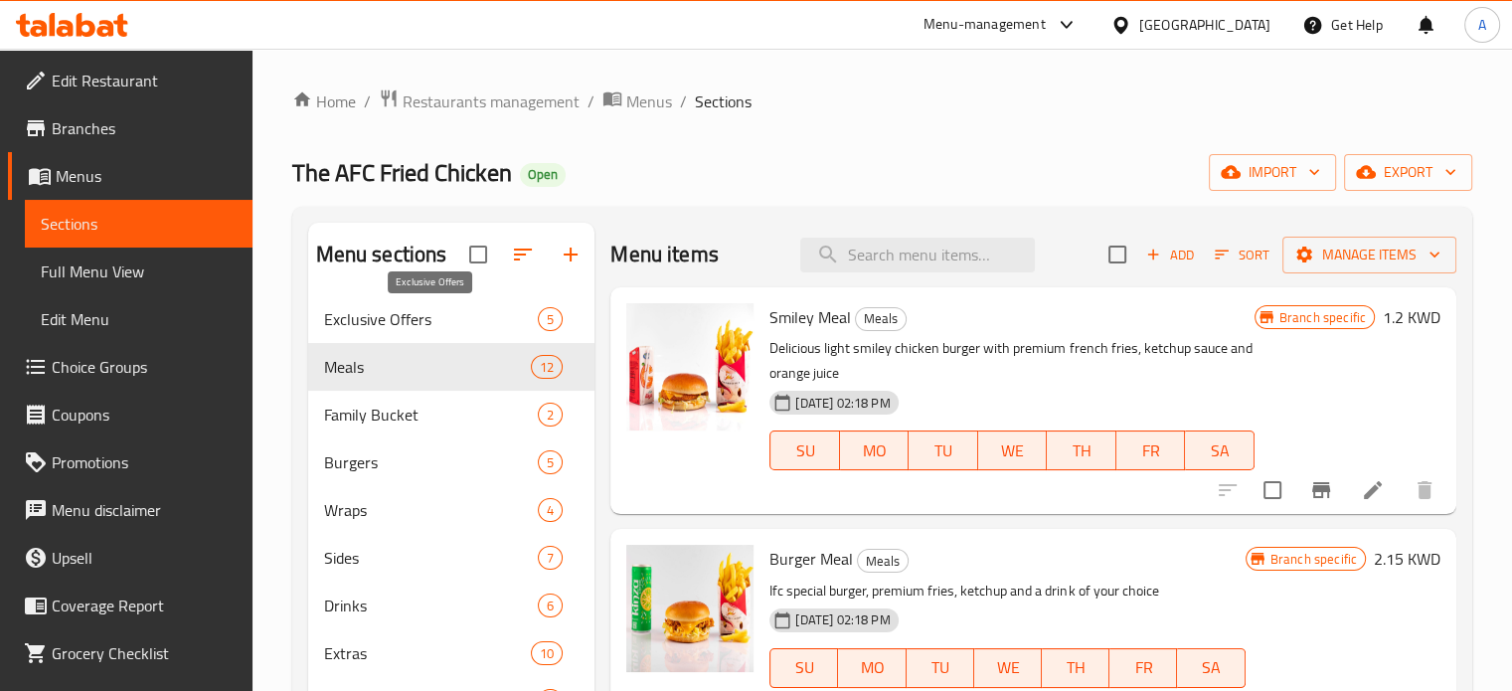
click at [474, 316] on span "Exclusive Offers" at bounding box center [431, 319] width 215 height 24
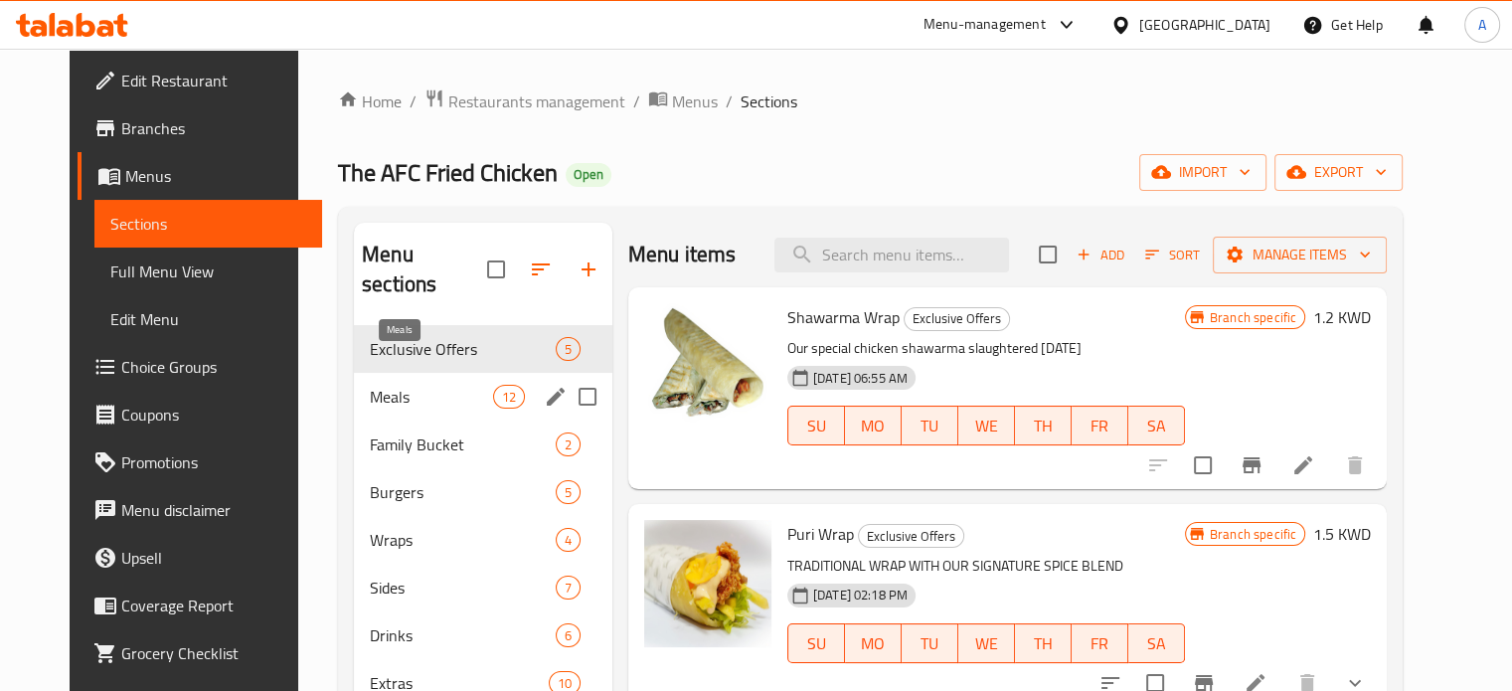
click at [410, 385] on span "Meals" at bounding box center [431, 397] width 122 height 24
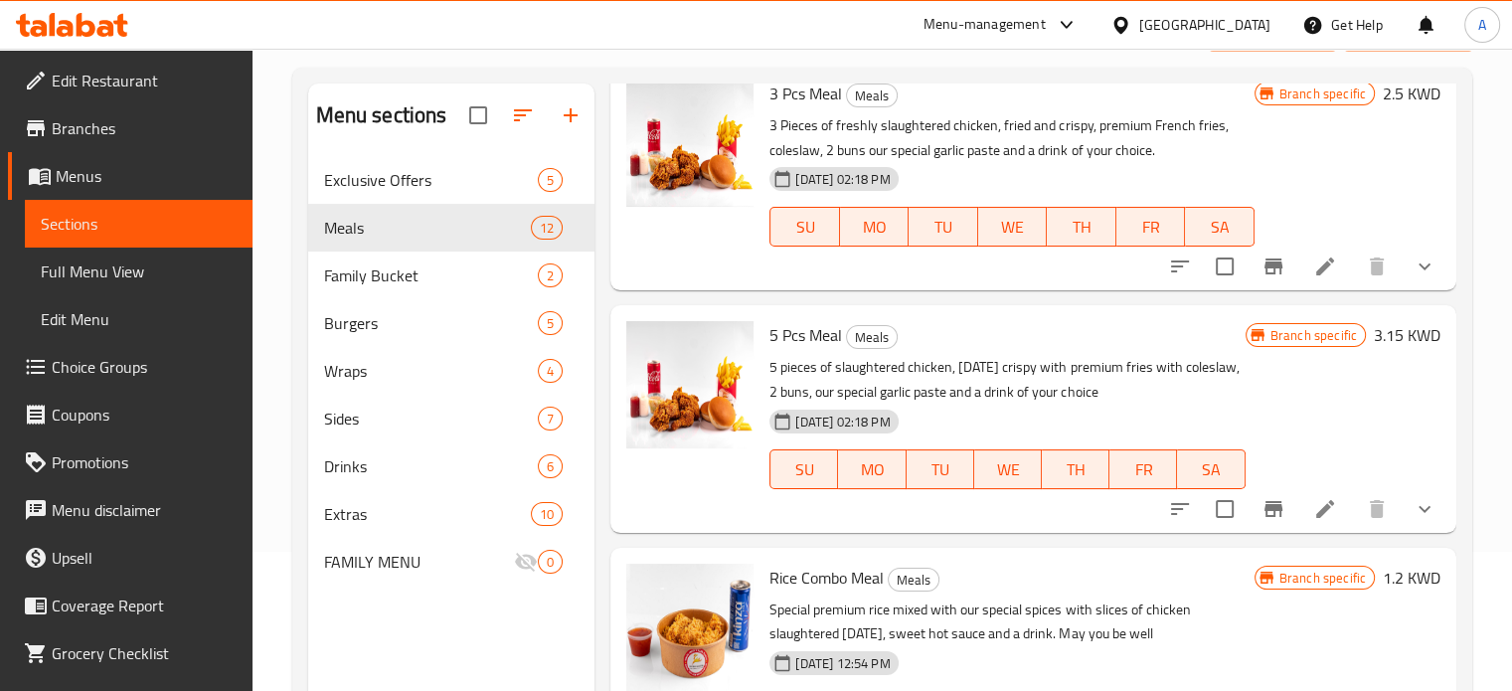
scroll to position [278, 0]
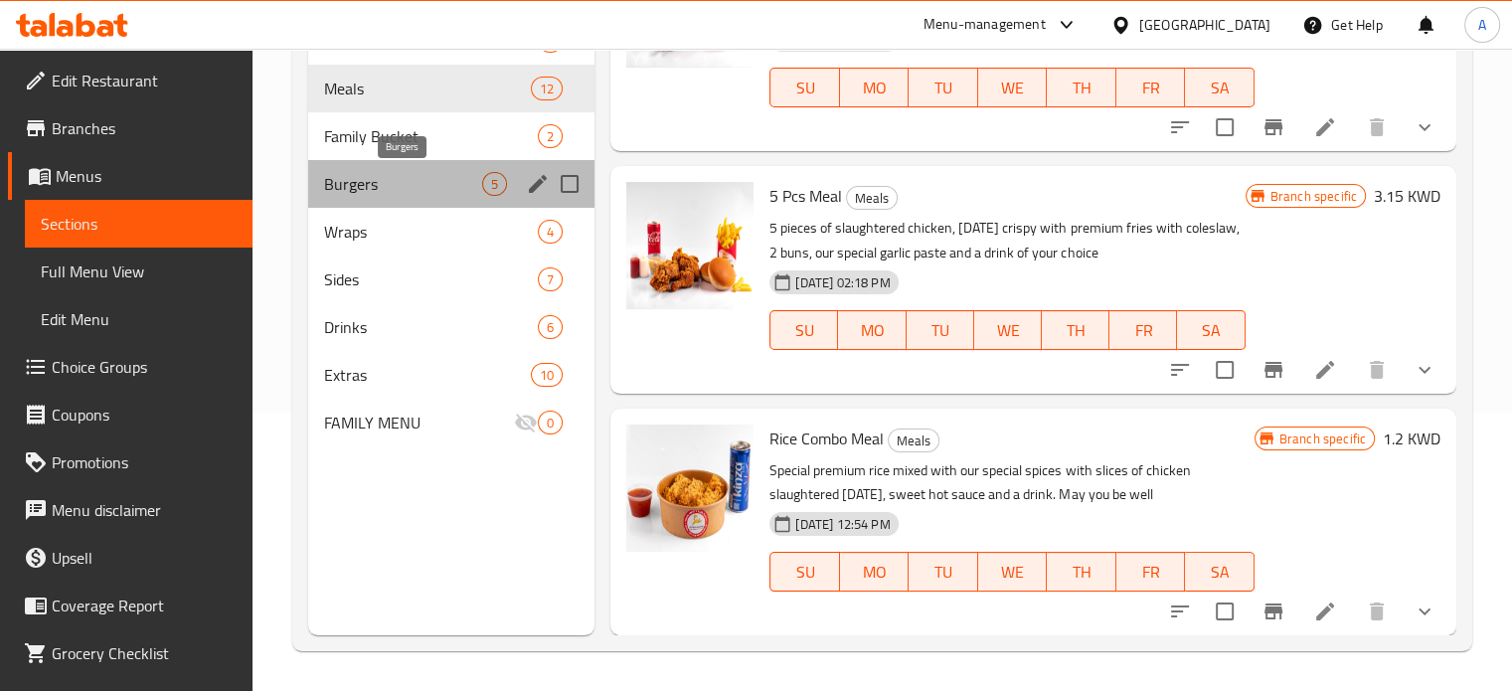
click at [371, 178] on span "Burgers" at bounding box center [403, 184] width 159 height 24
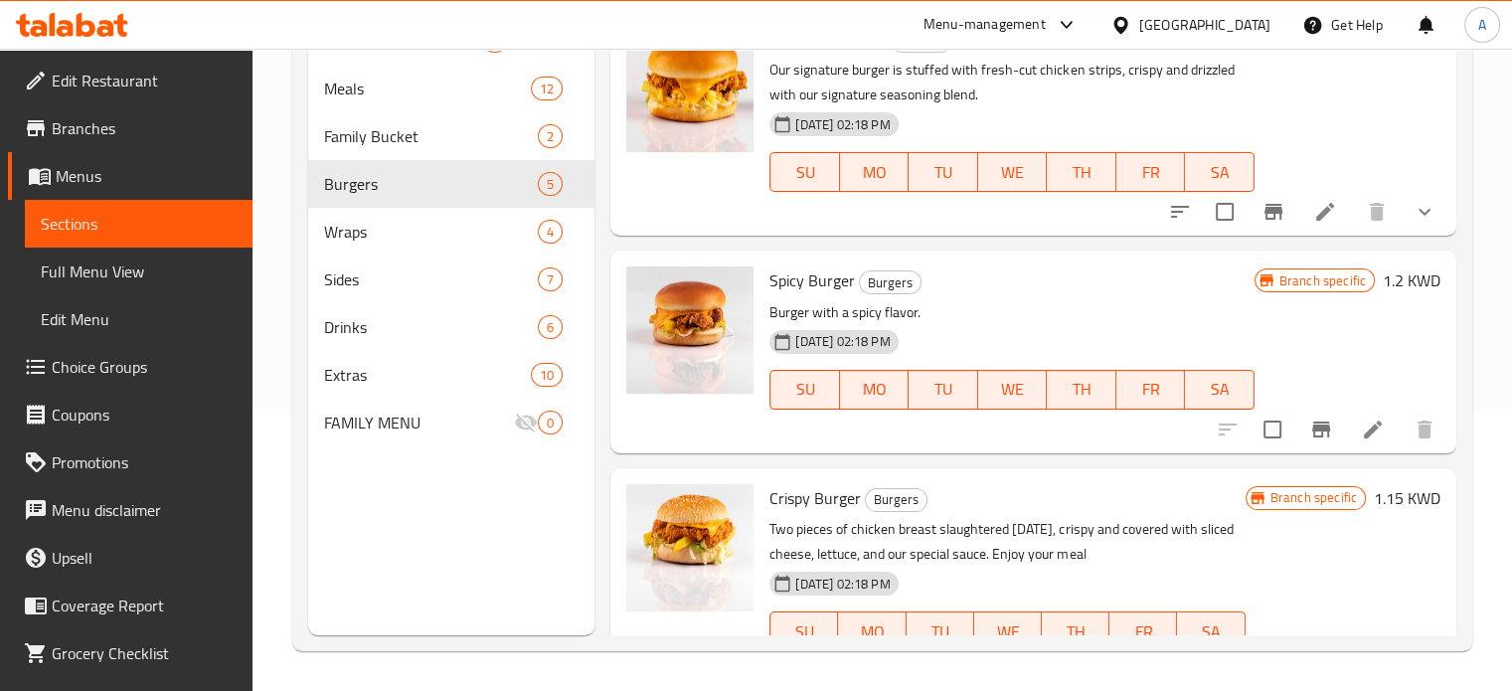
click at [366, 63] on div "Exclusive Offers 5" at bounding box center [451, 41] width 287 height 48
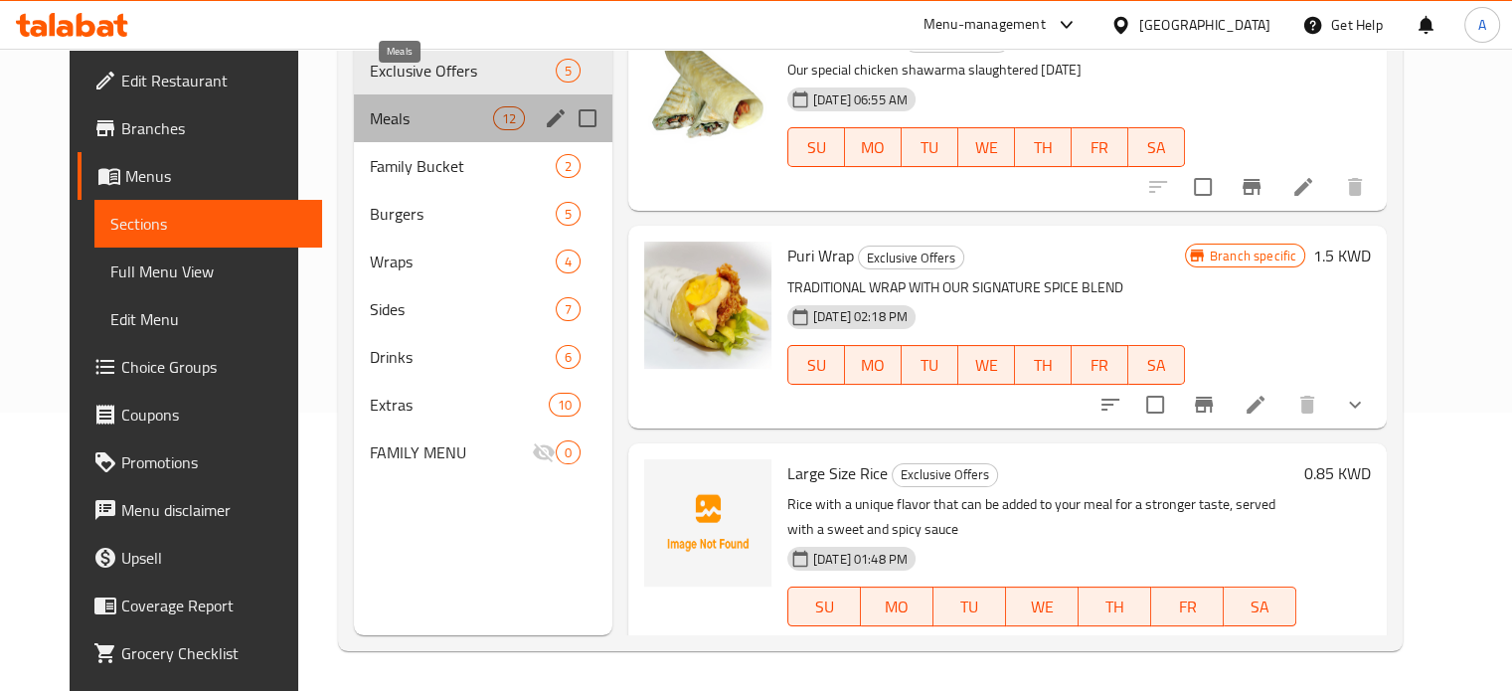
click at [374, 106] on span "Meals" at bounding box center [431, 118] width 122 height 24
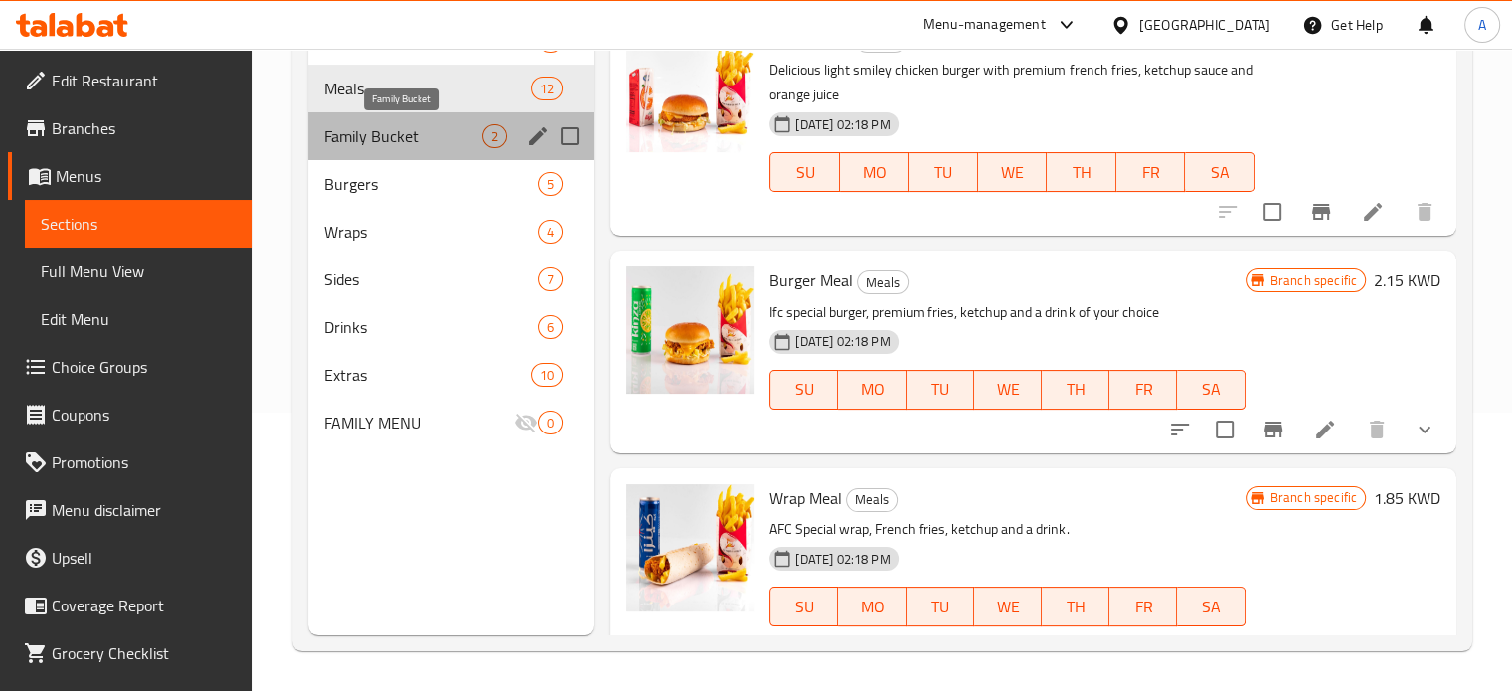
click at [375, 139] on span "Family Bucket" at bounding box center [403, 136] width 159 height 24
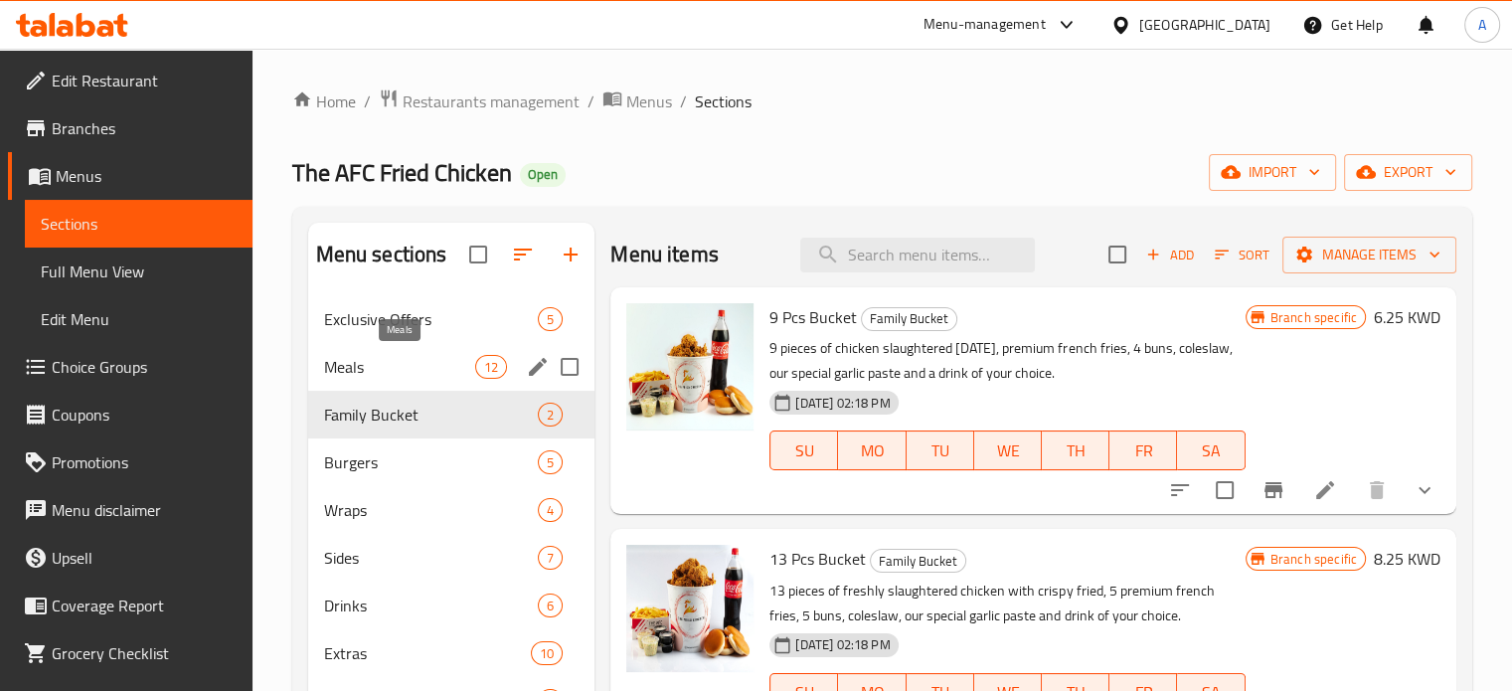
click at [379, 373] on span "Meals" at bounding box center [400, 367] width 152 height 24
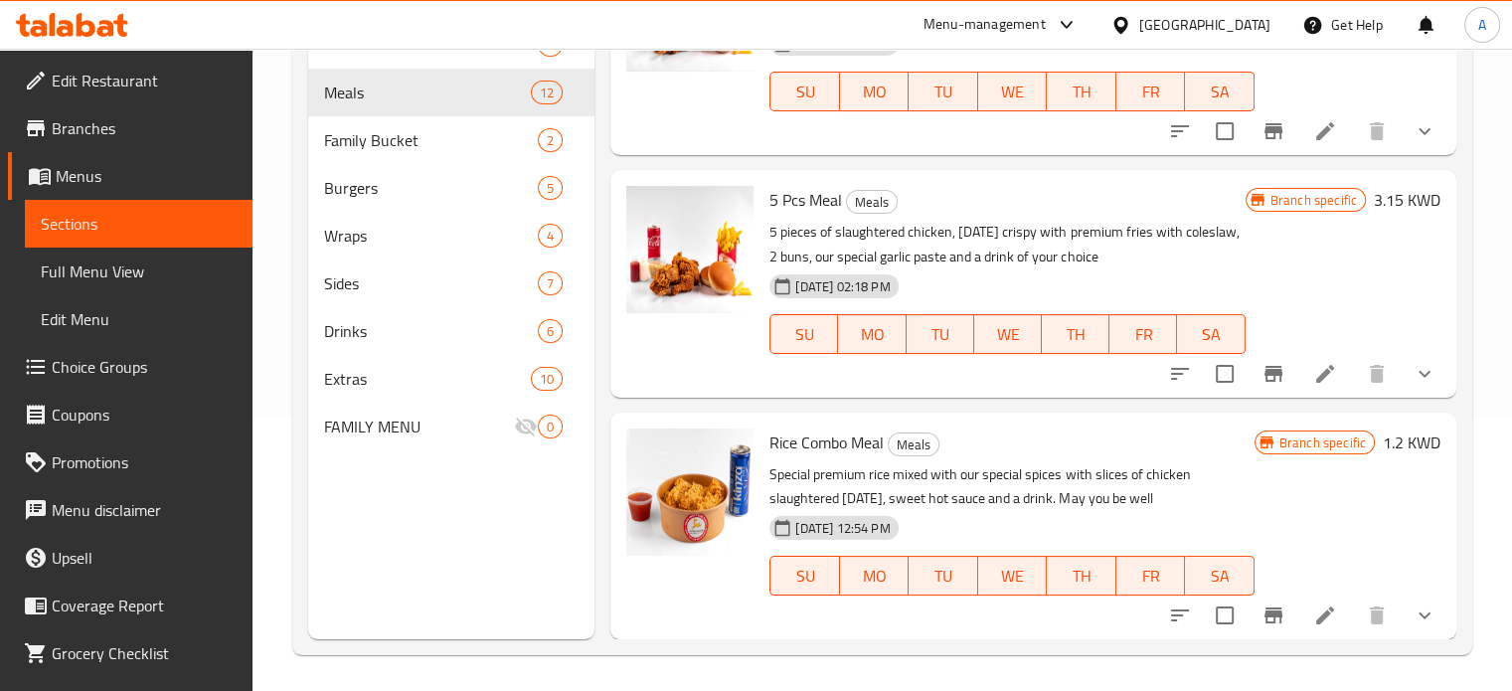
scroll to position [278, 0]
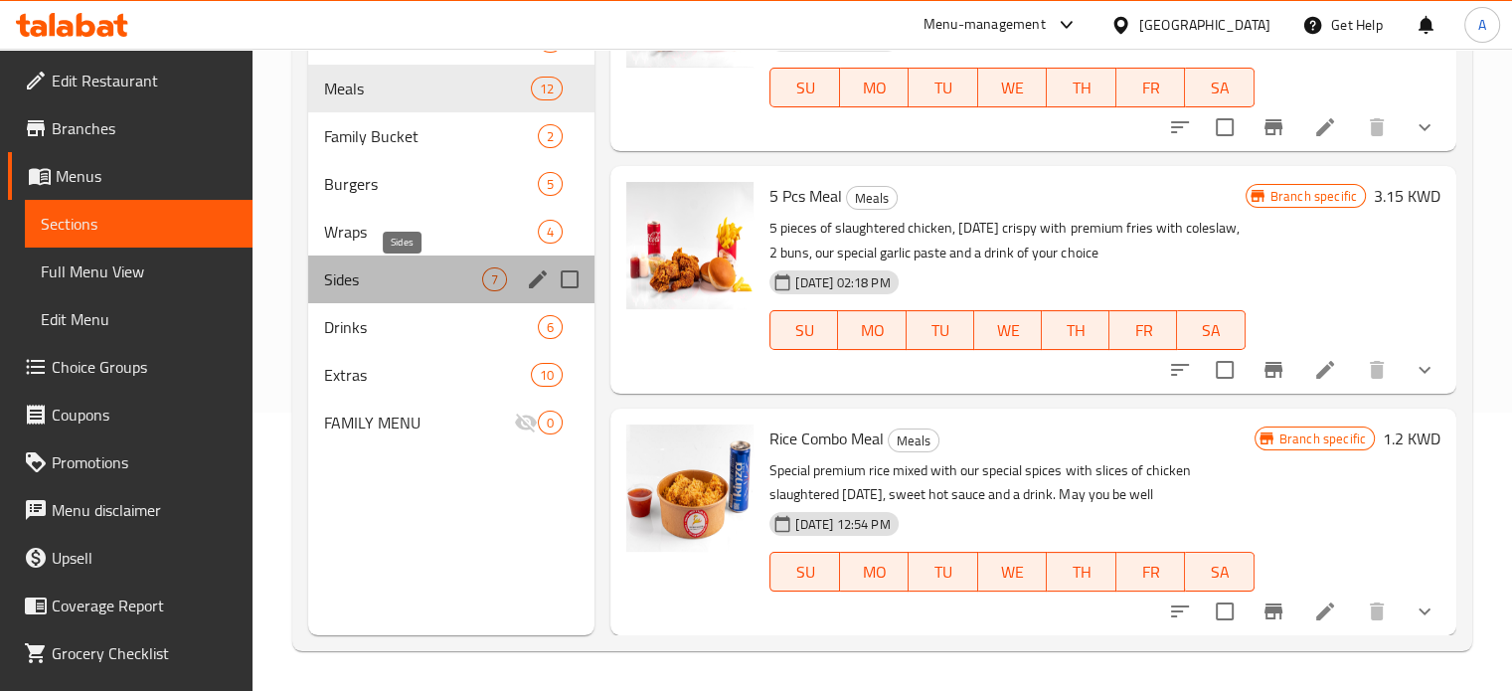
click at [405, 274] on span "Sides" at bounding box center [403, 279] width 159 height 24
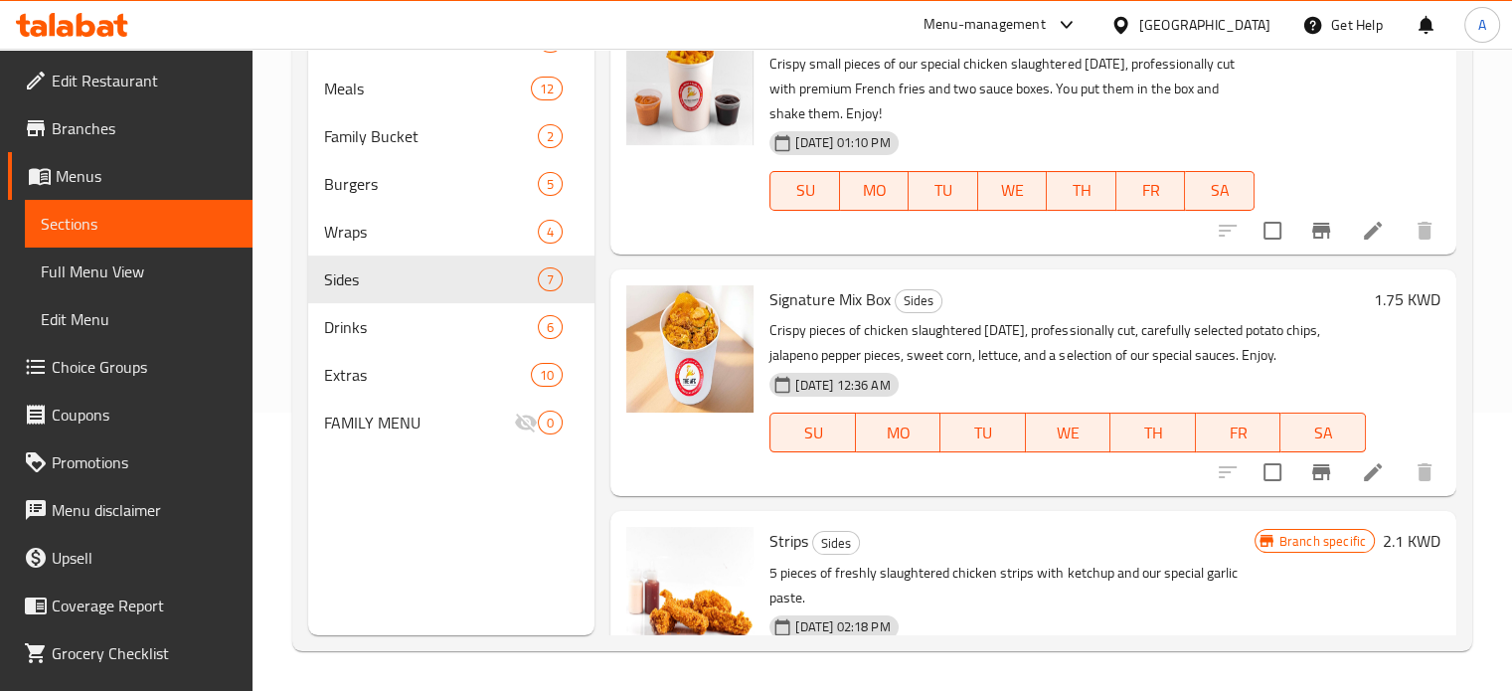
scroll to position [107, 0]
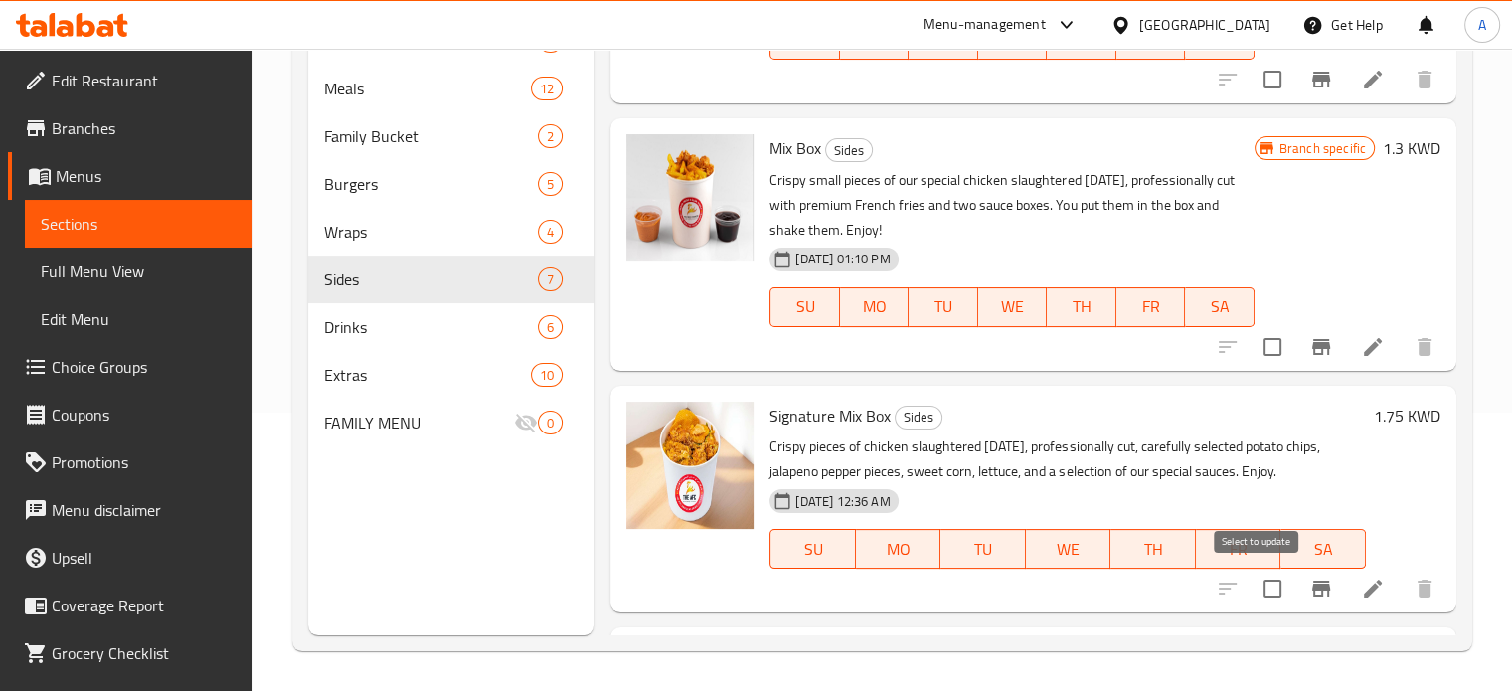
click at [1259, 588] on input "checkbox" at bounding box center [1273, 589] width 42 height 42
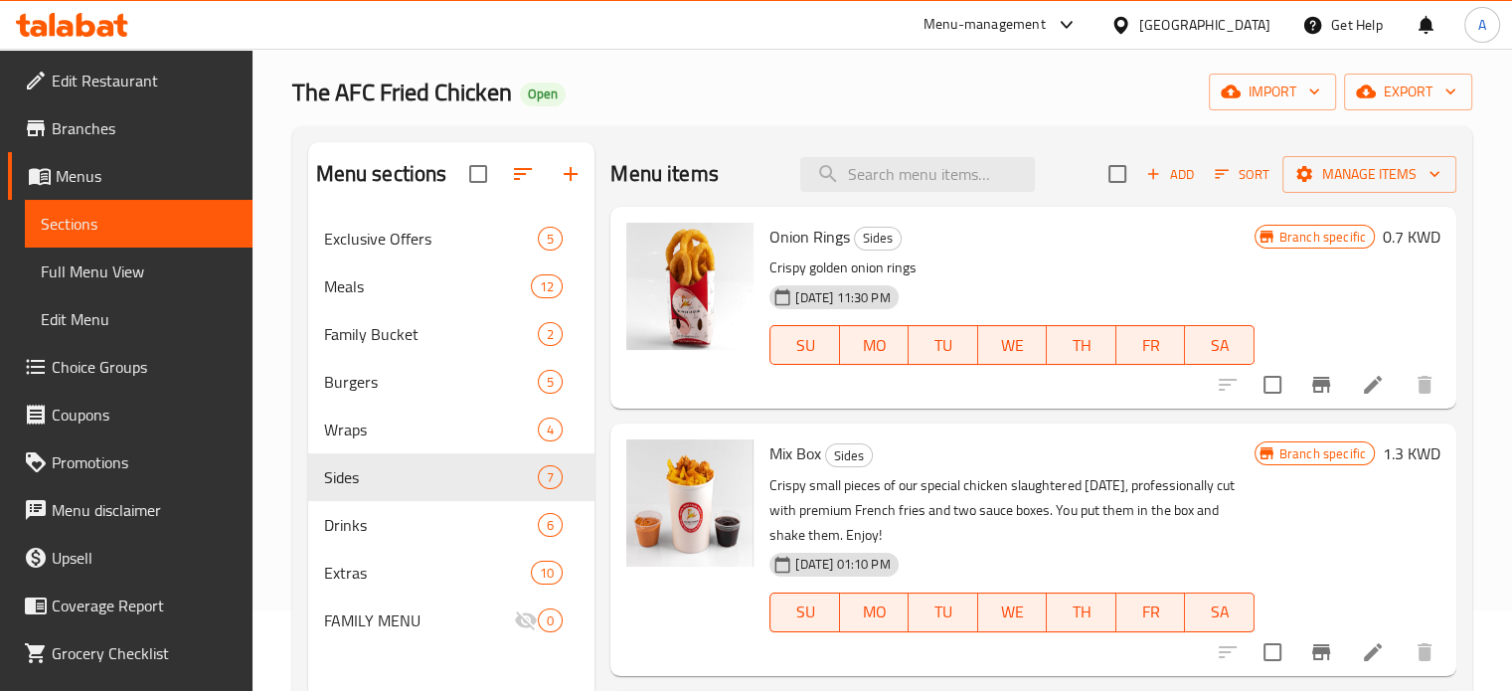
scroll to position [0, 0]
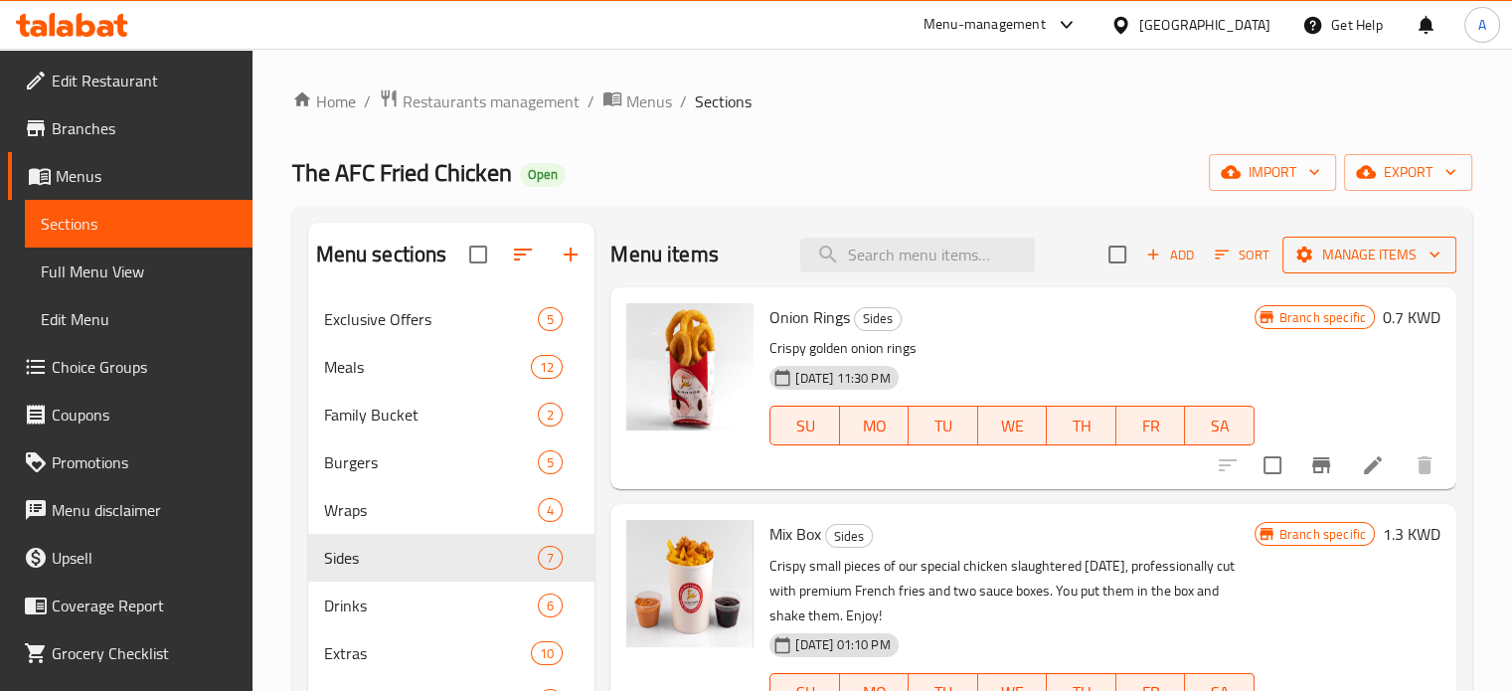
click at [1352, 248] on span "Manage items" at bounding box center [1370, 255] width 142 height 25
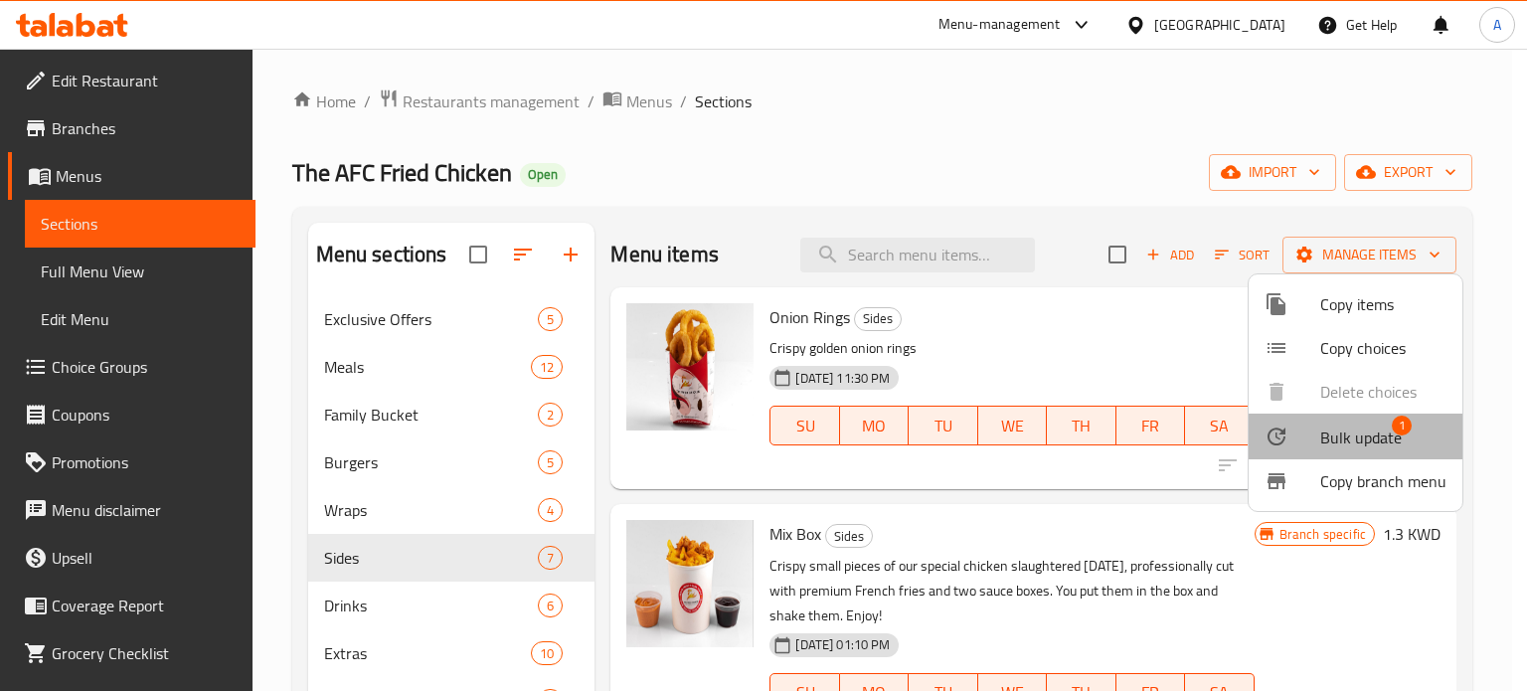
click at [1357, 431] on span "Bulk update" at bounding box center [1361, 438] width 82 height 24
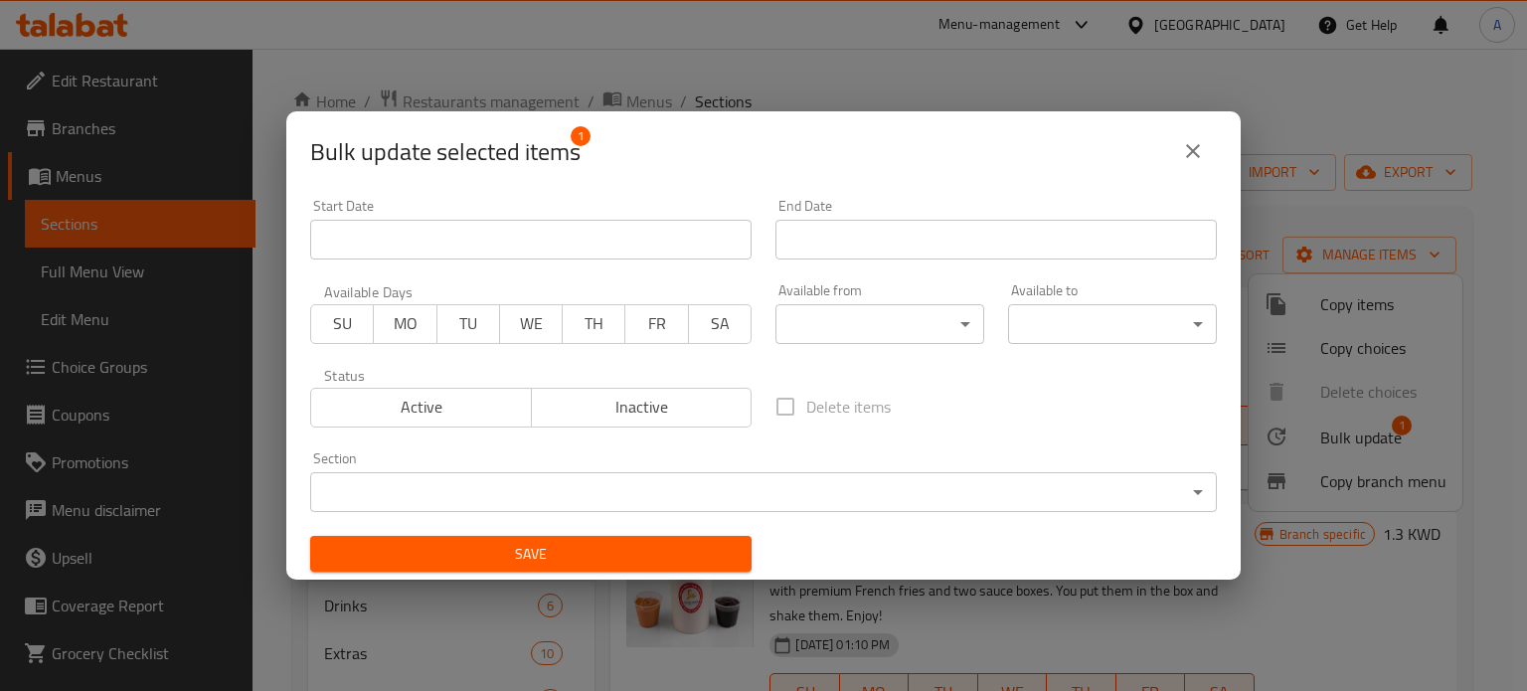
click at [557, 486] on body "​ Menu-management [GEOGRAPHIC_DATA] Get Help A Edit Restaurant Branches Menus S…" at bounding box center [763, 370] width 1527 height 642
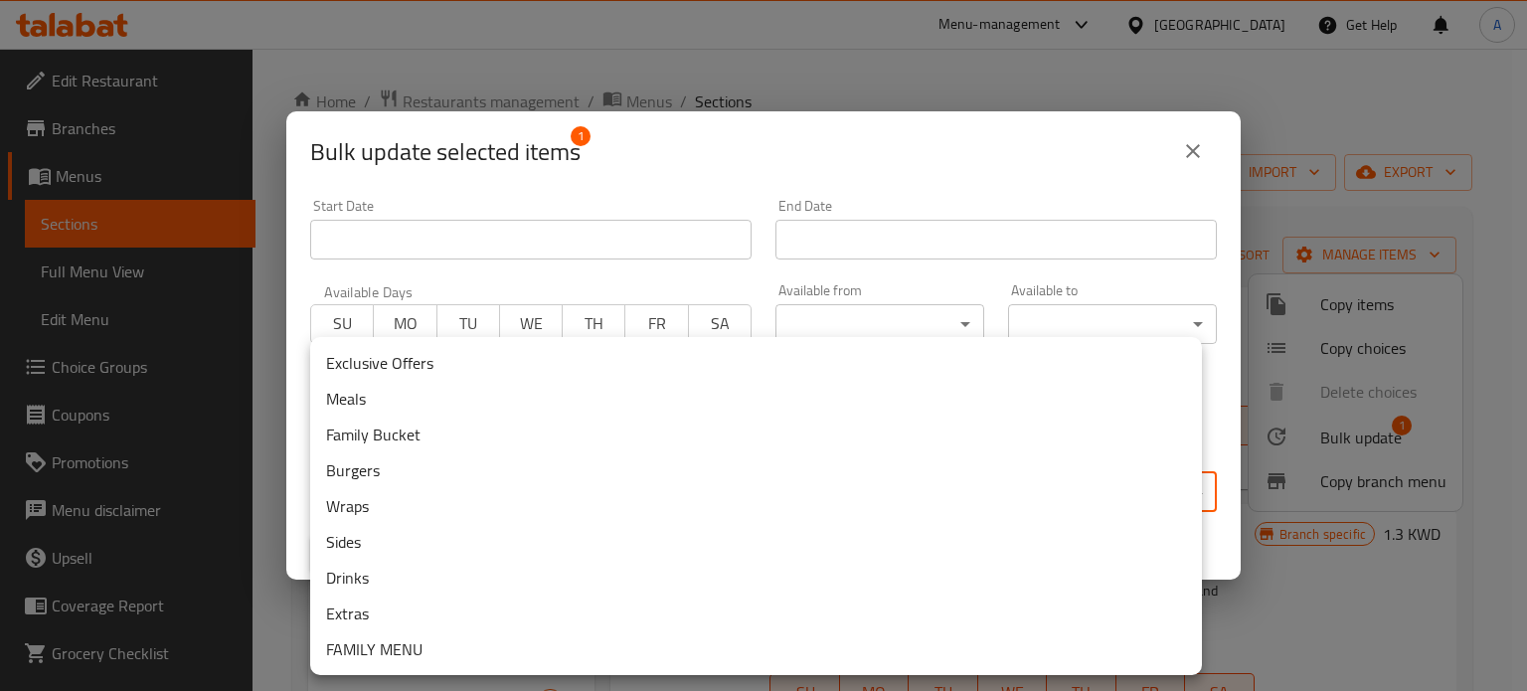
click at [409, 370] on li "Exclusive Offers" at bounding box center [756, 363] width 892 height 36
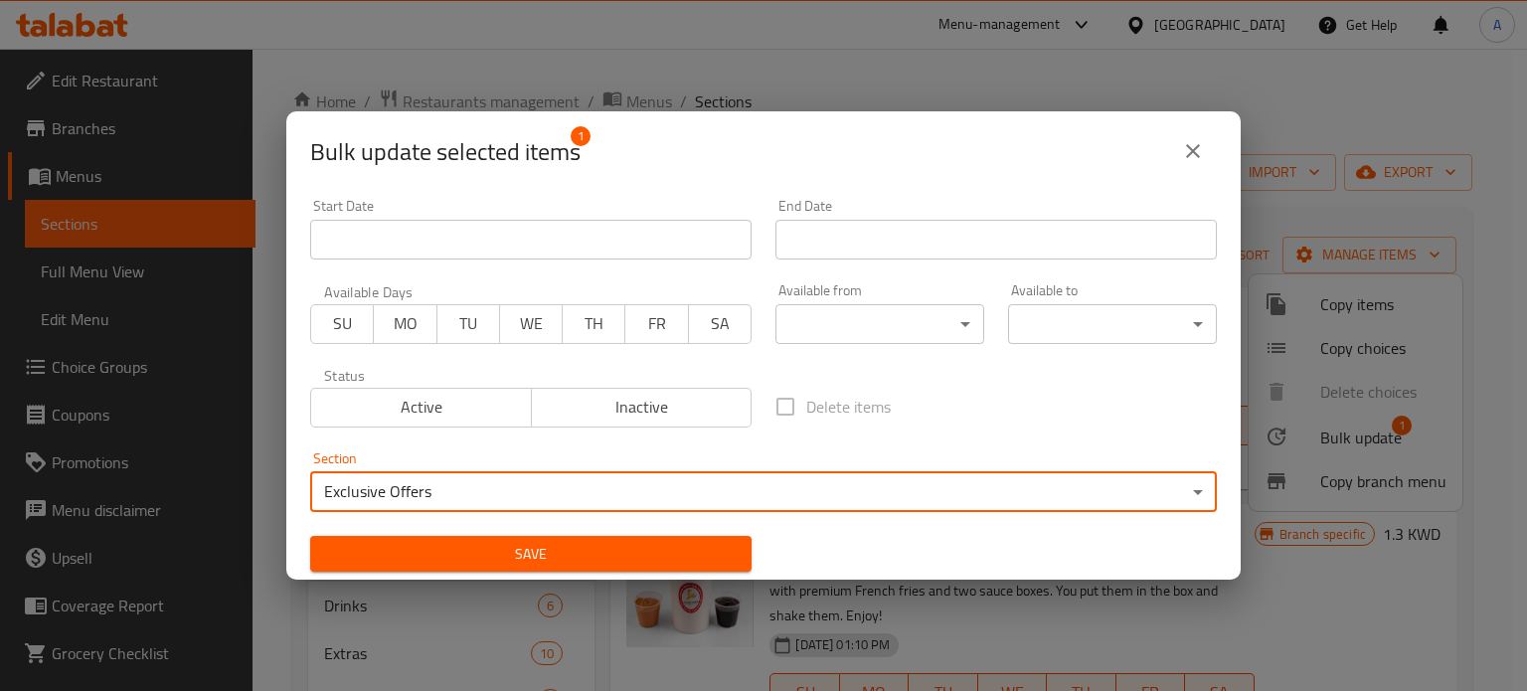
click at [508, 560] on span "Save" at bounding box center [531, 554] width 410 height 25
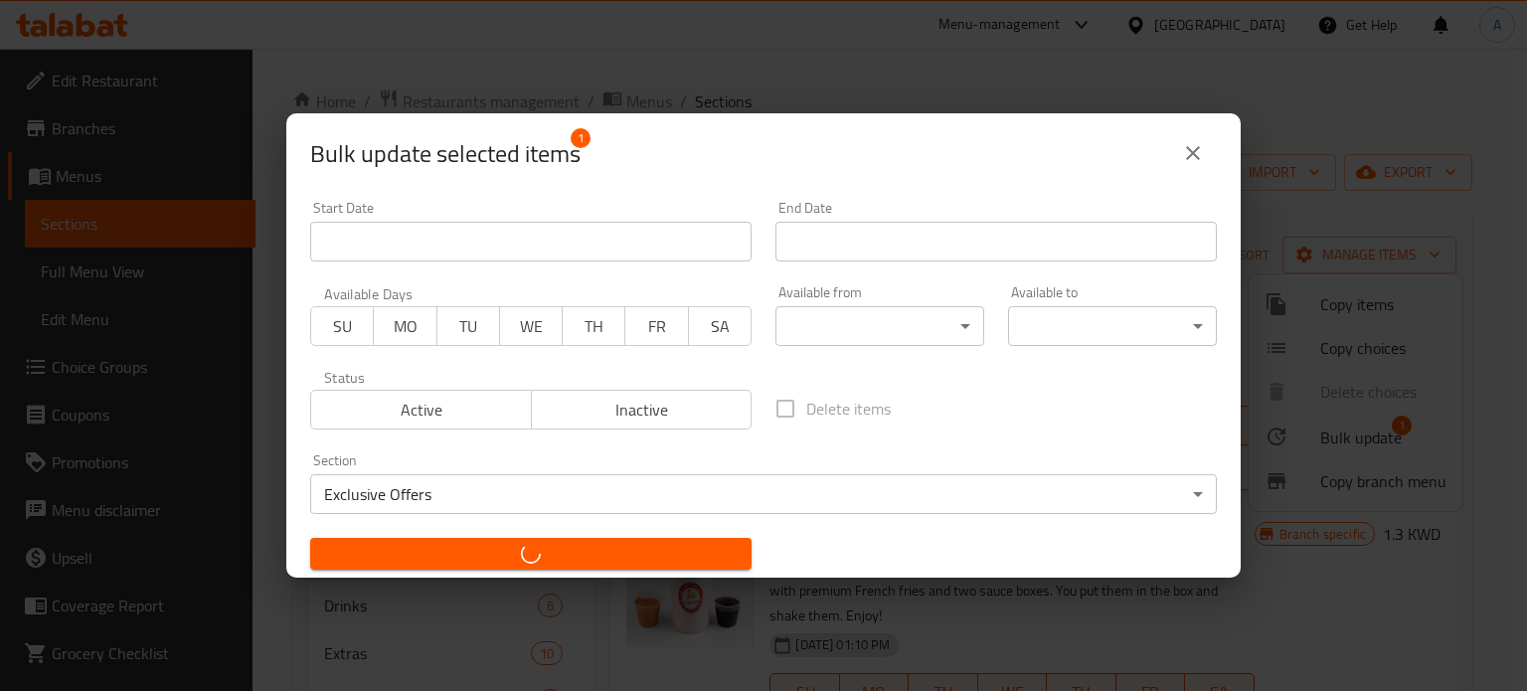
checkbox input "false"
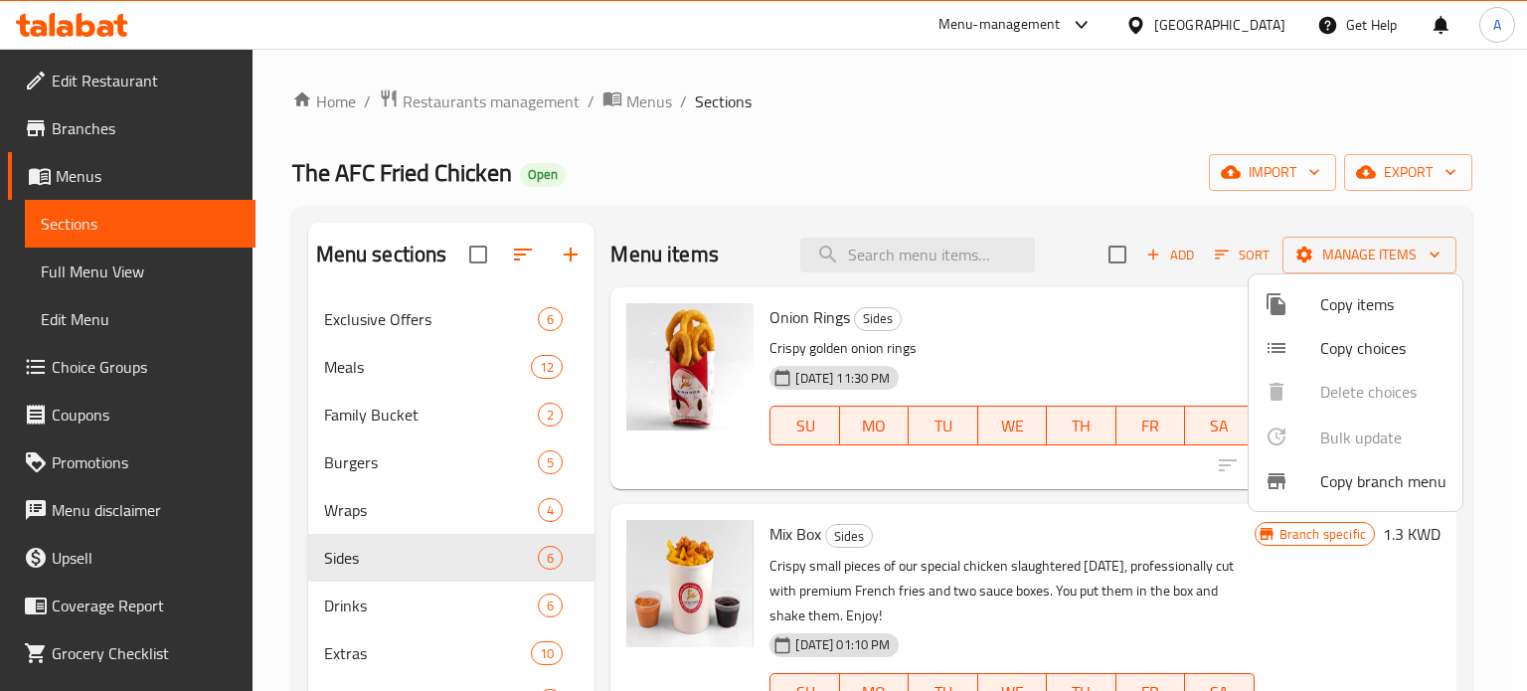
click at [365, 463] on div at bounding box center [763, 345] width 1527 height 691
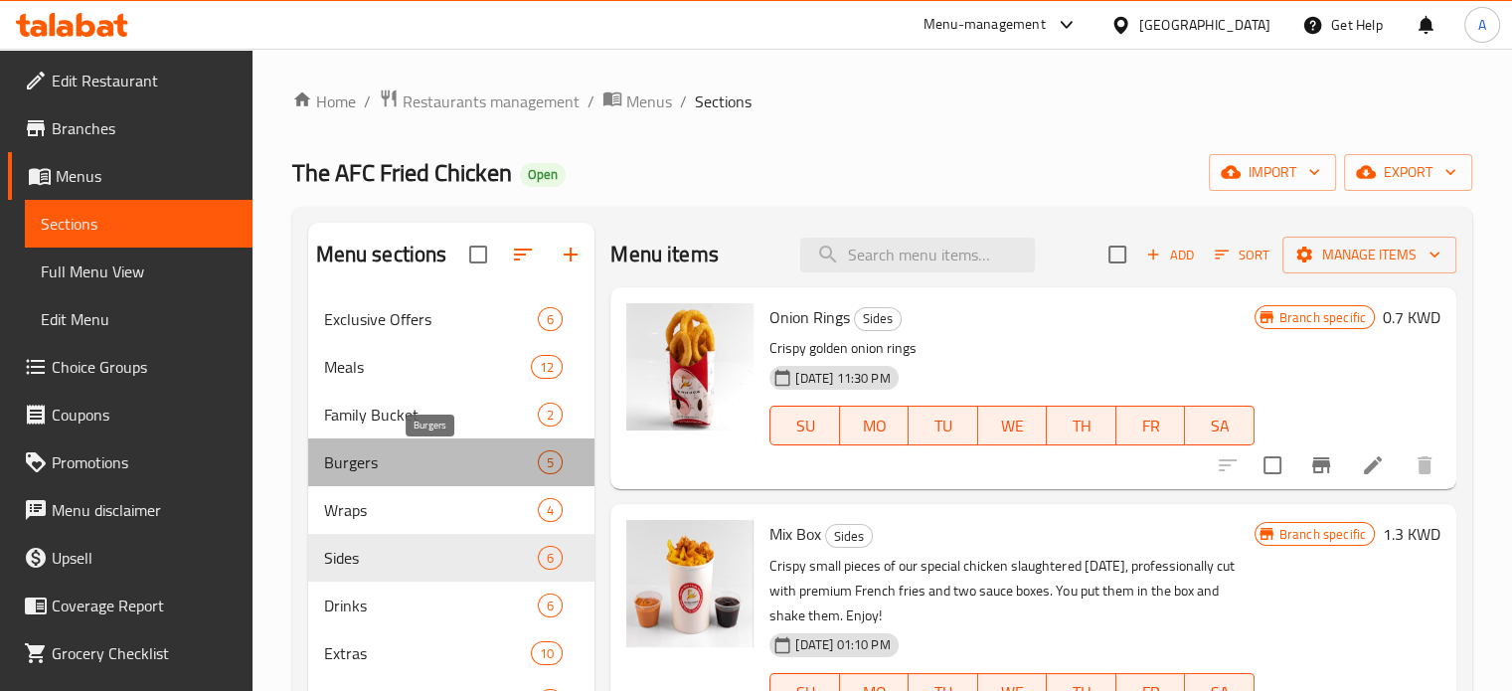
click at [364, 461] on span "Burgers" at bounding box center [431, 462] width 215 height 24
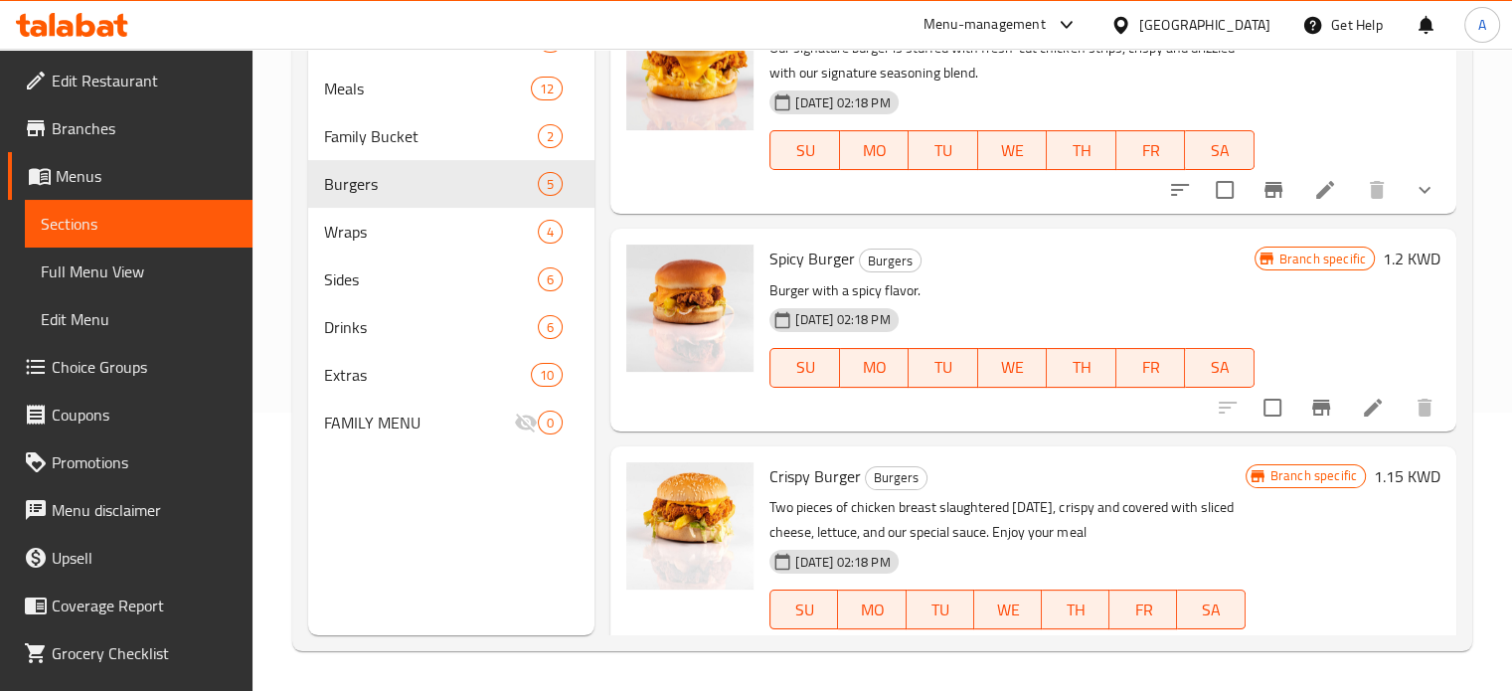
scroll to position [121, 0]
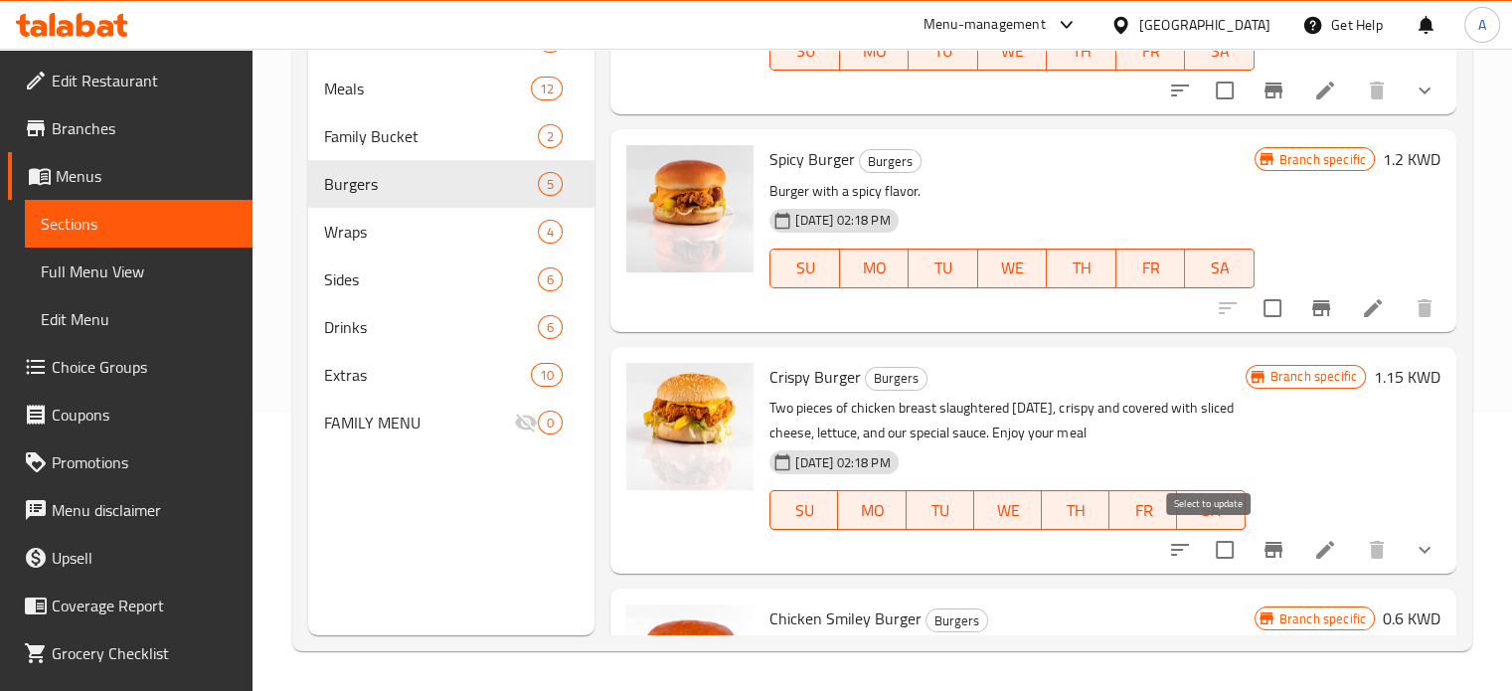
click at [1204, 552] on input "checkbox" at bounding box center [1225, 550] width 42 height 42
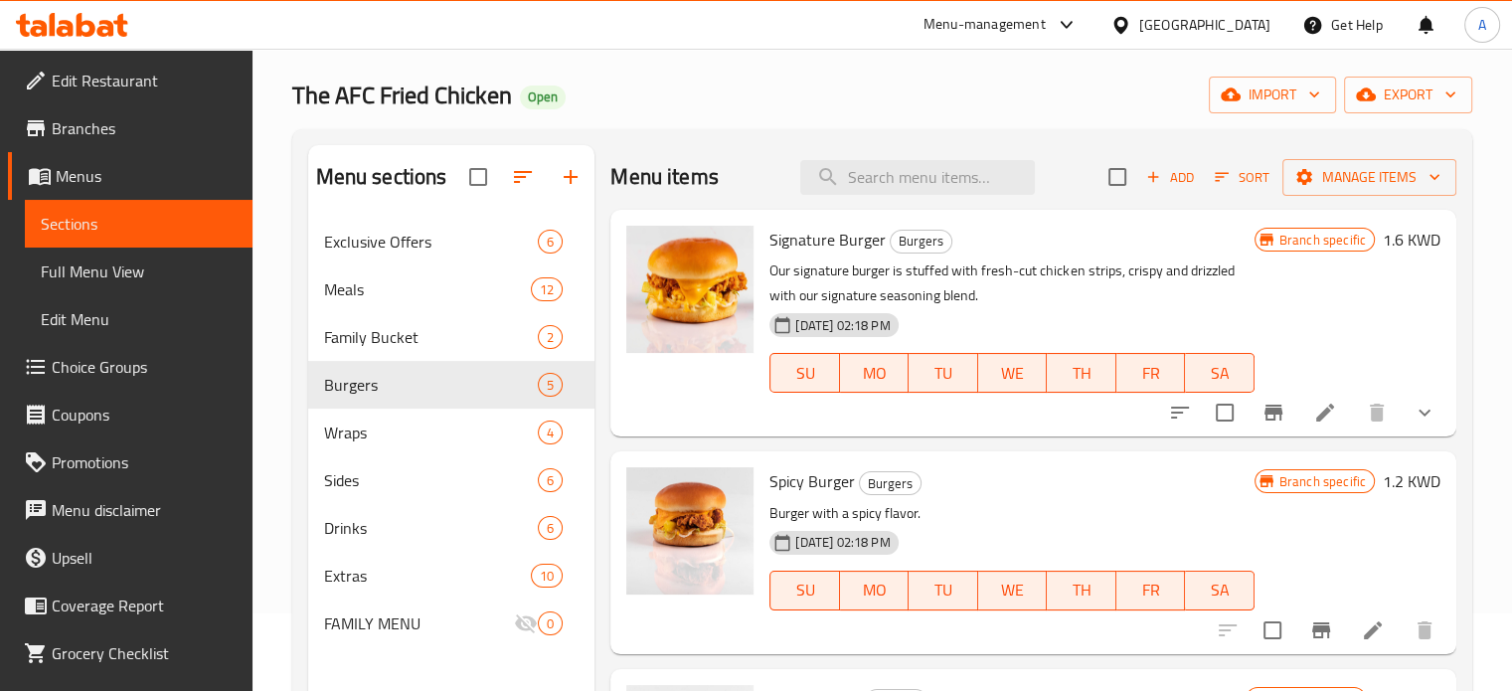
scroll to position [0, 0]
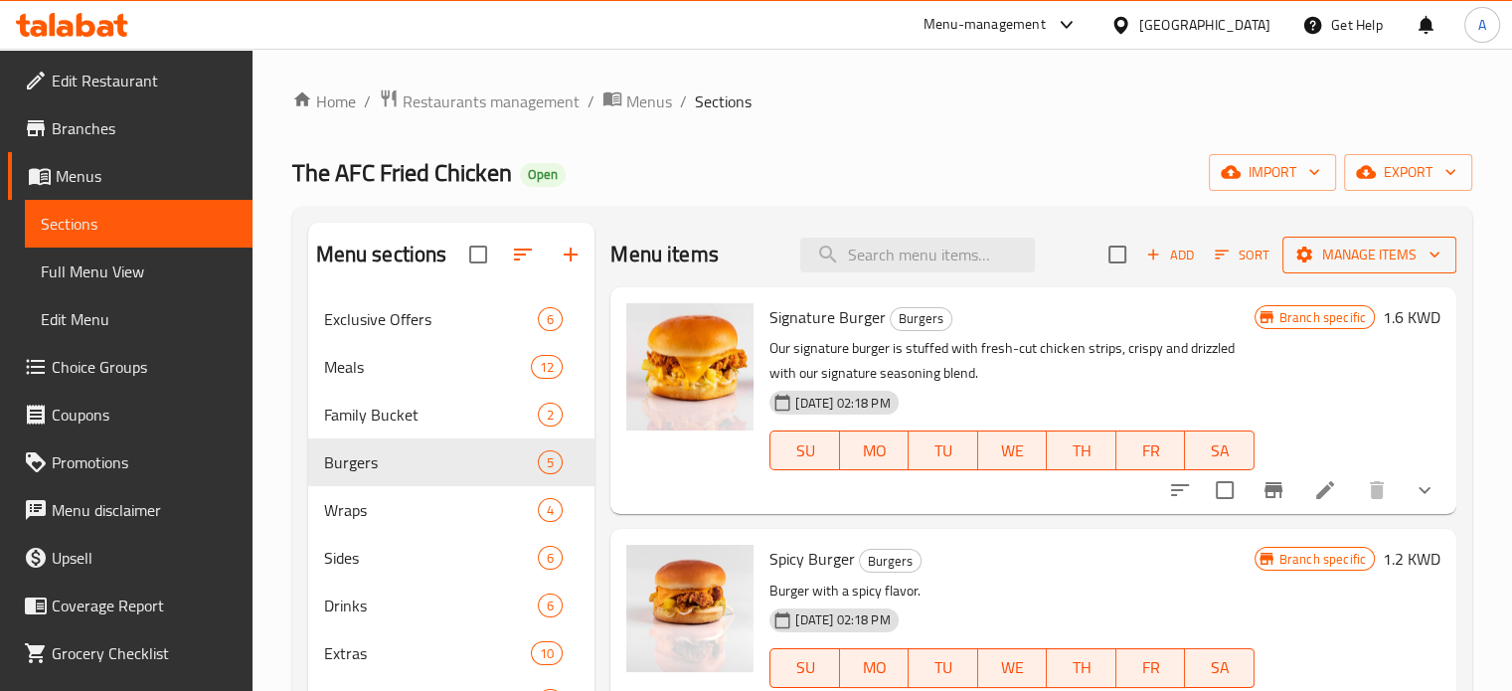
click at [1314, 262] on span "Manage items" at bounding box center [1370, 255] width 142 height 25
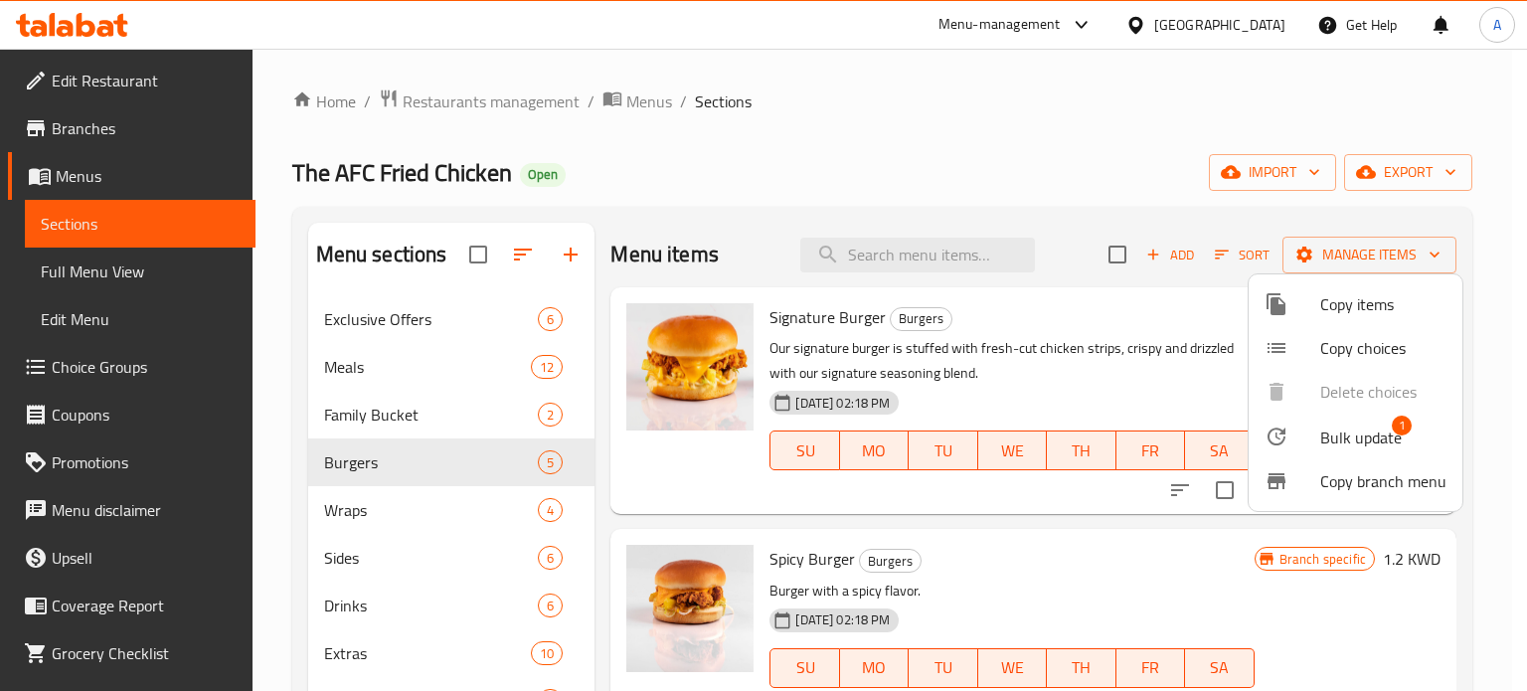
click at [1340, 440] on span "Bulk update" at bounding box center [1361, 438] width 82 height 24
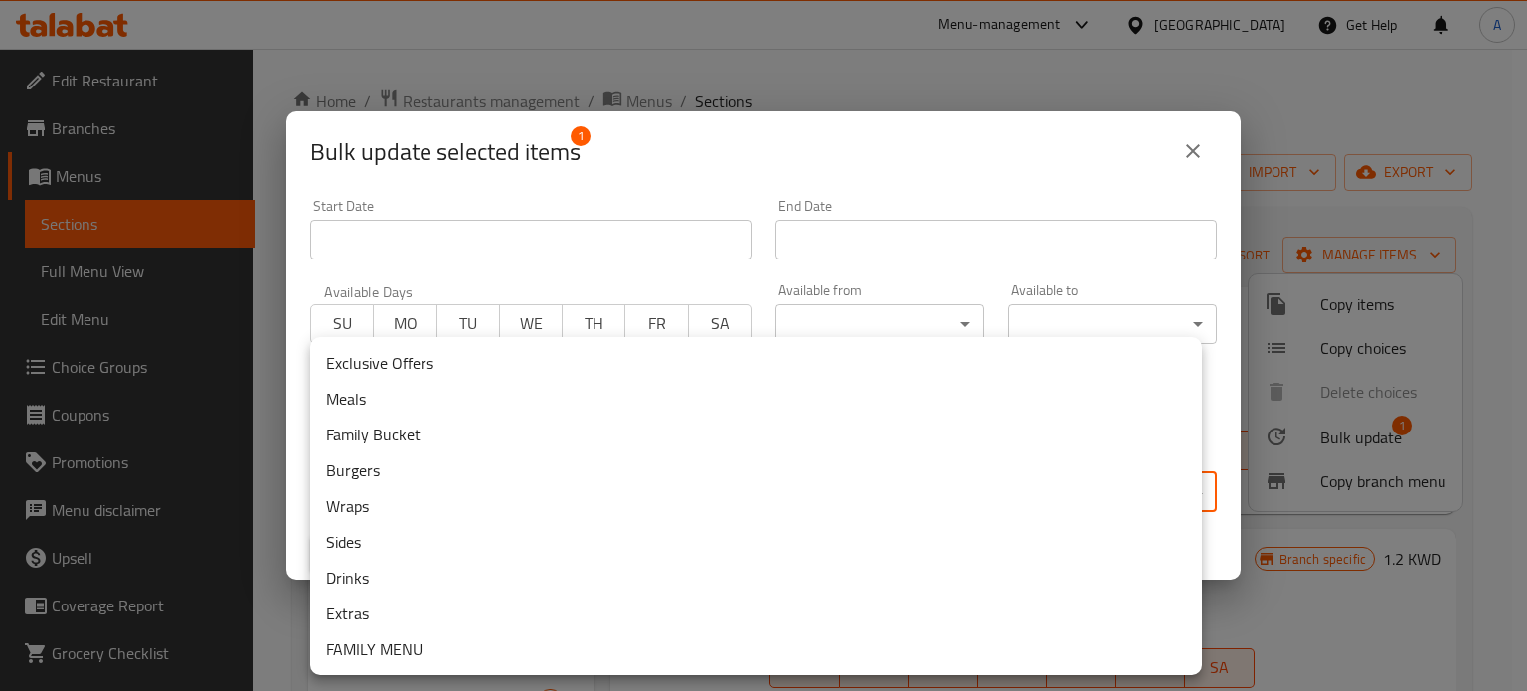
drag, startPoint x: 819, startPoint y: 499, endPoint x: 597, endPoint y: 475, distance: 224.0
click at [819, 499] on body "​ Menu-management [GEOGRAPHIC_DATA] Get Help A Edit Restaurant Branches Menus S…" at bounding box center [763, 370] width 1527 height 642
click at [424, 369] on li "Exclusive Offers" at bounding box center [756, 363] width 892 height 36
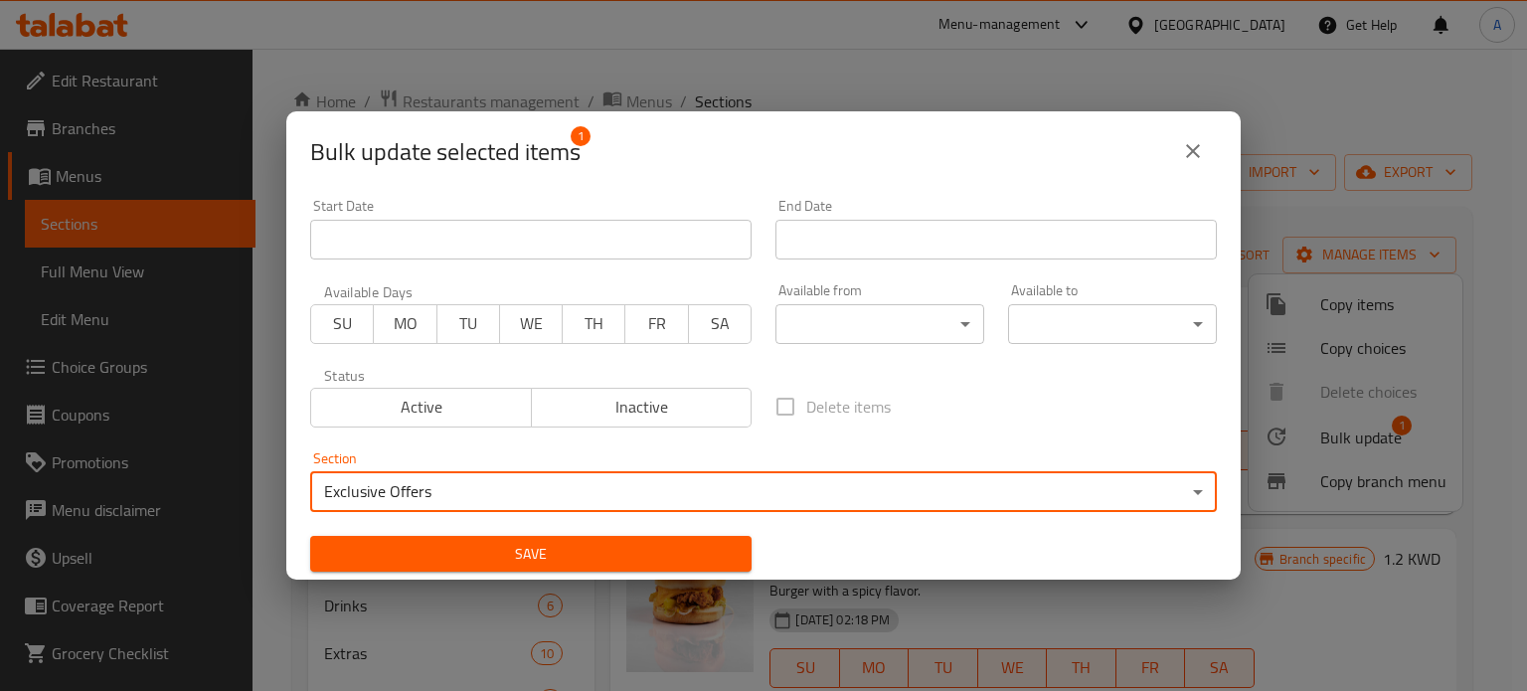
click at [507, 549] on span "Save" at bounding box center [531, 554] width 410 height 25
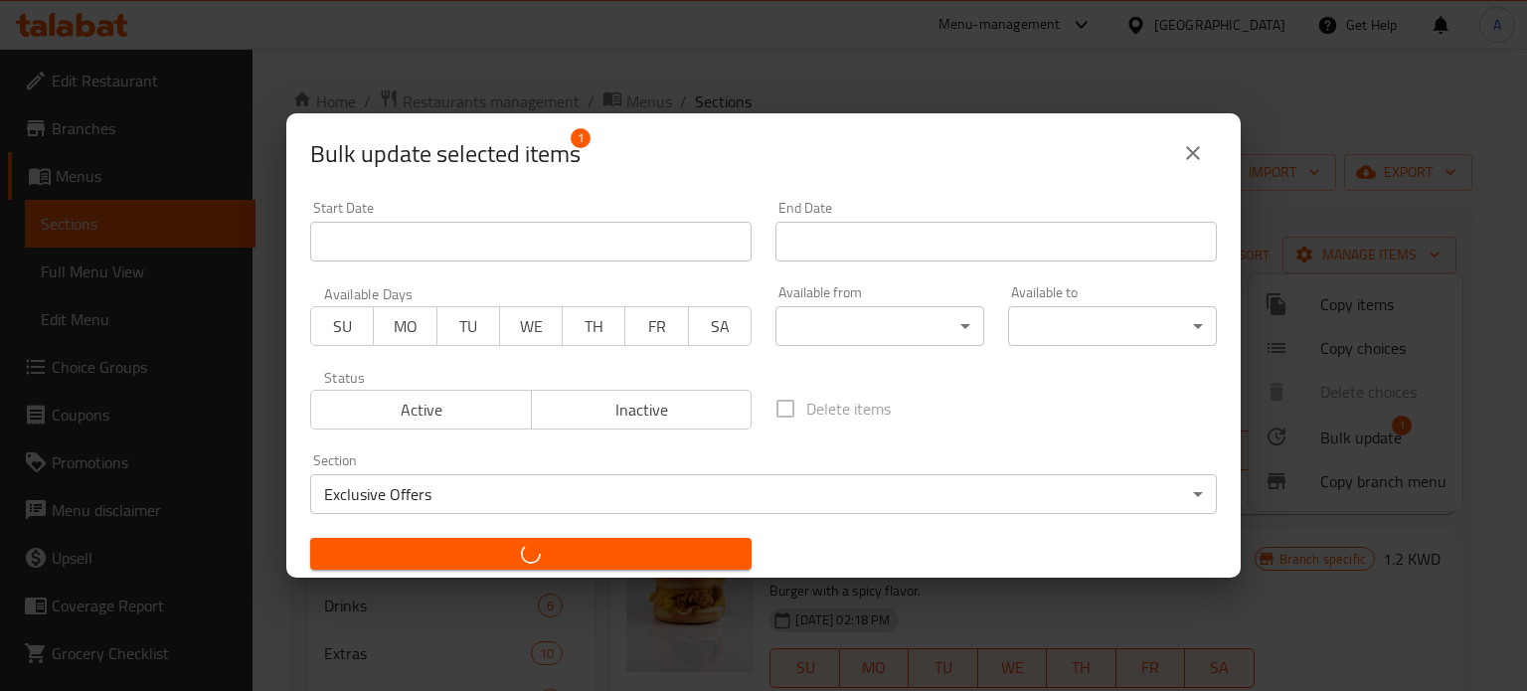
checkbox input "false"
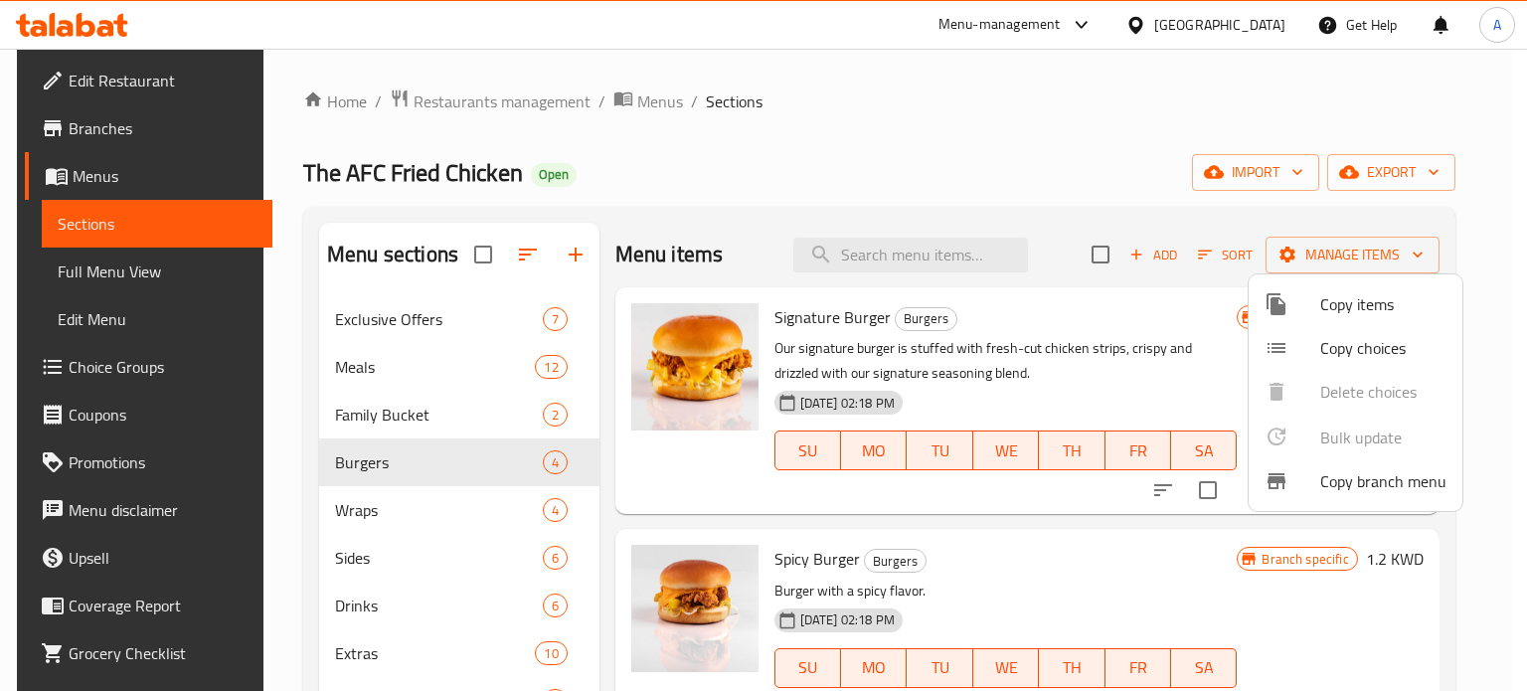
click at [883, 133] on div at bounding box center [763, 345] width 1527 height 691
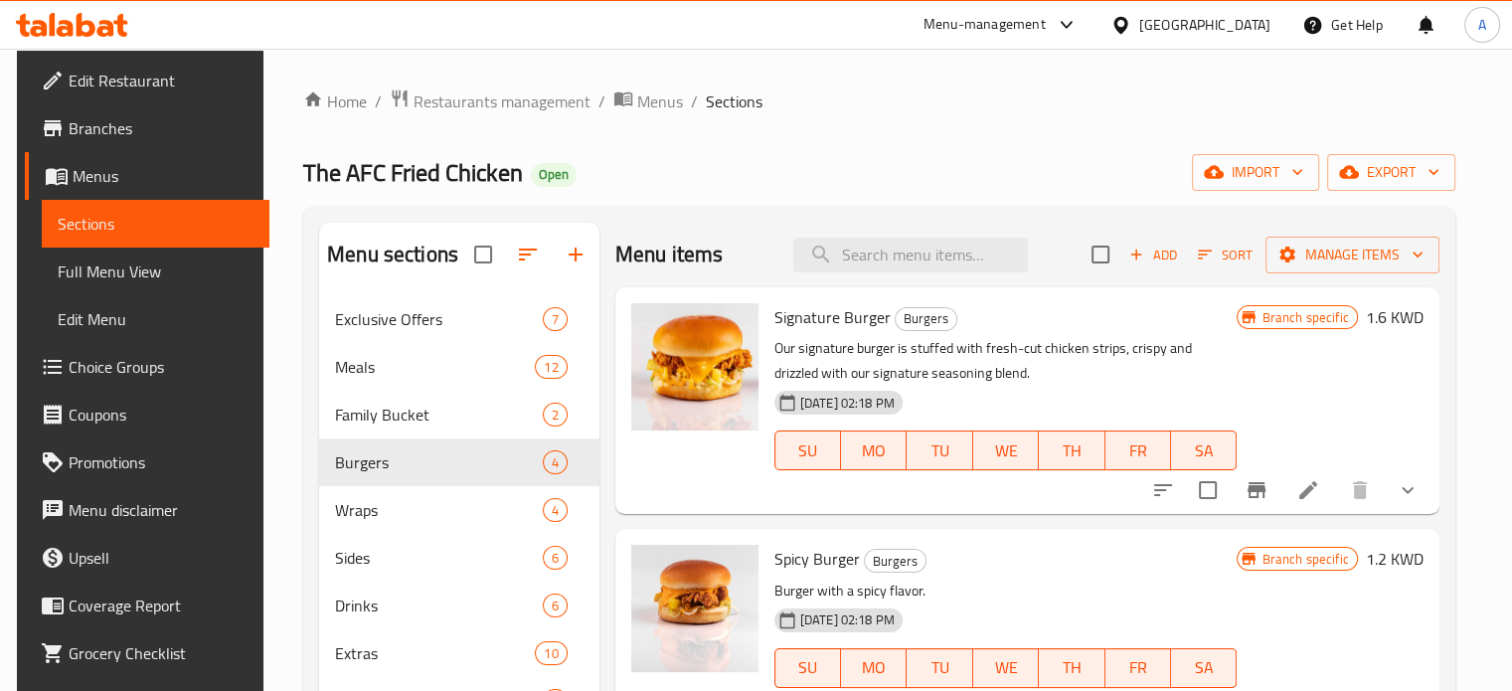
click at [48, 16] on icon at bounding box center [72, 25] width 112 height 24
